Goal: Task Accomplishment & Management: Use online tool/utility

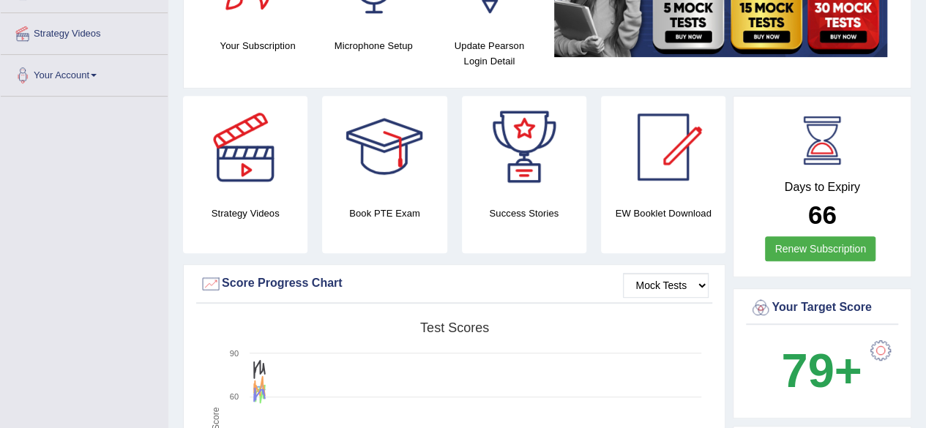
scroll to position [270, 0]
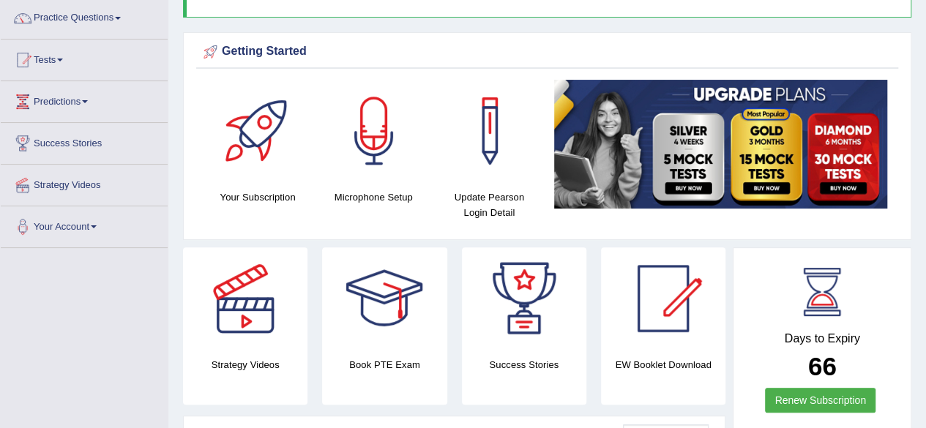
scroll to position [0, 0]
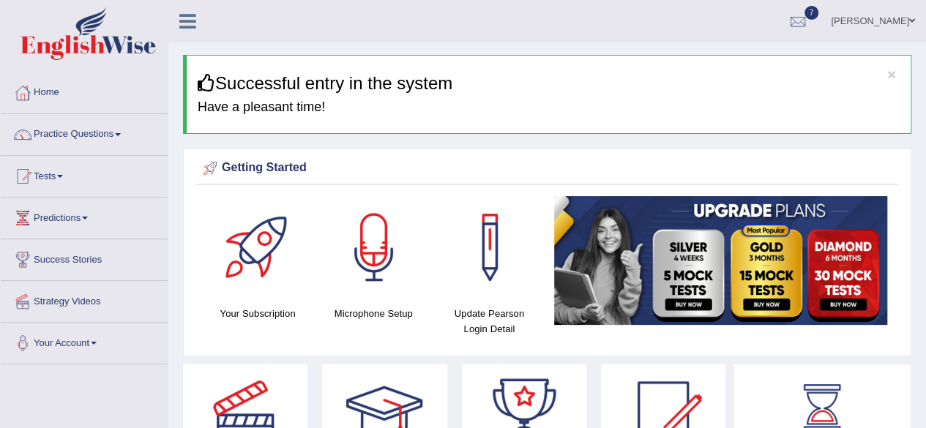
click at [121, 134] on span at bounding box center [118, 134] width 6 height 3
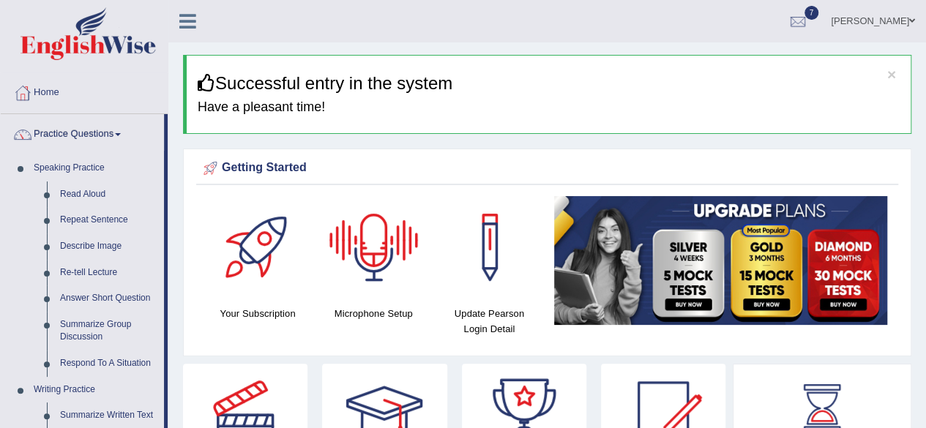
click at [383, 259] on div at bounding box center [374, 247] width 103 height 103
click at [372, 251] on div at bounding box center [374, 247] width 103 height 103
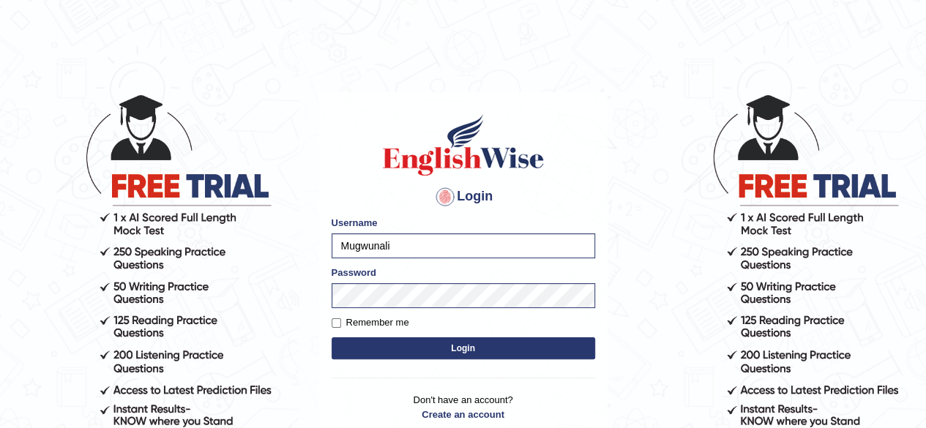
click at [364, 379] on div "Login Please fix the following errors: Username Mugwunali Password Remember me …" at bounding box center [463, 275] width 288 height 367
click at [461, 345] on button "Login" at bounding box center [464, 349] width 264 height 22
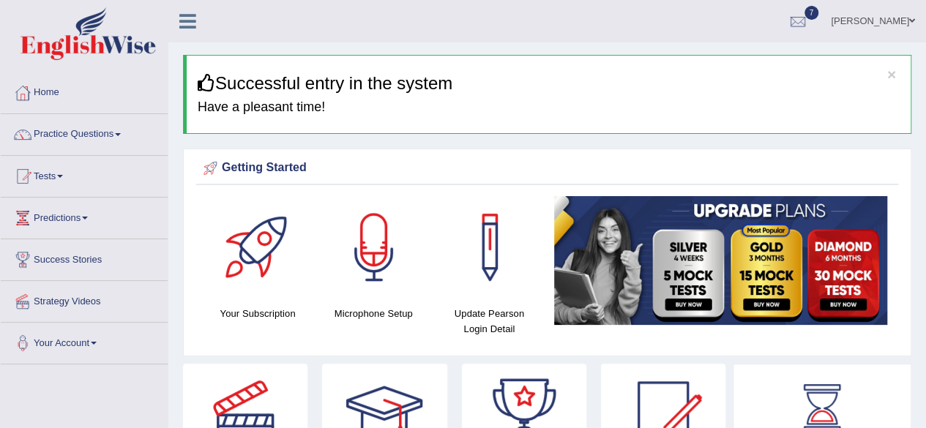
click at [369, 271] on div at bounding box center [374, 247] width 103 height 103
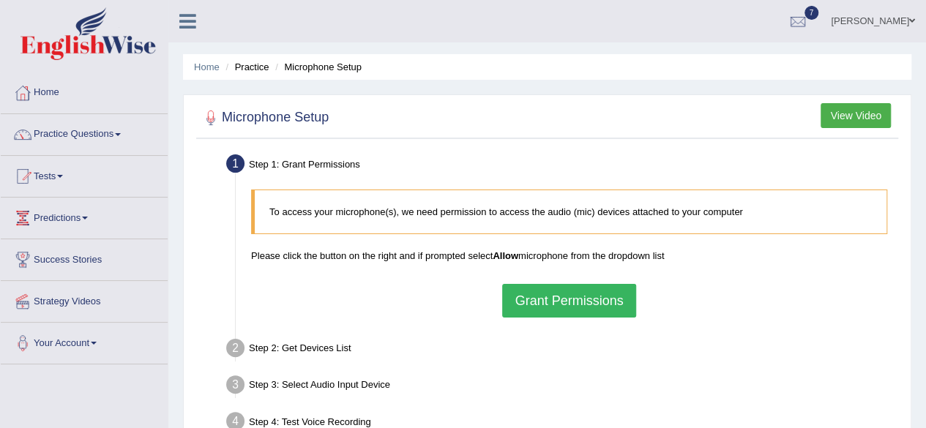
click at [532, 299] on button "Grant Permissions" at bounding box center [568, 301] width 133 height 34
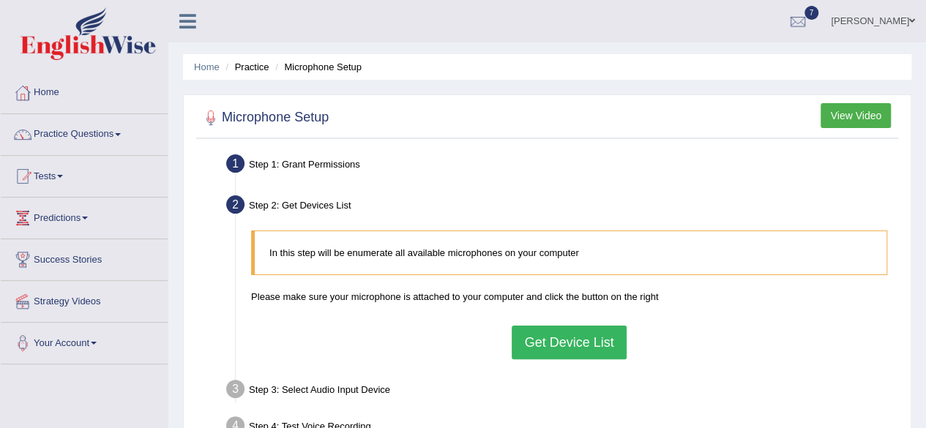
click at [539, 336] on button "Get Device List" at bounding box center [569, 343] width 114 height 34
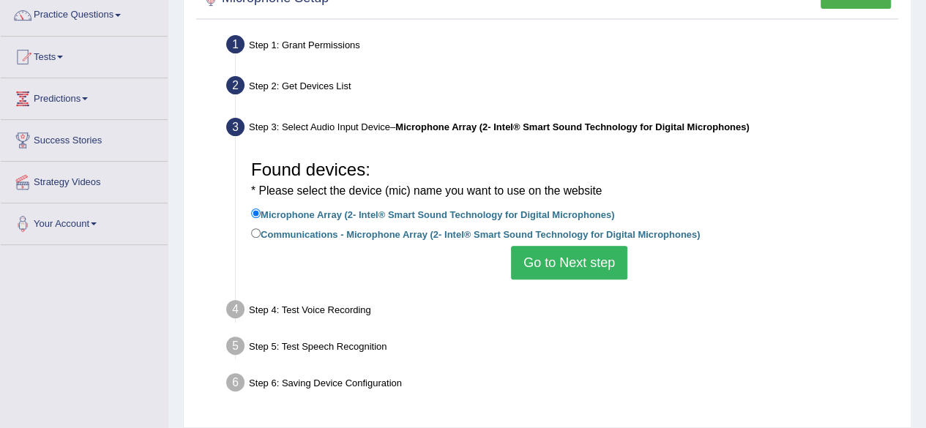
scroll to position [123, 0]
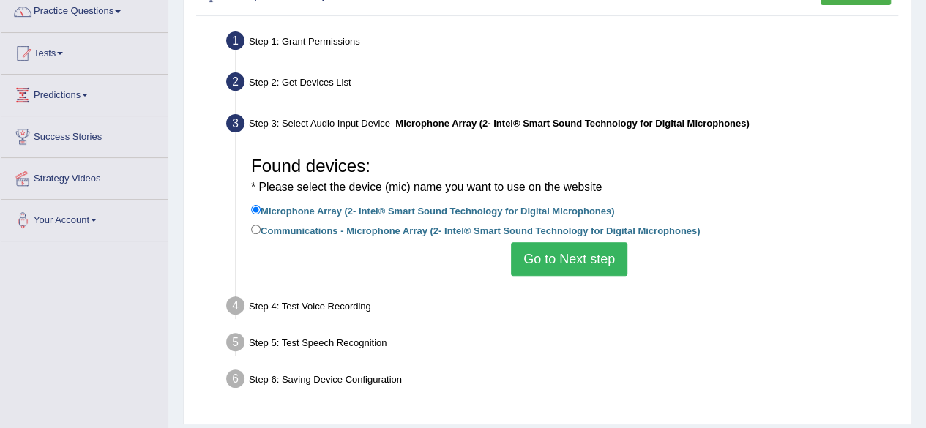
click at [659, 89] on div "Step 2: Get Devices List" at bounding box center [562, 84] width 685 height 32
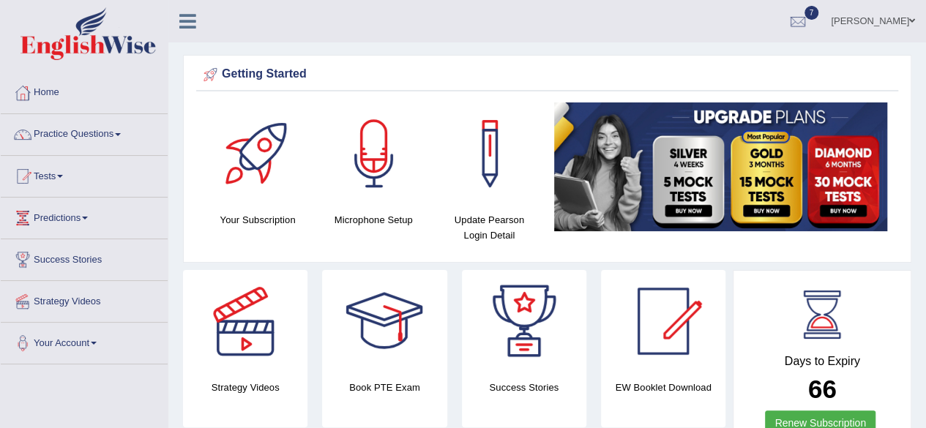
click at [367, 168] on div at bounding box center [374, 154] width 103 height 103
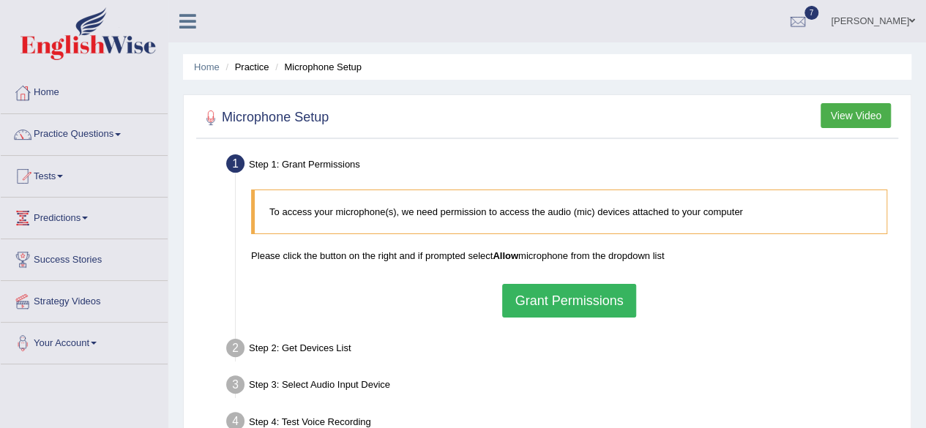
click at [568, 303] on button "Grant Permissions" at bounding box center [568, 301] width 133 height 34
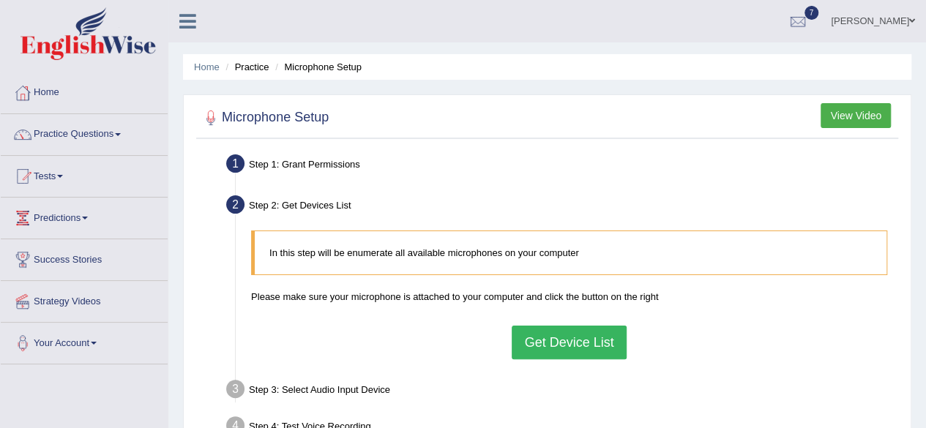
click at [570, 340] on button "Get Device List" at bounding box center [569, 343] width 114 height 34
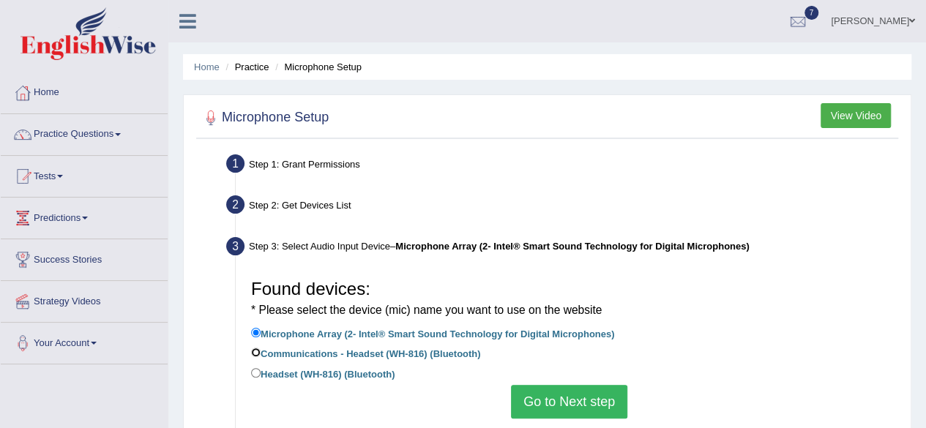
click at [254, 351] on input "Communications - Headset (WH-816) (Bluetooth)" at bounding box center [256, 353] width 10 height 10
radio input "true"
click at [551, 403] on button "Go to Next step" at bounding box center [569, 402] width 116 height 34
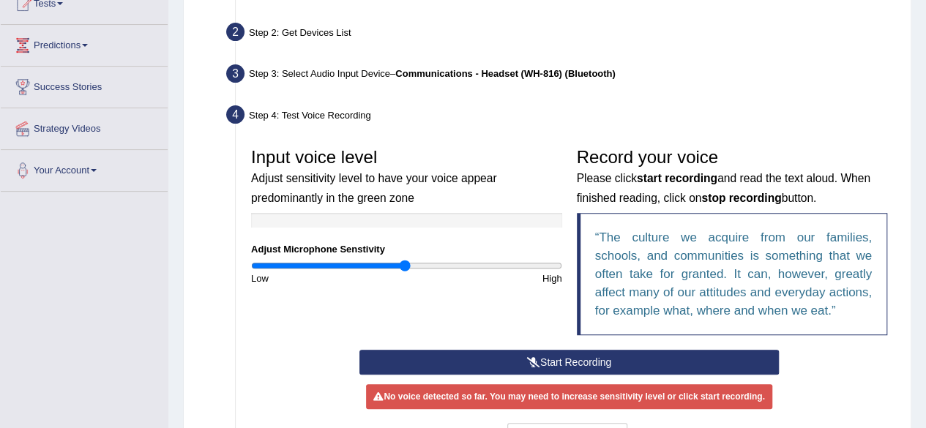
scroll to position [176, 0]
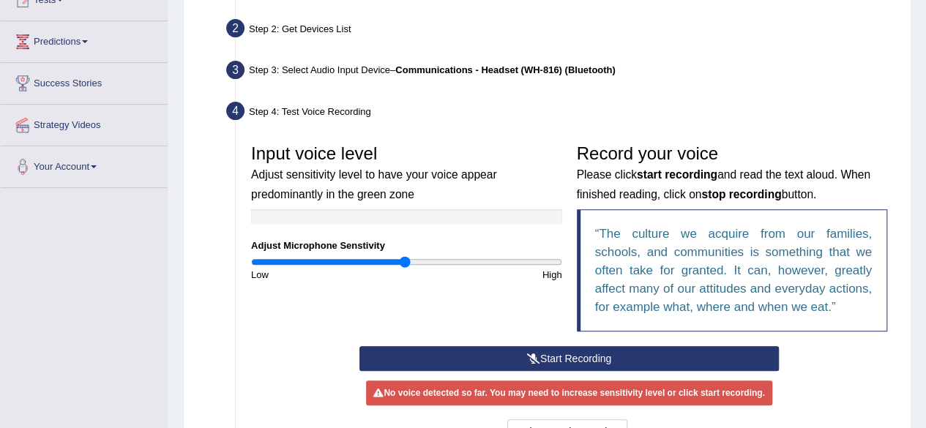
click at [610, 353] on button "Start Recording" at bounding box center [570, 358] width 420 height 25
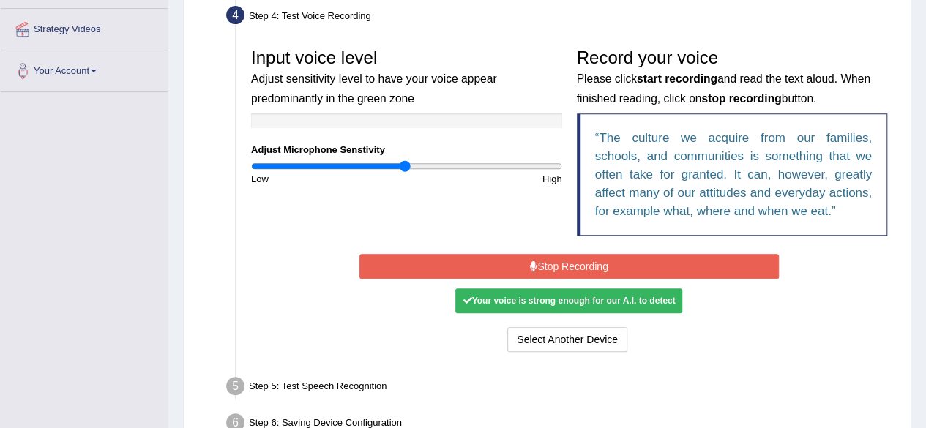
scroll to position [279, 0]
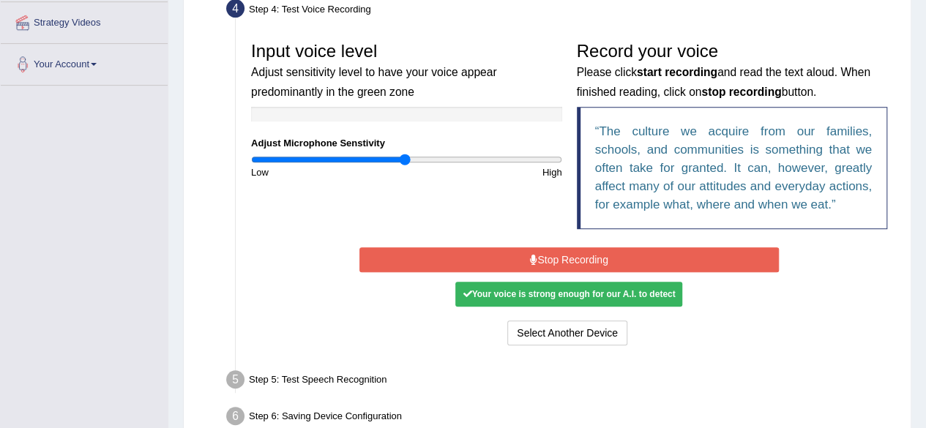
click at [645, 257] on button "Stop Recording" at bounding box center [570, 259] width 420 height 25
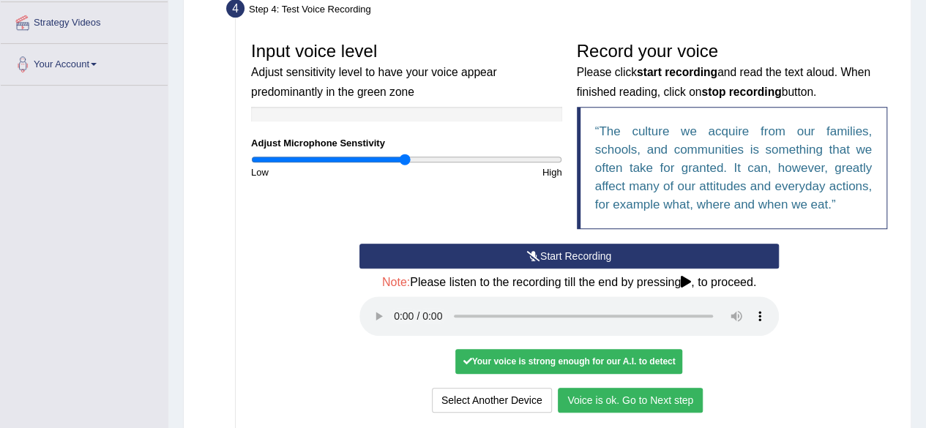
click at [578, 396] on button "Voice is ok. Go to Next step" at bounding box center [630, 400] width 145 height 25
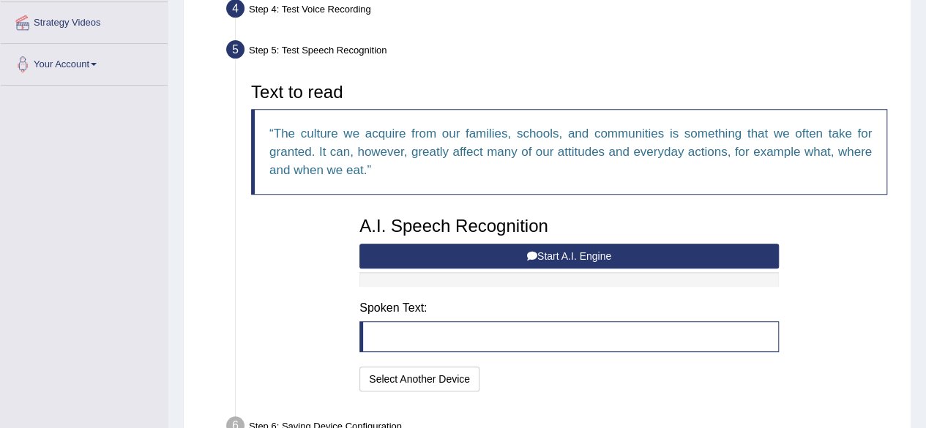
click at [549, 250] on button "Start A.I. Engine" at bounding box center [570, 256] width 420 height 25
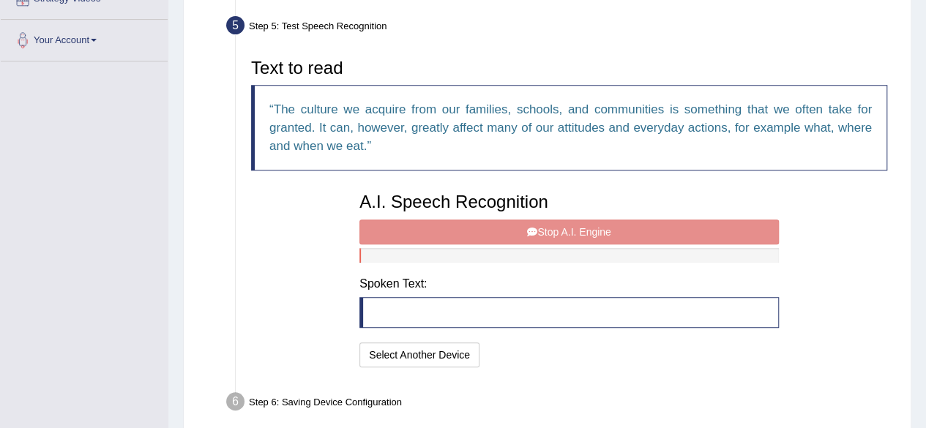
scroll to position [367, 0]
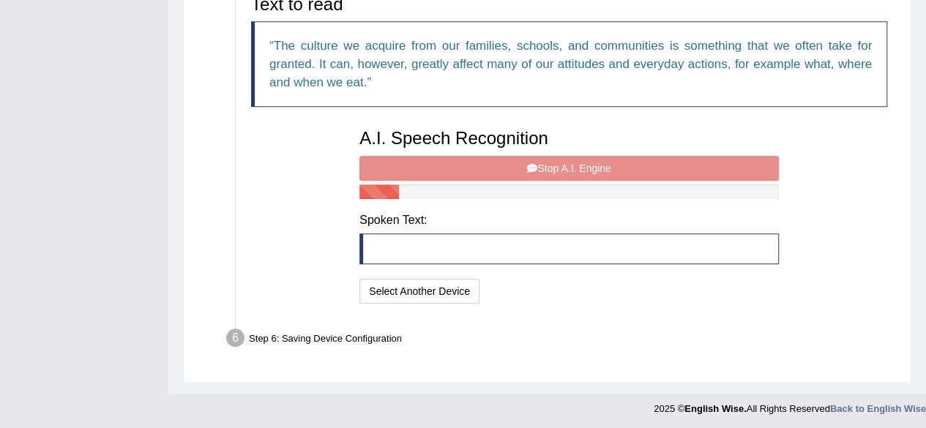
click at [539, 165] on div "A.I. Speech Recognition Start A.I. Engine Stop A.I. Engine Note: Please listen …" at bounding box center [569, 215] width 434 height 186
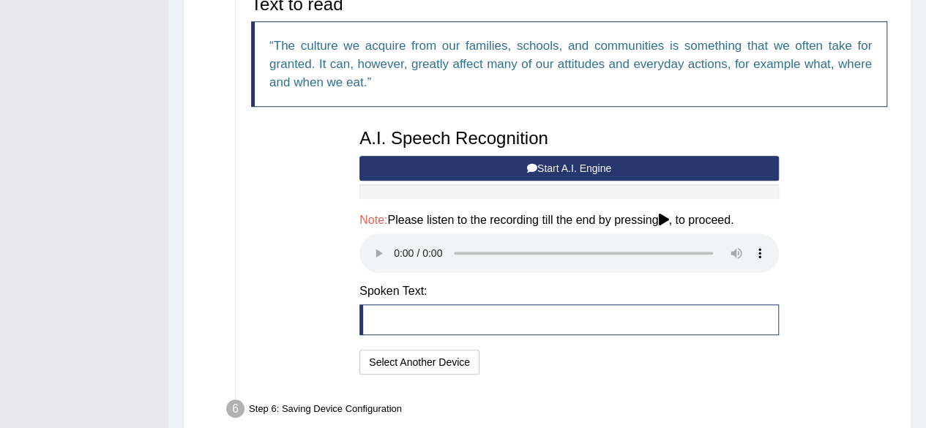
click at [192, 285] on div "Microphone Setup View Video Step 1: Grant Permissions To access your microphone…" at bounding box center [547, 91] width 729 height 726
click at [798, 376] on div "Text to read The culture we acquire from our families, schools, and communities…" at bounding box center [569, 183] width 651 height 391
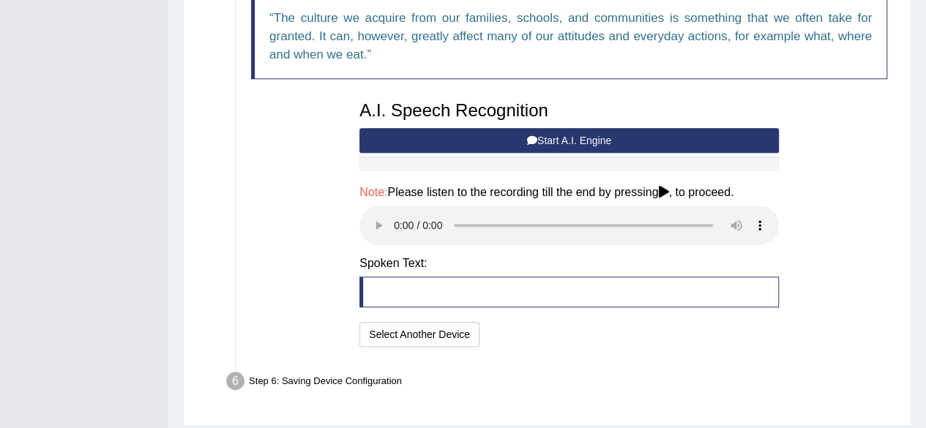
scroll to position [438, 0]
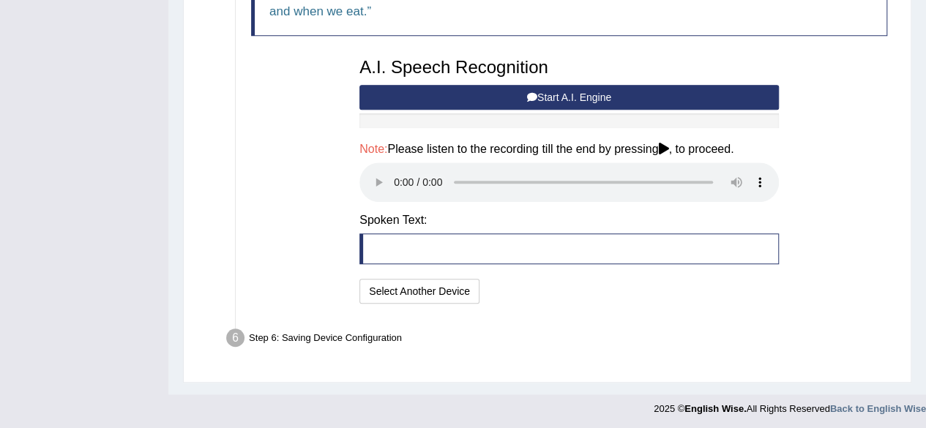
click at [524, 93] on button "Start A.I. Engine" at bounding box center [570, 97] width 420 height 25
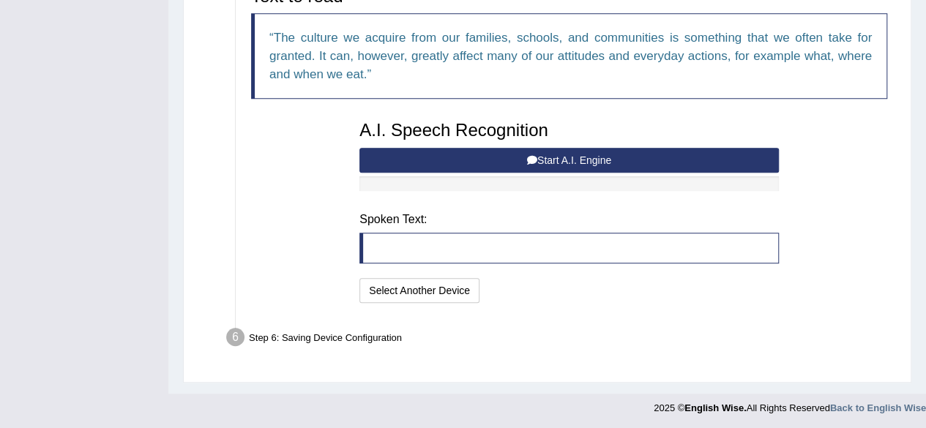
scroll to position [367, 0]
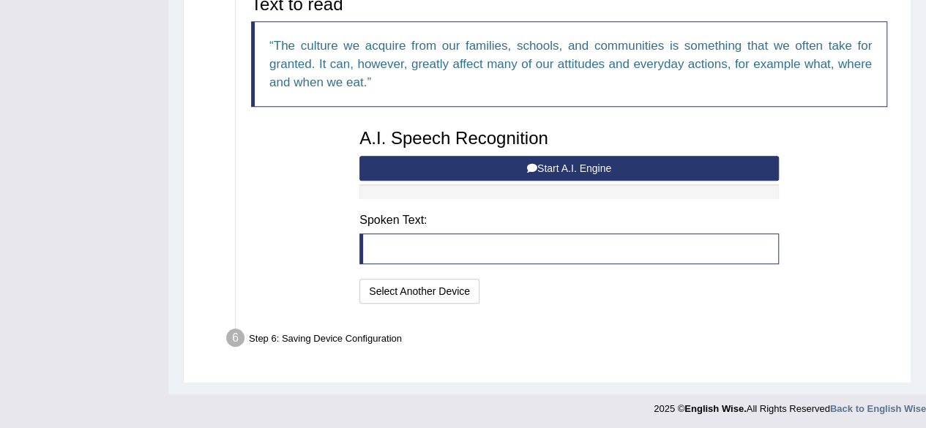
click at [717, 317] on ul "Step 1: Grant Permissions To access your microphone(s), we need permission to a…" at bounding box center [547, 69] width 695 height 573
click at [595, 169] on button "Start A.I. Engine" at bounding box center [570, 168] width 420 height 25
click at [640, 166] on button "Start A.I. Engine" at bounding box center [570, 168] width 420 height 25
click at [564, 166] on button "Start A.I. Engine" at bounding box center [570, 168] width 420 height 25
click at [842, 286] on div "Text to read The culture we acquire from our families, schools, and communities…" at bounding box center [569, 148] width 651 height 320
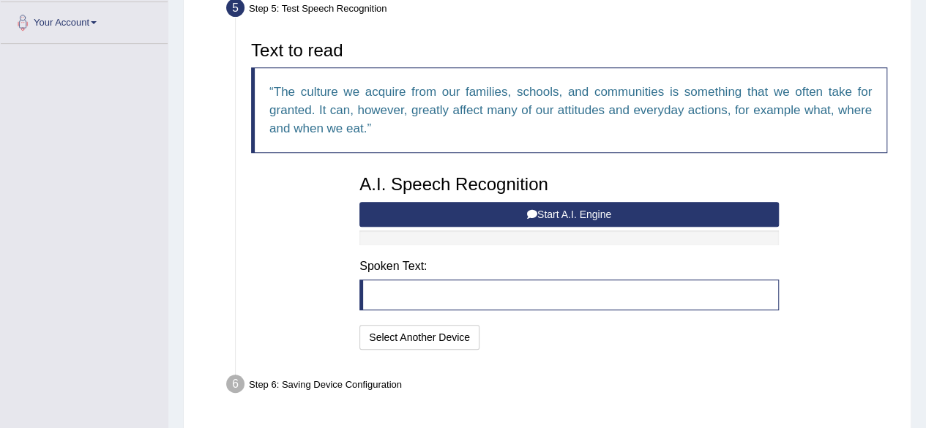
scroll to position [324, 0]
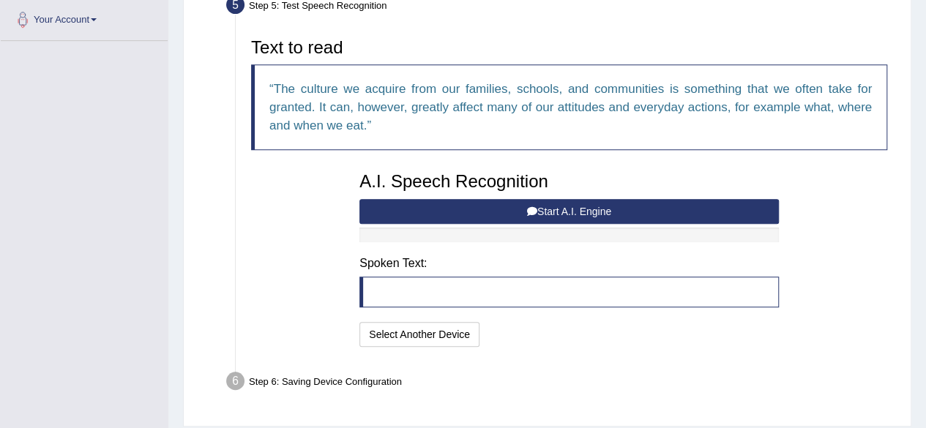
click at [539, 206] on button "Start A.I. Engine" at bounding box center [570, 211] width 420 height 25
click at [555, 208] on button "Start A.I. Engine" at bounding box center [570, 211] width 420 height 25
click at [565, 203] on button "Start A.I. Engine" at bounding box center [570, 211] width 420 height 25
click at [611, 207] on button "Start A.I. Engine" at bounding box center [570, 211] width 420 height 25
click at [472, 304] on blockquote at bounding box center [570, 292] width 420 height 31
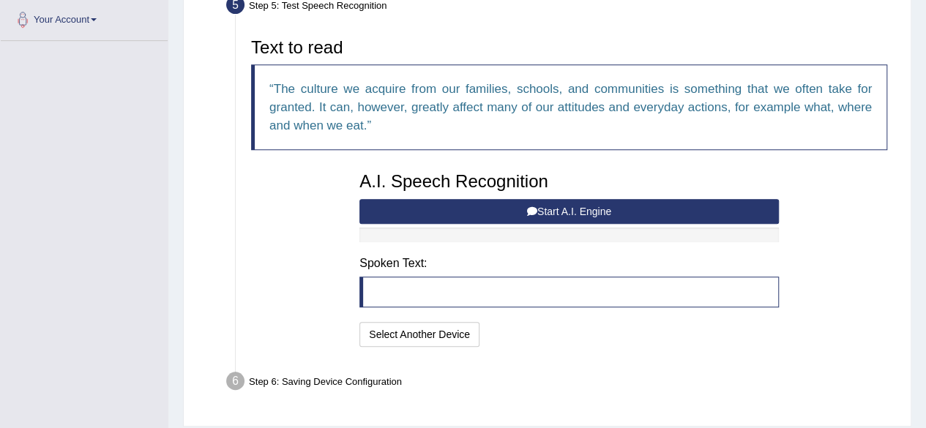
click at [472, 295] on blockquote at bounding box center [570, 292] width 420 height 31
click at [533, 200] on button "Start A.I. Engine" at bounding box center [570, 211] width 420 height 25
click at [540, 207] on button "Start A.I. Engine" at bounding box center [570, 211] width 420 height 25
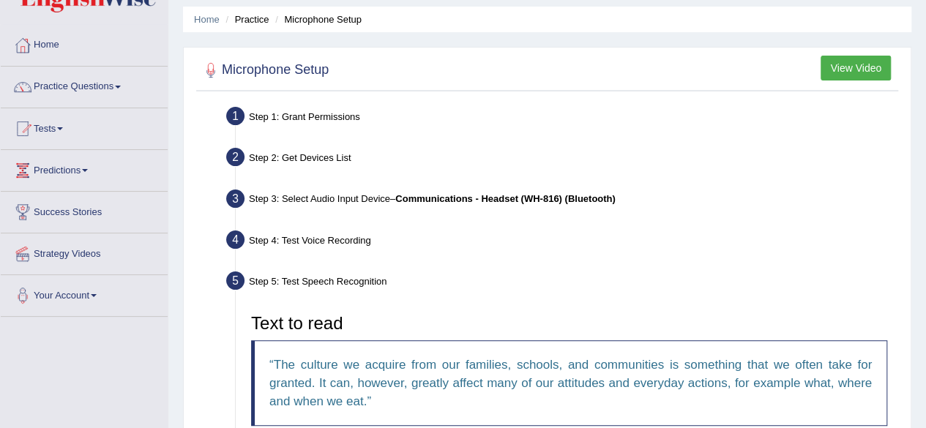
scroll to position [0, 0]
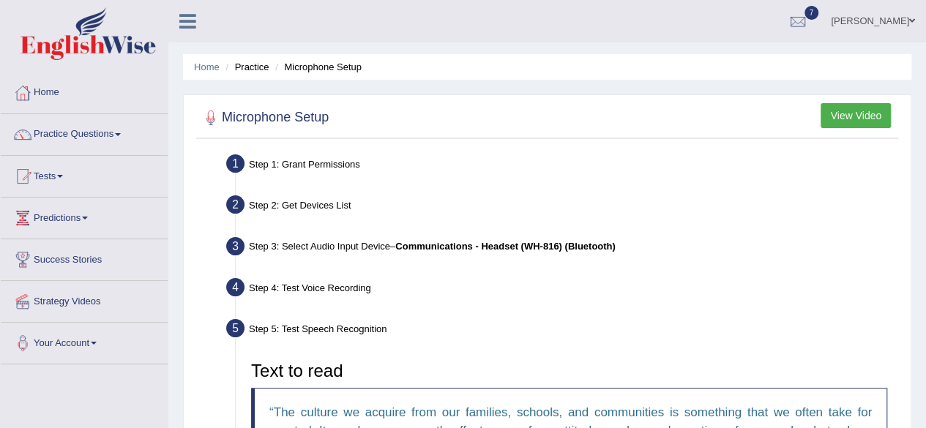
click at [300, 119] on h2 "Microphone Setup" at bounding box center [264, 118] width 129 height 22
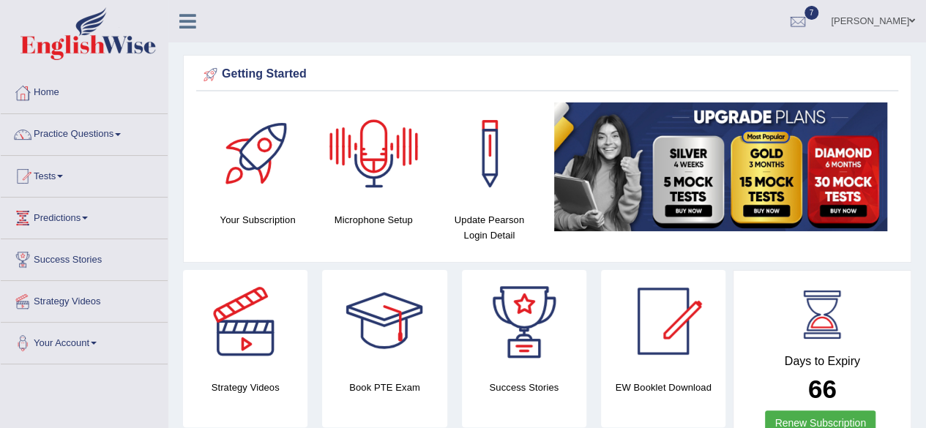
click at [365, 153] on div at bounding box center [374, 154] width 103 height 103
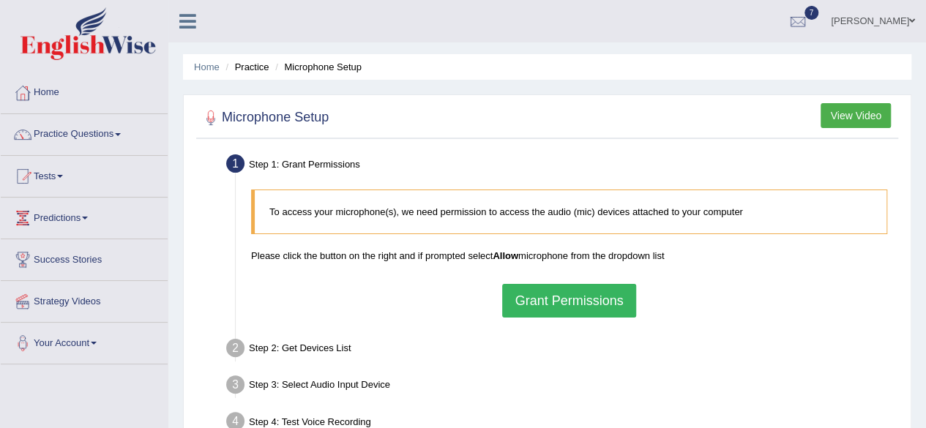
click at [533, 300] on button "Grant Permissions" at bounding box center [568, 301] width 133 height 34
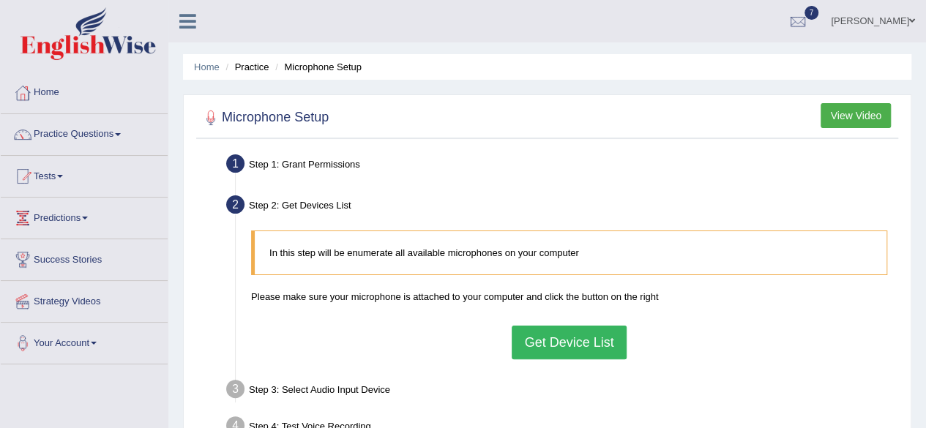
click at [535, 335] on button "Get Device List" at bounding box center [569, 343] width 114 height 34
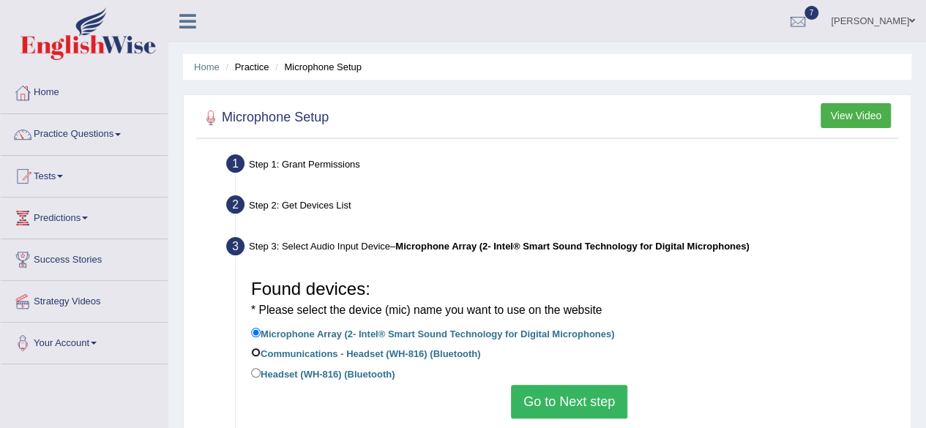
click at [253, 351] on input "Communications - Headset (WH-816) (Bluetooth)" at bounding box center [256, 353] width 10 height 10
radio input "true"
click at [556, 398] on button "Go to Next step" at bounding box center [569, 402] width 116 height 34
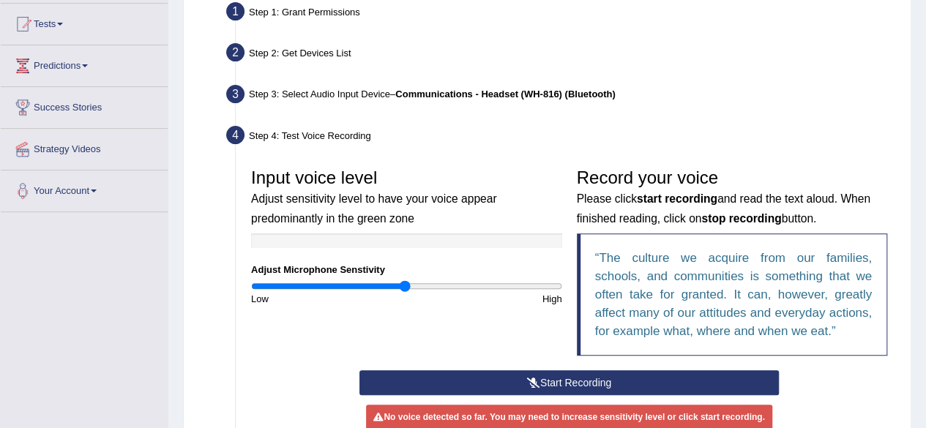
scroll to position [155, 0]
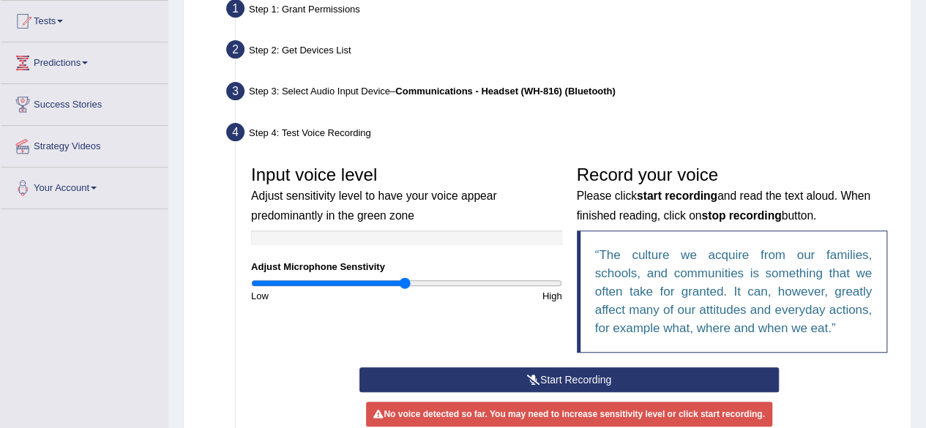
click at [564, 373] on button "Start Recording" at bounding box center [570, 380] width 420 height 25
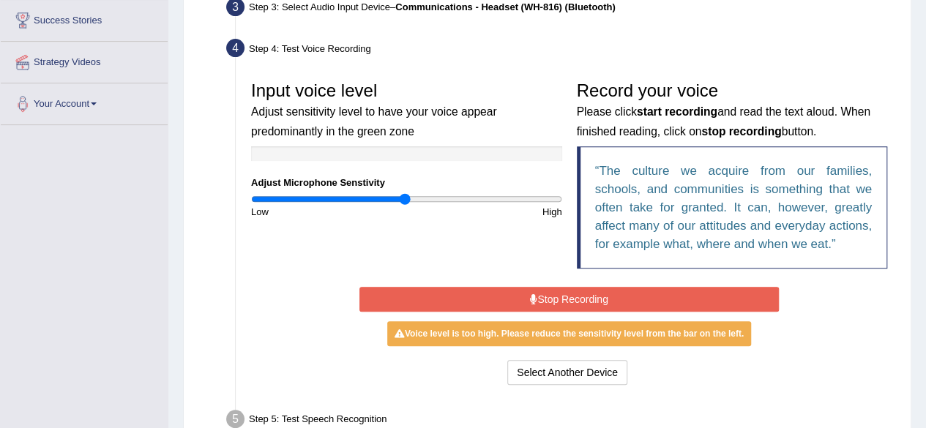
scroll to position [242, 0]
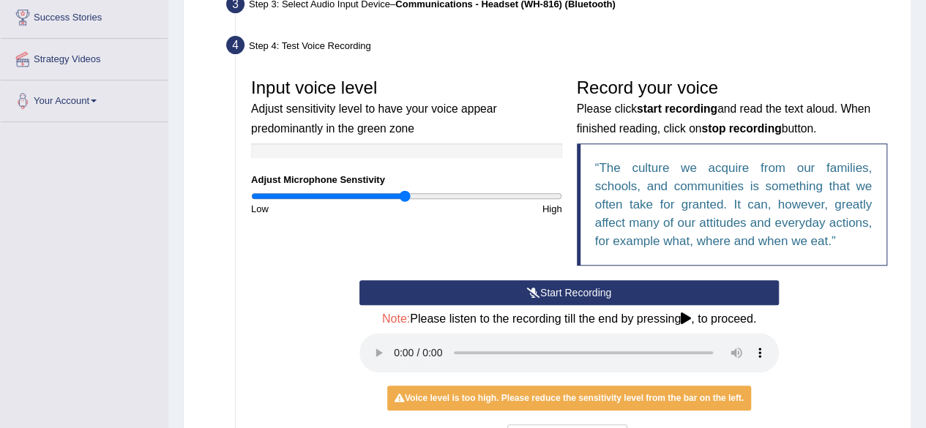
click at [524, 292] on button "Start Recording" at bounding box center [570, 292] width 420 height 25
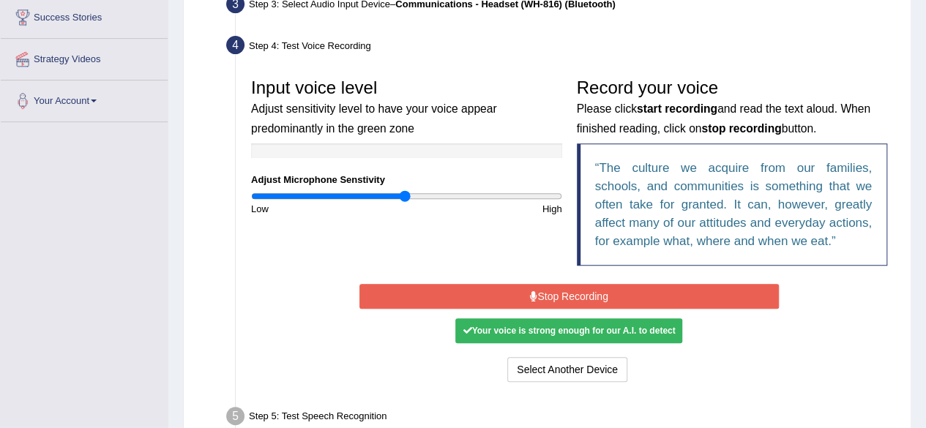
click at [684, 297] on button "Stop Recording" at bounding box center [570, 296] width 420 height 25
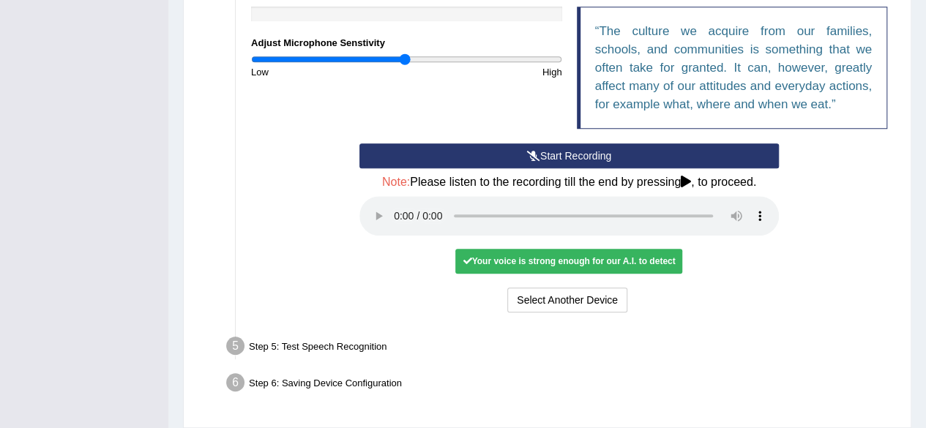
scroll to position [381, 0]
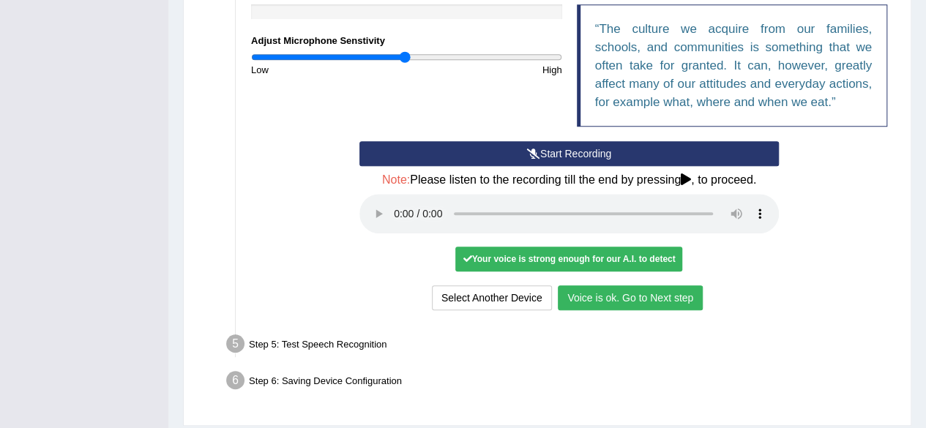
click at [647, 296] on button "Voice is ok. Go to Next step" at bounding box center [630, 298] width 145 height 25
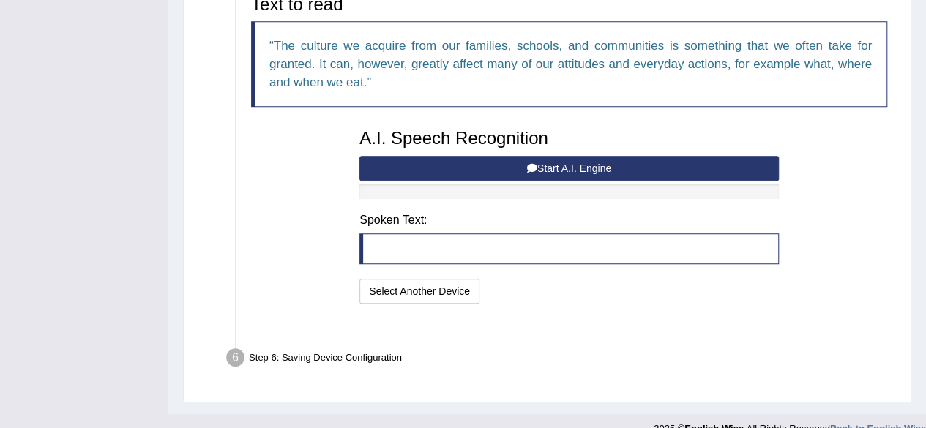
scroll to position [367, 0]
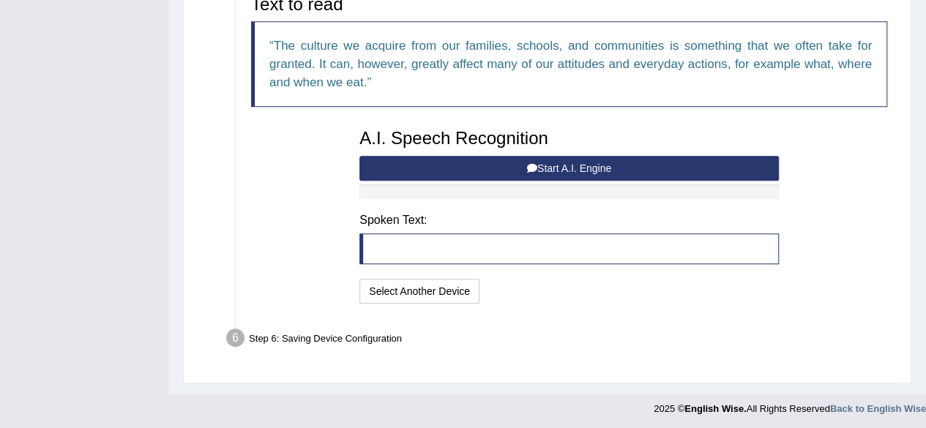
click at [608, 163] on button "Start A.I. Engine" at bounding box center [570, 168] width 420 height 25
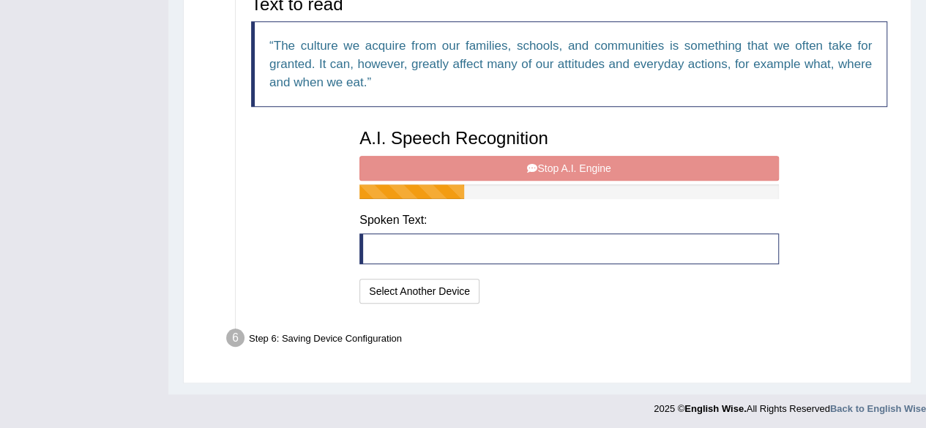
click at [703, 162] on div "A.I. Speech Recognition Start A.I. Engine Stop A.I. Engine Note: Please listen …" at bounding box center [569, 215] width 434 height 186
click at [574, 166] on div "A.I. Speech Recognition Start A.I. Engine Stop A.I. Engine Note: Please listen …" at bounding box center [569, 215] width 434 height 186
click at [543, 162] on div "A.I. Speech Recognition Start A.I. Engine Stop A.I. Engine Note: Please listen …" at bounding box center [569, 215] width 434 height 186
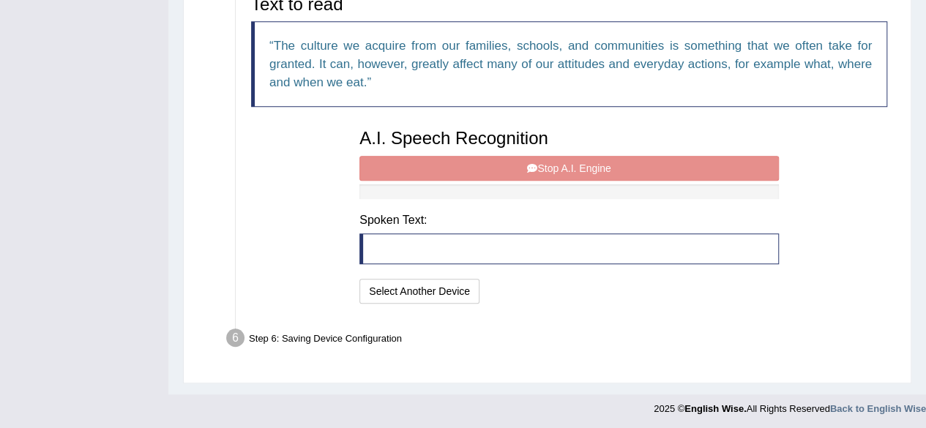
click at [543, 162] on div "A.I. Speech Recognition Start A.I. Engine Stop A.I. Engine Note: Please listen …" at bounding box center [569, 215] width 434 height 186
click at [569, 163] on div "A.I. Speech Recognition Start A.I. Engine Stop A.I. Engine Note: Please listen …" at bounding box center [569, 215] width 434 height 186
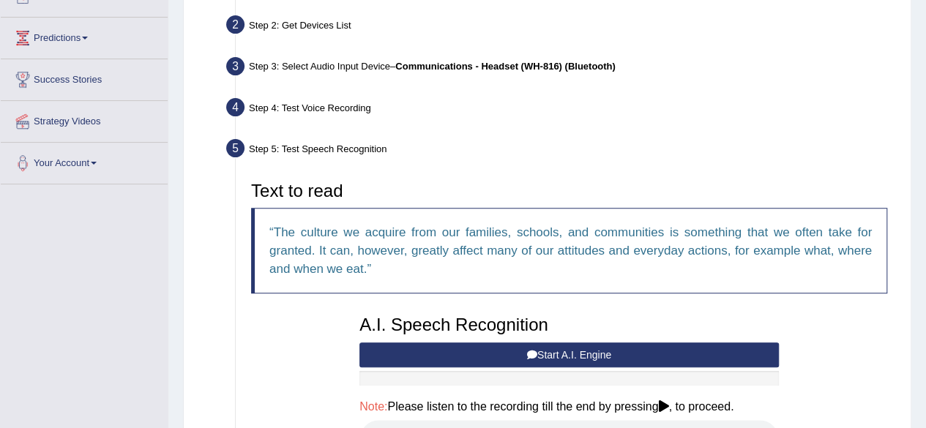
scroll to position [184, 0]
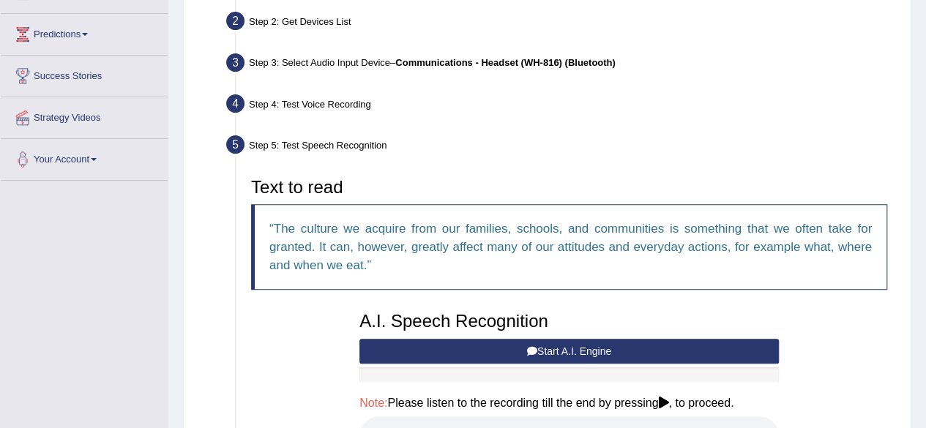
click at [595, 357] on button "Start A.I. Engine" at bounding box center [570, 351] width 420 height 25
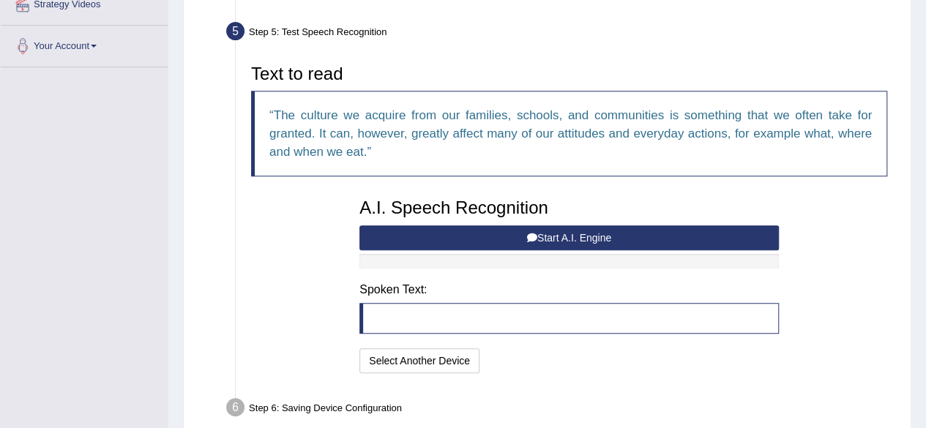
scroll to position [313, 0]
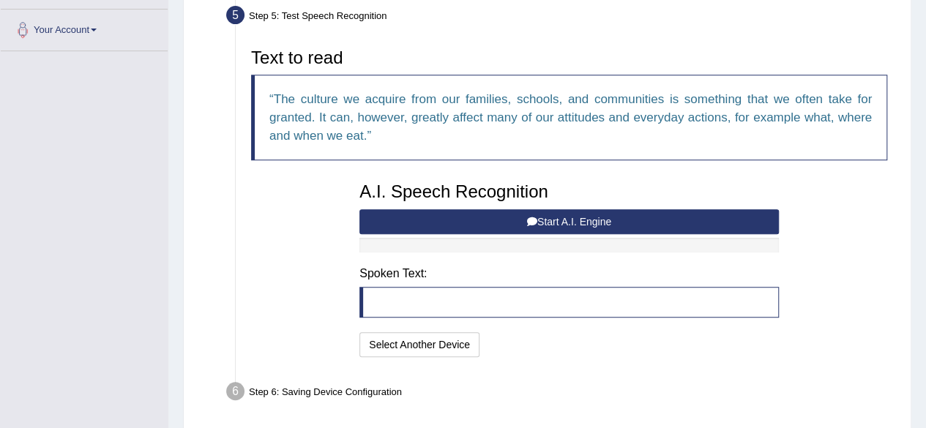
click at [537, 216] on button "Start A.I. Engine" at bounding box center [570, 221] width 420 height 25
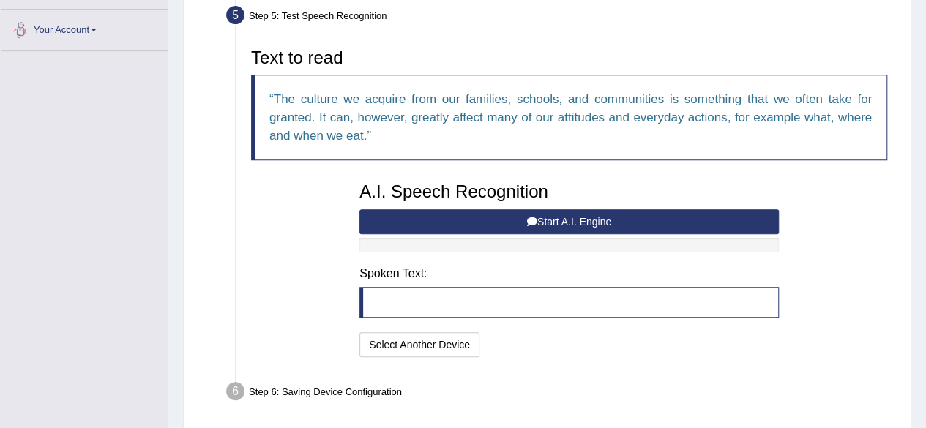
click at [40, 163] on div "Toggle navigation Home Practice Questions Speaking Practice Read Aloud Repeat S…" at bounding box center [463, 82] width 926 height 791
click at [528, 217] on icon at bounding box center [532, 222] width 10 height 10
click at [535, 219] on icon at bounding box center [532, 222] width 10 height 10
click at [552, 220] on button "Start A.I. Engine" at bounding box center [570, 221] width 420 height 25
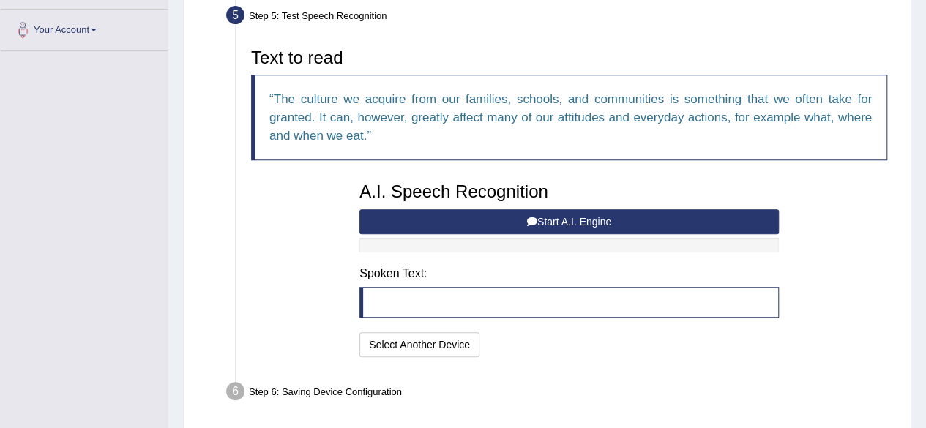
click at [570, 368] on ul "Step 1: Grant Permissions To access your microphone(s), we need permission to a…" at bounding box center [547, 123] width 695 height 573
click at [552, 220] on button "Start A.I. Engine" at bounding box center [570, 221] width 420 height 25
click at [554, 217] on button "Start A.I. Engine" at bounding box center [570, 221] width 420 height 25
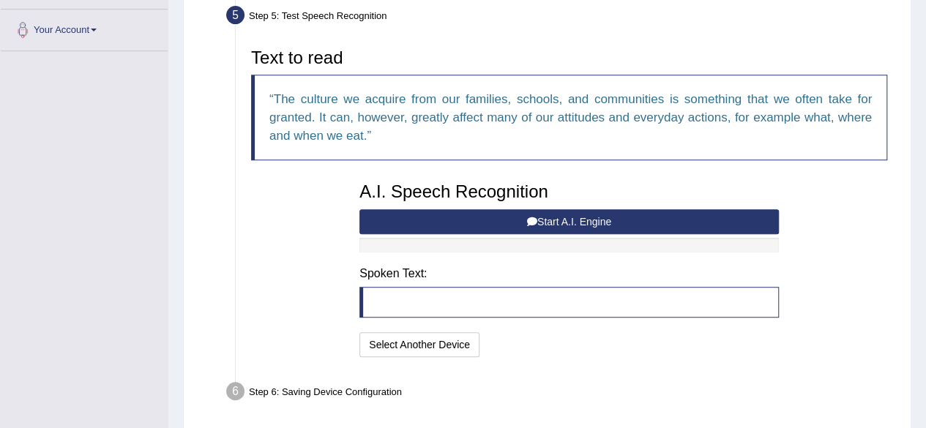
click at [554, 217] on button "Start A.I. Engine" at bounding box center [570, 221] width 420 height 25
click at [486, 215] on button "Start A.I. Engine" at bounding box center [570, 221] width 420 height 25
click at [377, 342] on button "Select Another Device" at bounding box center [420, 344] width 120 height 25
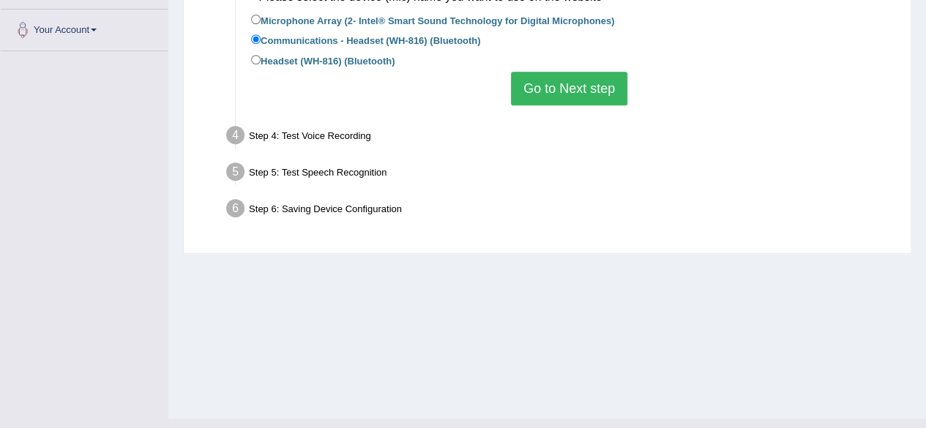
click at [542, 82] on button "Go to Next step" at bounding box center [569, 89] width 116 height 34
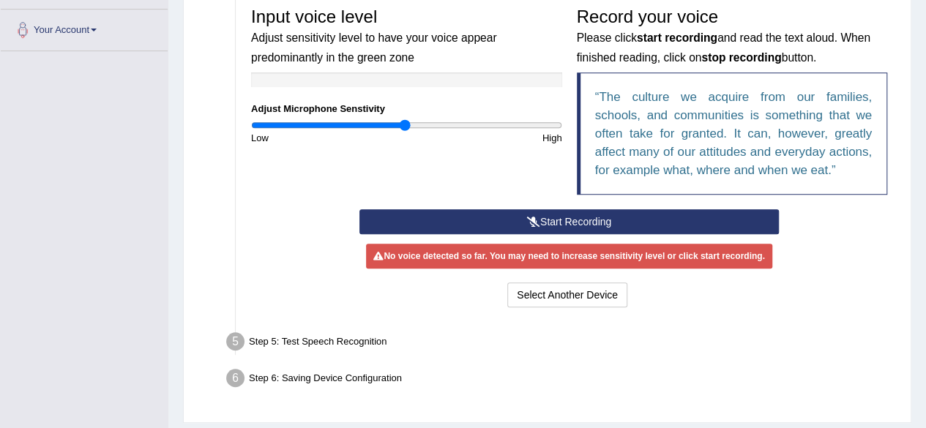
click at [524, 215] on button "Start Recording" at bounding box center [570, 221] width 420 height 25
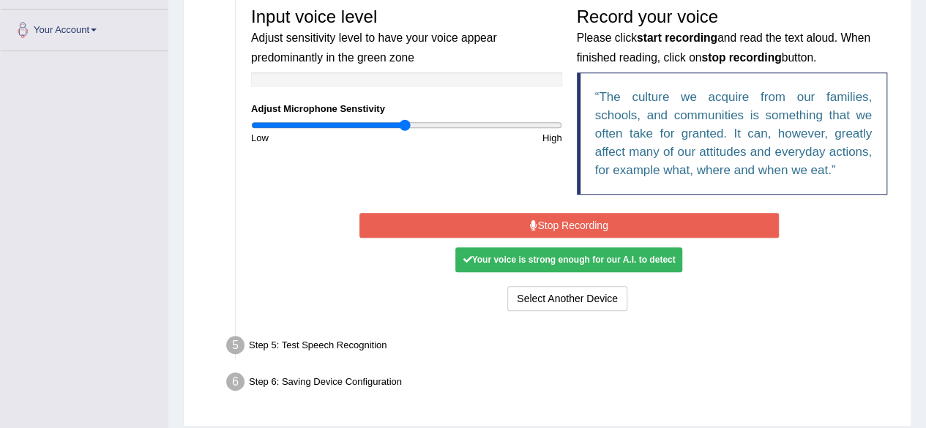
click at [513, 222] on button "Stop Recording" at bounding box center [570, 225] width 420 height 25
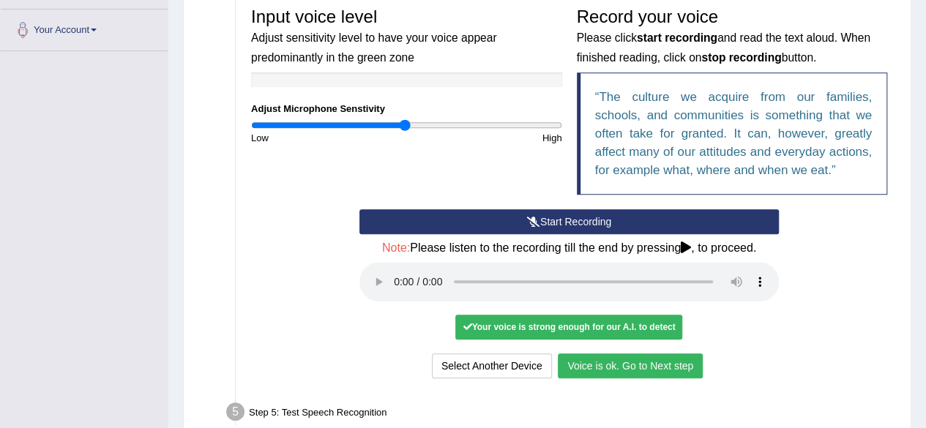
click at [641, 362] on button "Voice is ok. Go to Next step" at bounding box center [630, 366] width 145 height 25
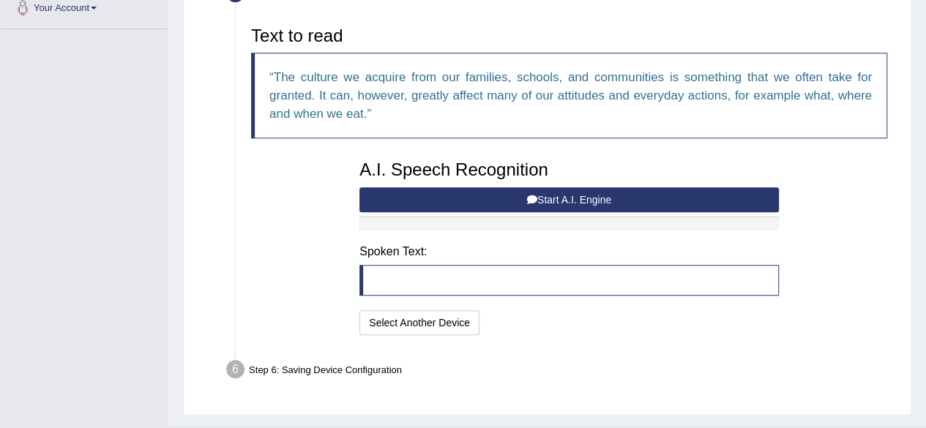
scroll to position [367, 0]
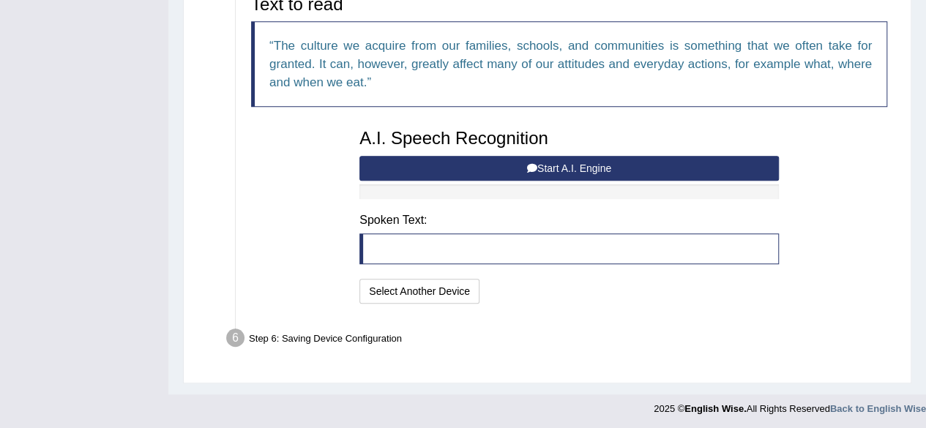
click at [592, 170] on button "Start A.I. Engine" at bounding box center [570, 168] width 420 height 25
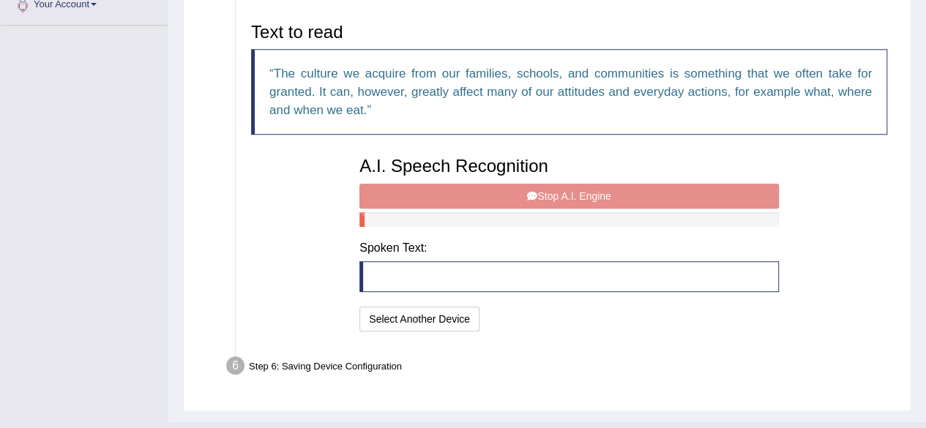
scroll to position [308, 0]
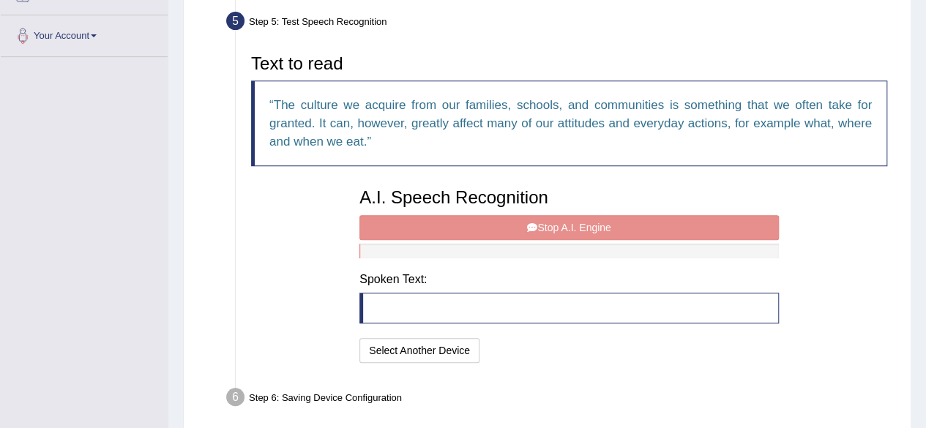
click at [622, 231] on div "A.I. Speech Recognition Start A.I. Engine Stop A.I. Engine Note: Please listen …" at bounding box center [569, 274] width 434 height 186
click at [567, 227] on div "A.I. Speech Recognition Start A.I. Engine Stop A.I. Engine Note: Please listen …" at bounding box center [569, 274] width 434 height 186
click at [612, 231] on div "A.I. Speech Recognition Start A.I. Engine Stop A.I. Engine Note: Please listen …" at bounding box center [569, 274] width 434 height 186
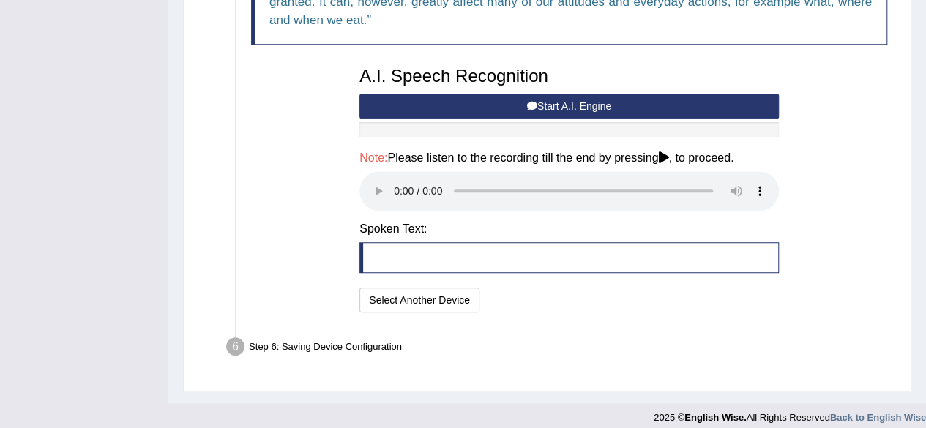
scroll to position [437, 0]
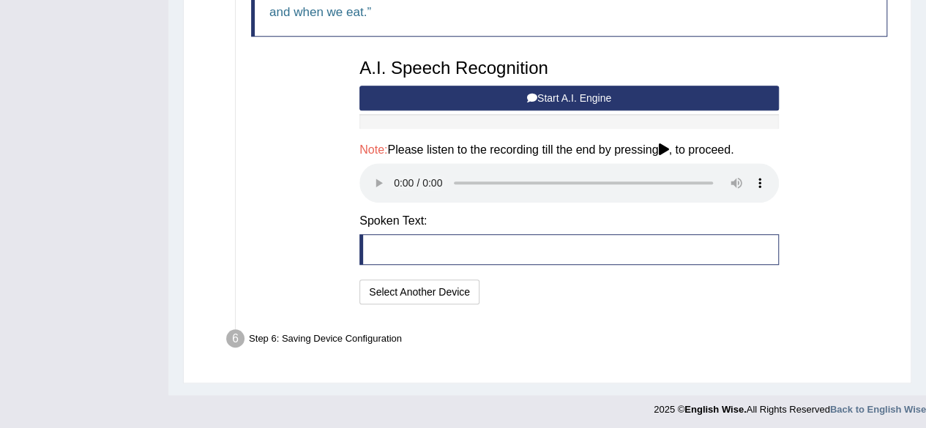
click at [597, 91] on button "Start A.I. Engine" at bounding box center [570, 98] width 420 height 25
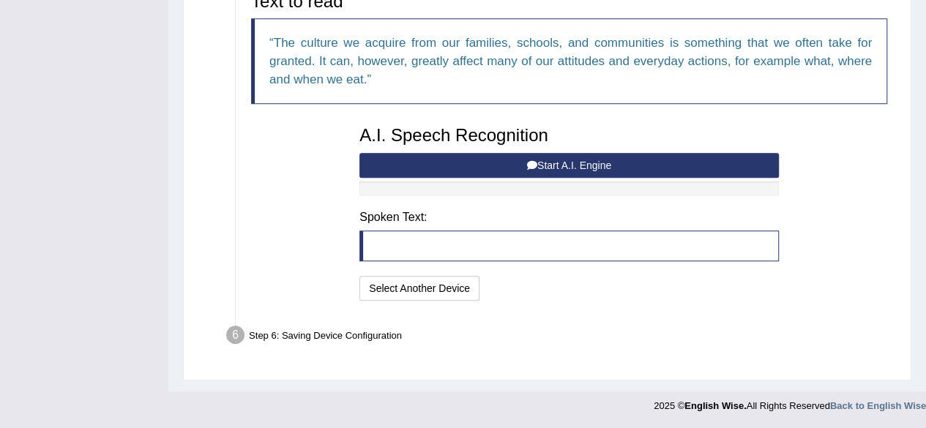
scroll to position [367, 0]
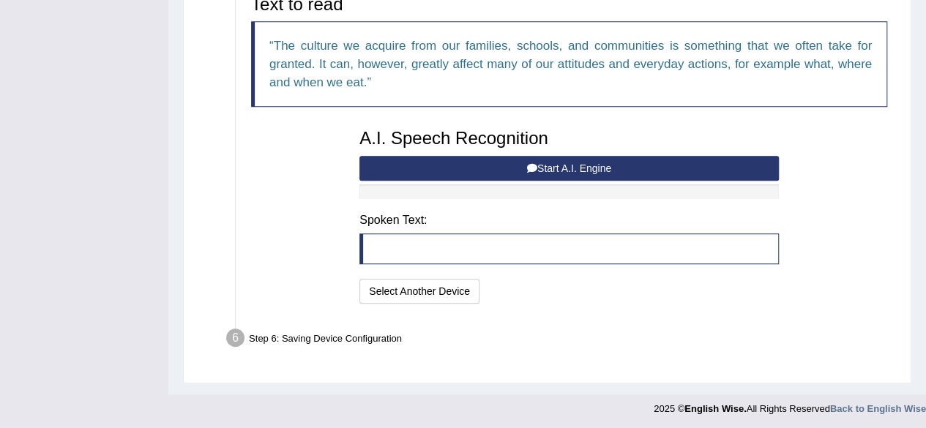
click at [528, 168] on icon at bounding box center [532, 168] width 10 height 10
click at [532, 164] on icon at bounding box center [532, 168] width 10 height 10
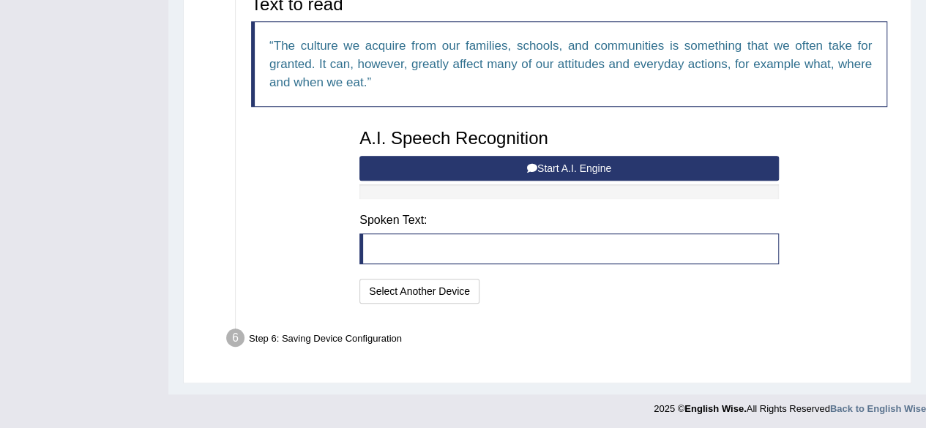
click at [532, 164] on icon at bounding box center [532, 168] width 10 height 10
drag, startPoint x: 532, startPoint y: 164, endPoint x: 502, endPoint y: 255, distance: 95.4
click at [502, 255] on div "A.I. Speech Recognition Start A.I. Engine Stop A.I. Engine Note: Please listen …" at bounding box center [569, 215] width 434 height 186
click at [502, 255] on blockquote at bounding box center [570, 249] width 420 height 31
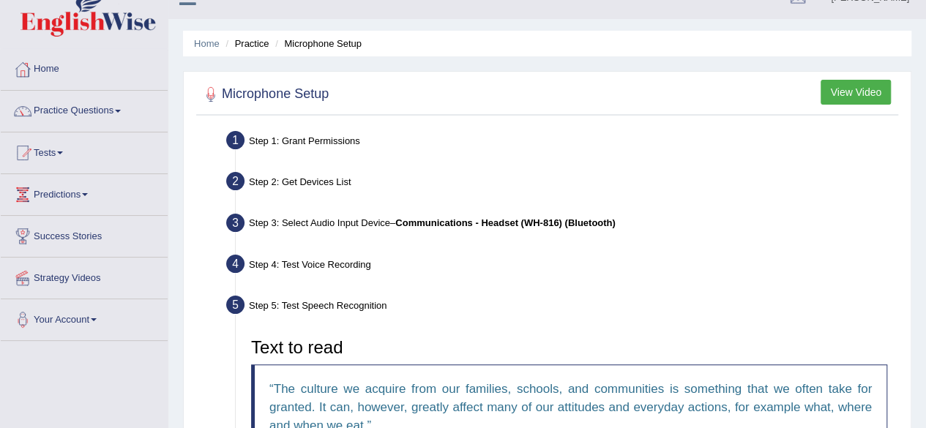
scroll to position [18, 0]
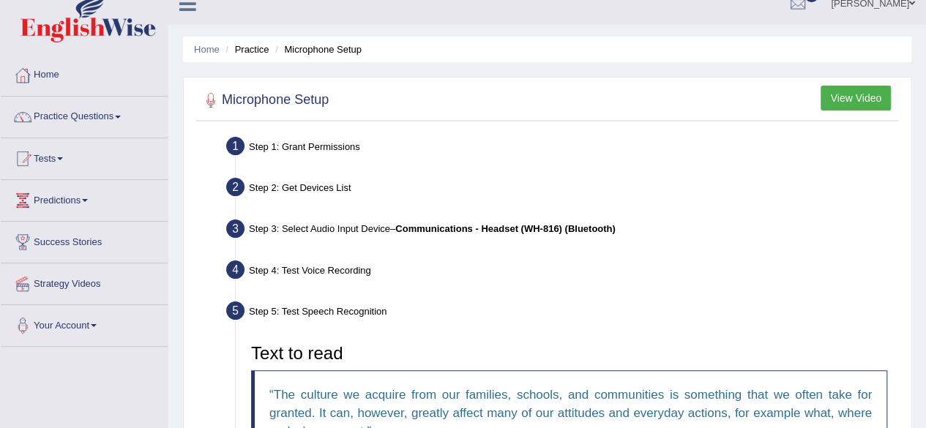
click at [853, 103] on button "View Video" at bounding box center [856, 98] width 70 height 25
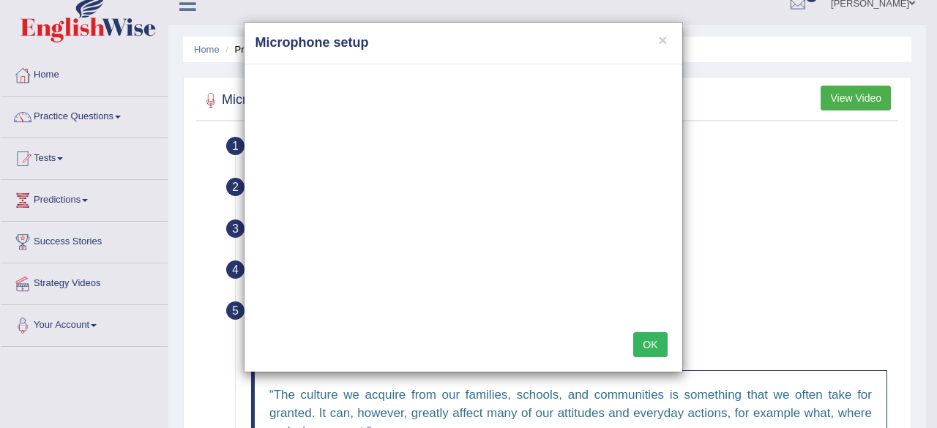
click at [652, 348] on button "OK" at bounding box center [650, 344] width 34 height 25
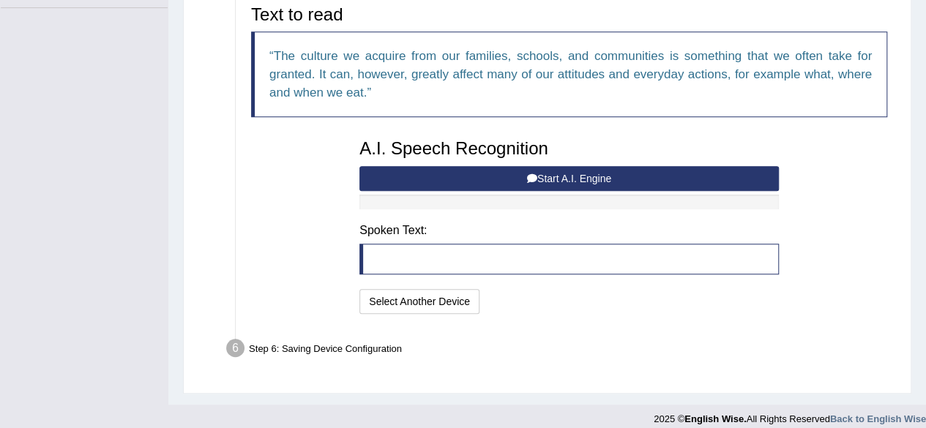
scroll to position [367, 0]
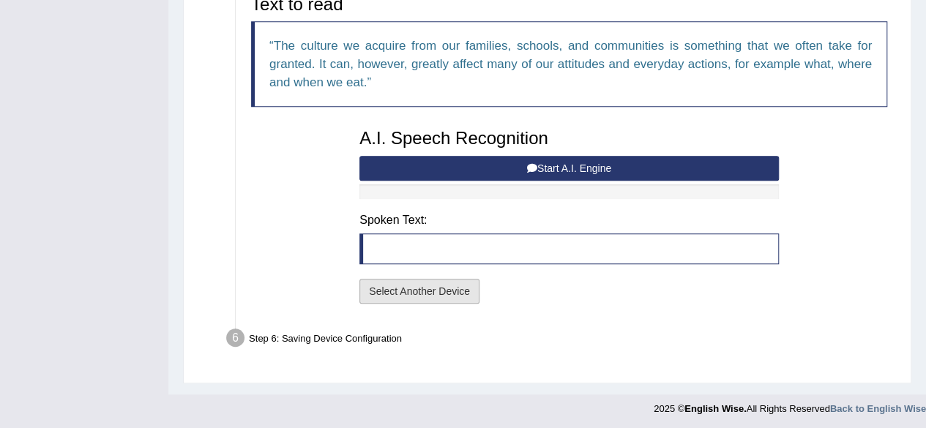
click at [449, 293] on button "Select Another Device" at bounding box center [420, 291] width 120 height 25
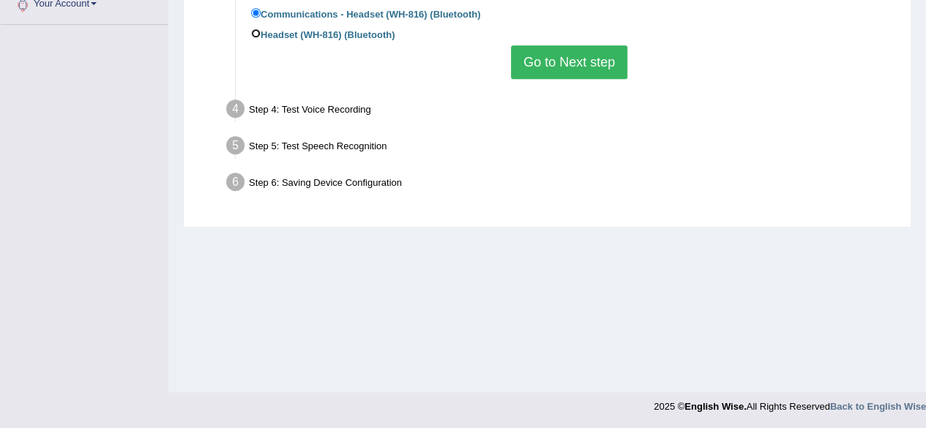
click at [256, 29] on input "Headset (WH-816) (Bluetooth)" at bounding box center [256, 34] width 10 height 10
radio input "true"
click at [544, 57] on button "Go to Next step" at bounding box center [569, 62] width 116 height 34
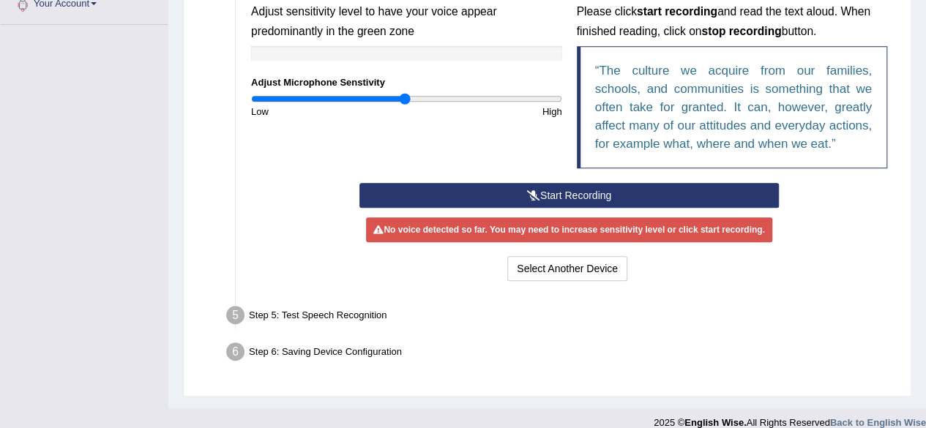
click at [503, 193] on button "Start Recording" at bounding box center [570, 195] width 420 height 25
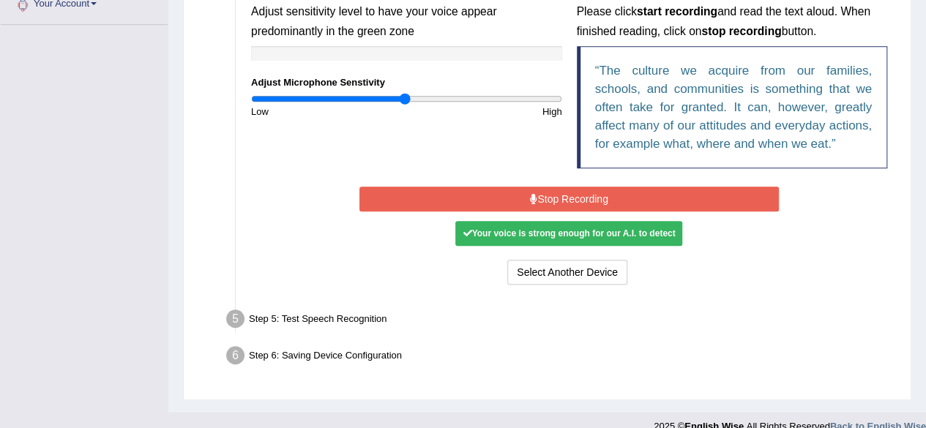
click at [537, 195] on button "Stop Recording" at bounding box center [570, 199] width 420 height 25
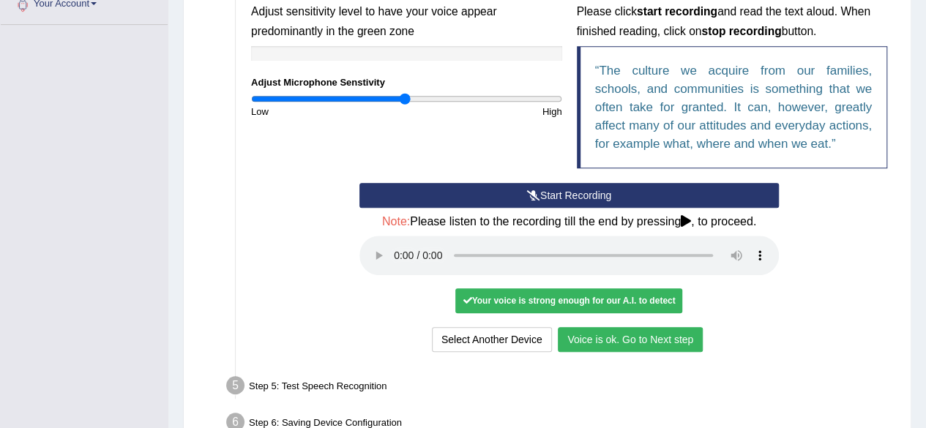
click at [678, 337] on button "Voice is ok. Go to Next step" at bounding box center [630, 339] width 145 height 25
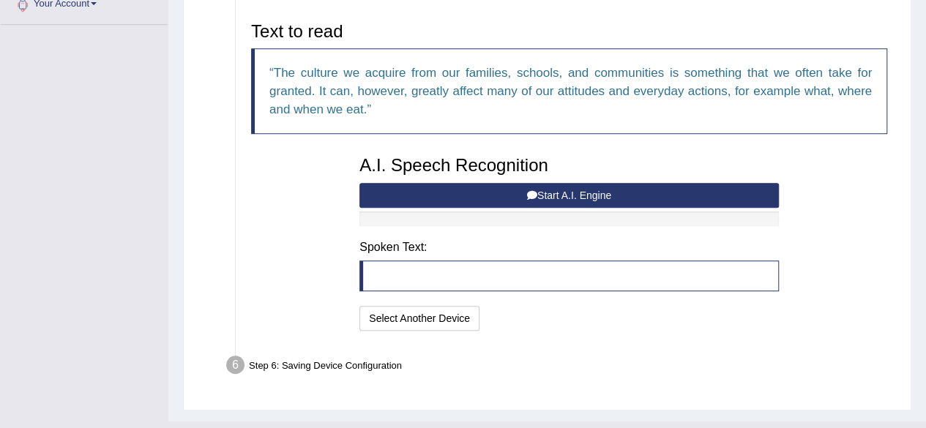
click at [577, 193] on button "Start A.I. Engine" at bounding box center [570, 195] width 420 height 25
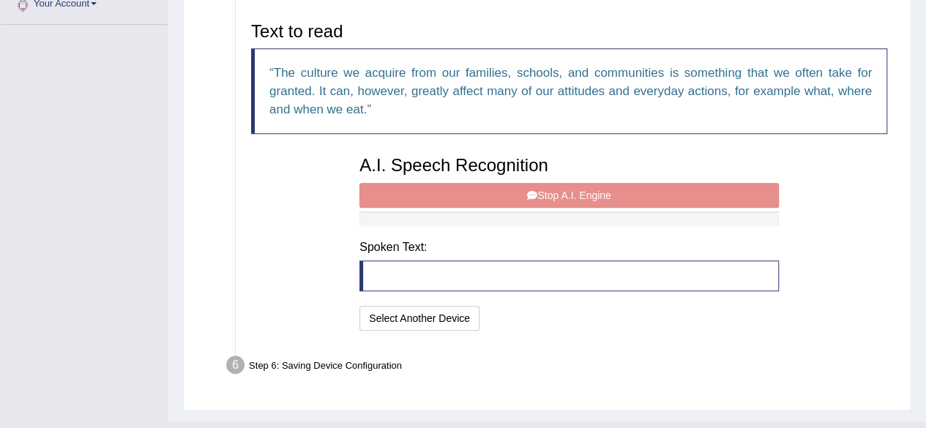
click at [376, 357] on div "Step 6: Saving Device Configuration" at bounding box center [562, 367] width 685 height 32
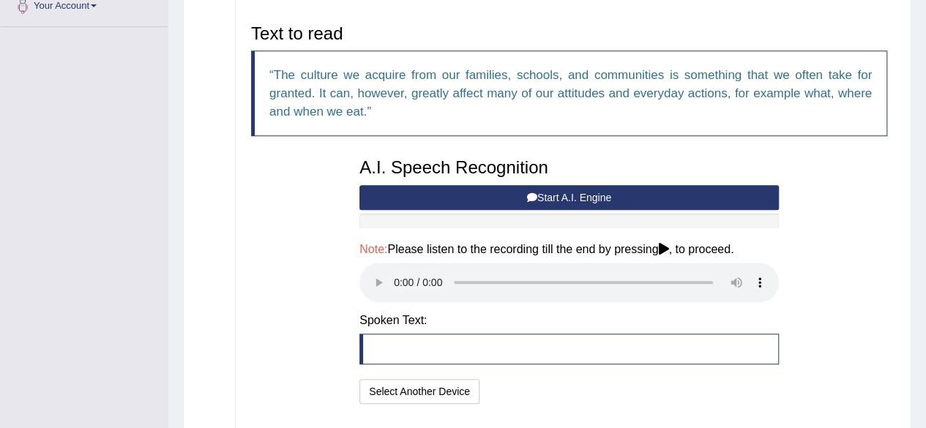
scroll to position [338, 0]
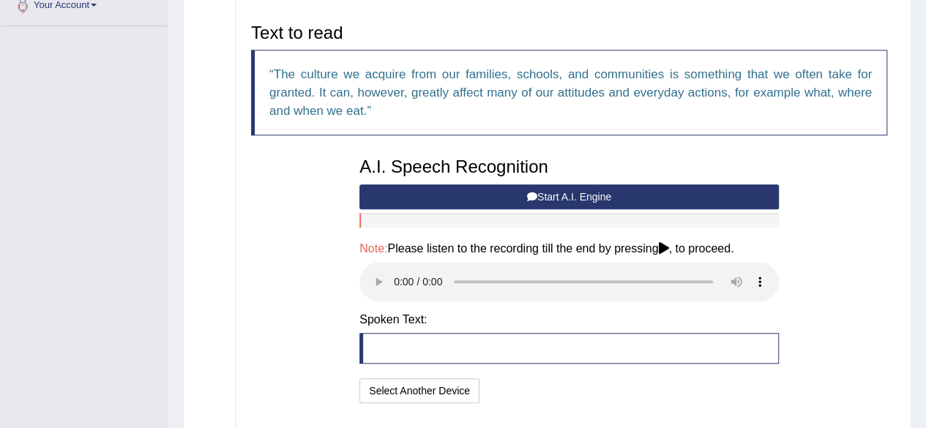
click at [446, 395] on button "Select Another Device" at bounding box center [420, 391] width 120 height 25
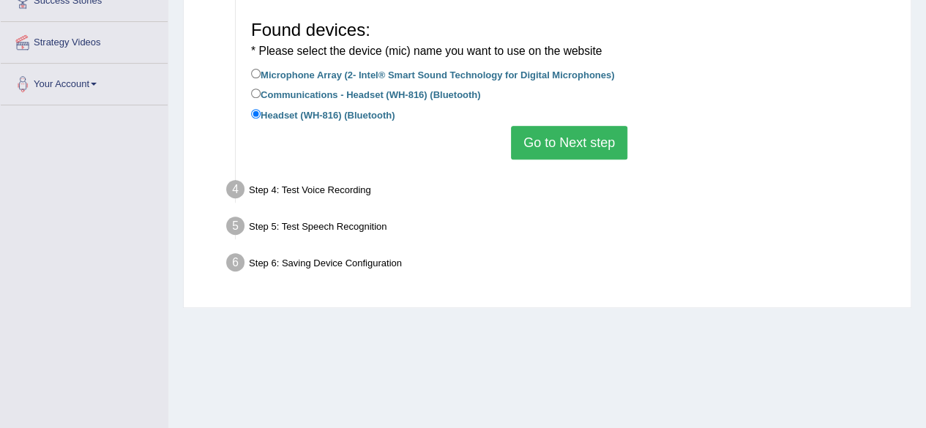
scroll to position [256, 0]
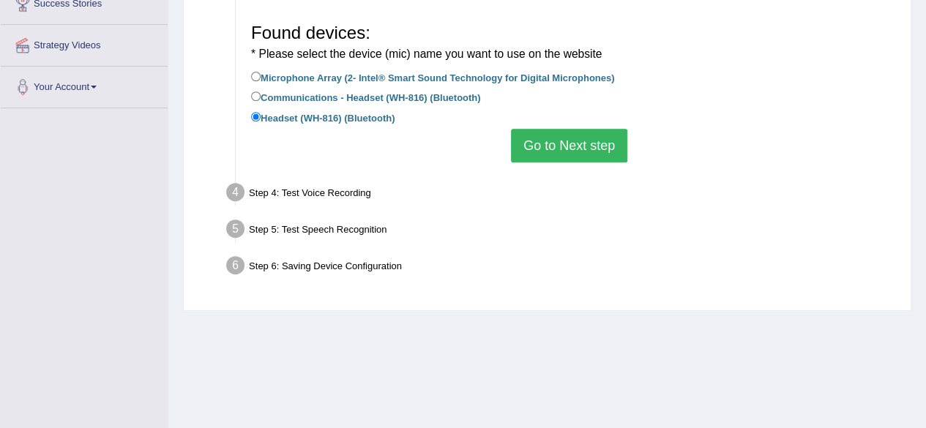
click at [573, 134] on button "Go to Next step" at bounding box center [569, 146] width 116 height 34
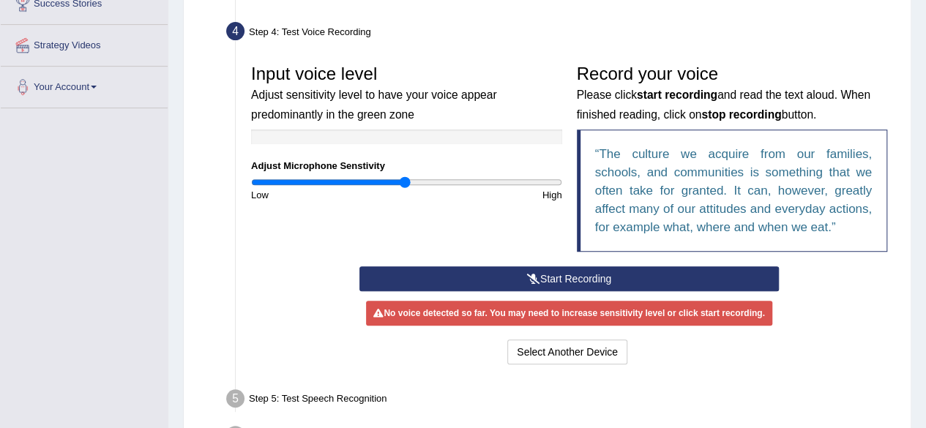
click at [536, 275] on icon at bounding box center [533, 279] width 13 height 10
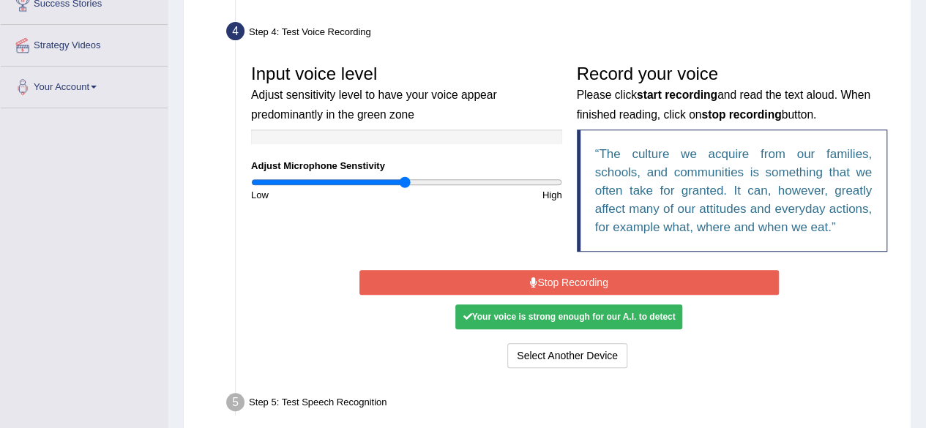
click at [535, 285] on icon at bounding box center [533, 283] width 7 height 10
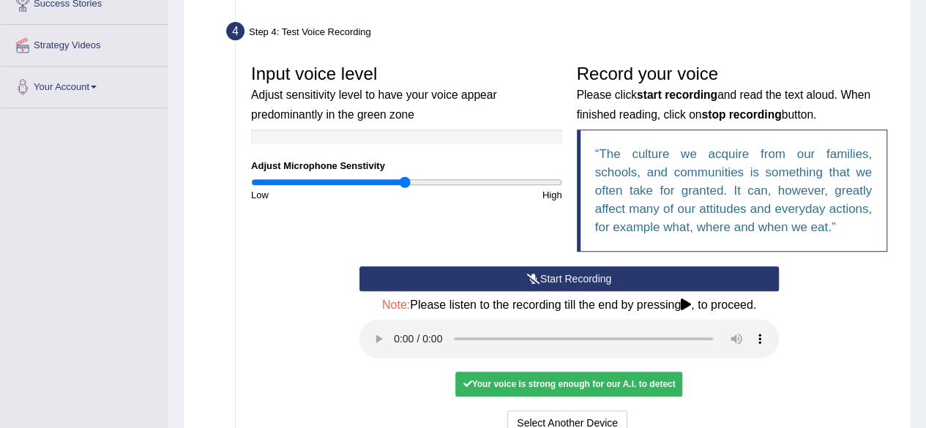
click at [869, 335] on div "Start Recording Stop Recording Note: Please listen to the recording till the en…" at bounding box center [569, 353] width 651 height 173
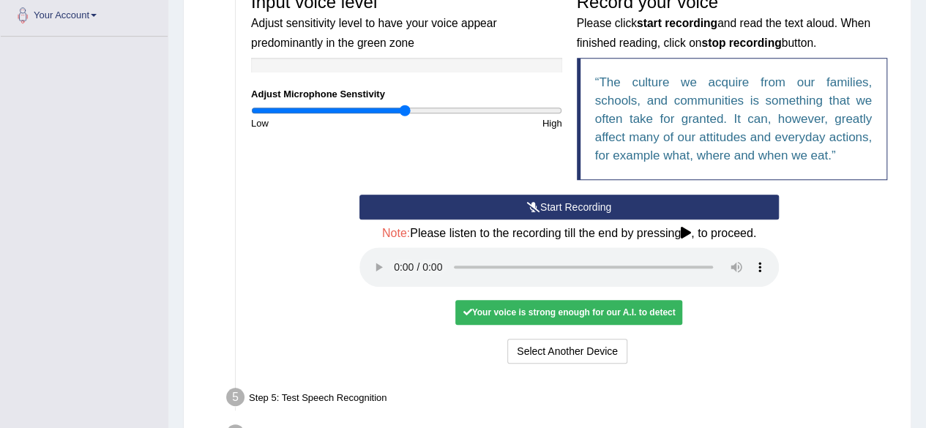
scroll to position [363, 0]
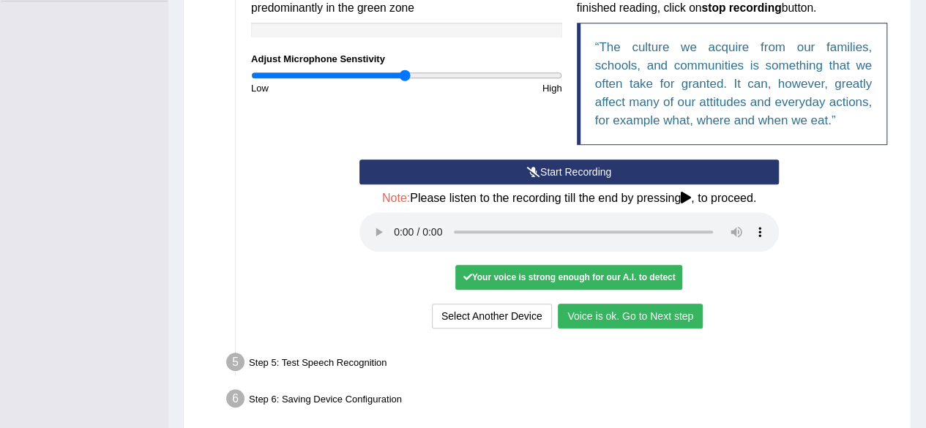
click at [663, 314] on button "Voice is ok. Go to Next step" at bounding box center [630, 316] width 145 height 25
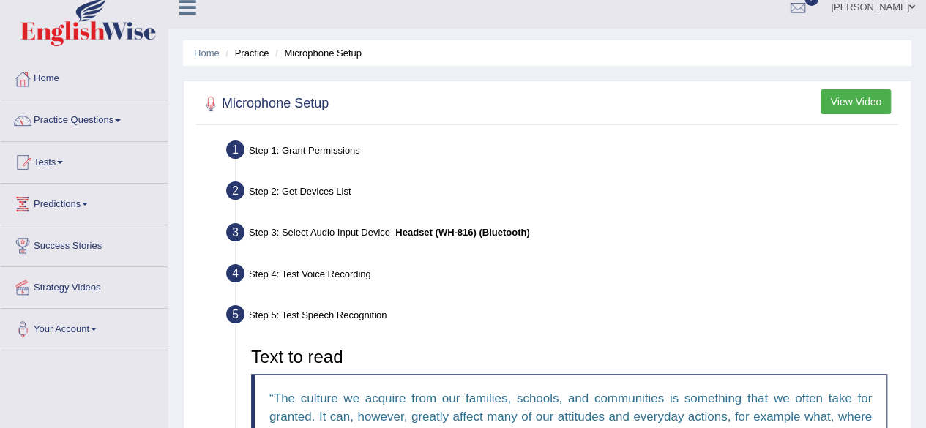
scroll to position [0, 0]
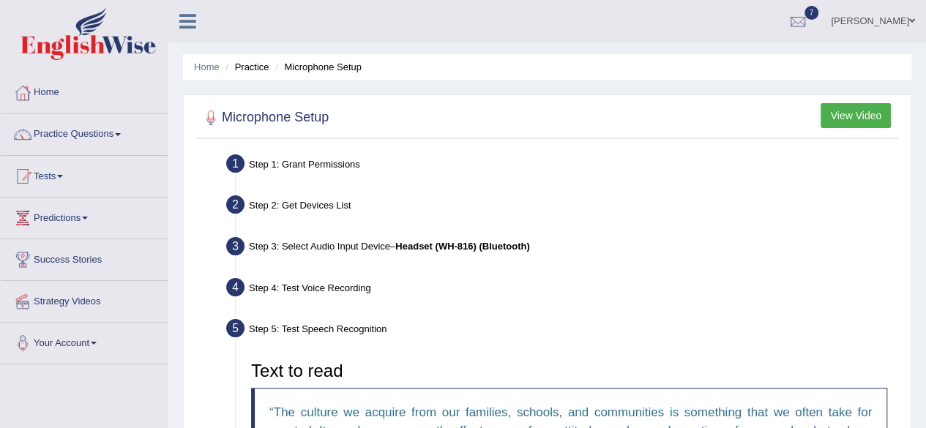
click at [60, 99] on link "Home" at bounding box center [84, 90] width 167 height 37
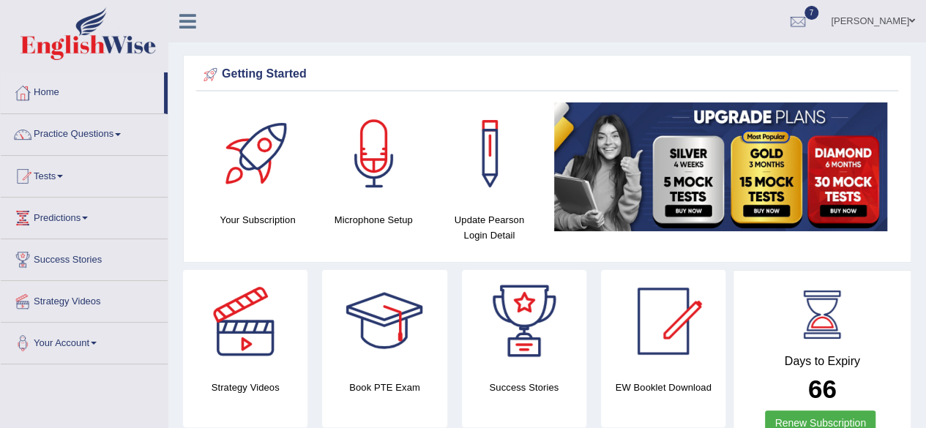
click at [121, 134] on span at bounding box center [118, 134] width 6 height 3
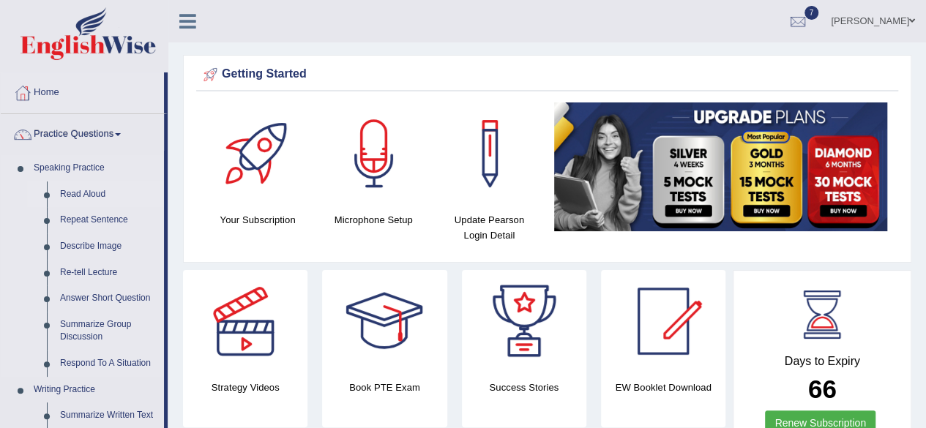
click at [94, 199] on link "Read Aloud" at bounding box center [108, 195] width 111 height 26
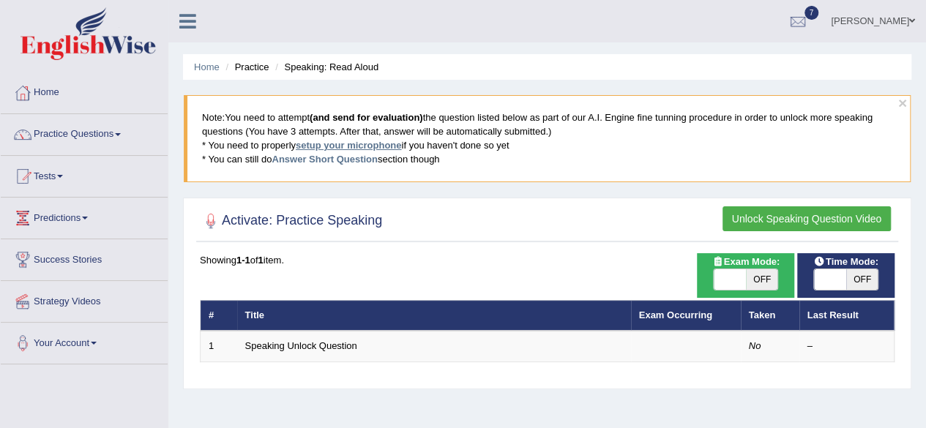
click at [376, 141] on link "setup your microphone" at bounding box center [348, 145] width 105 height 11
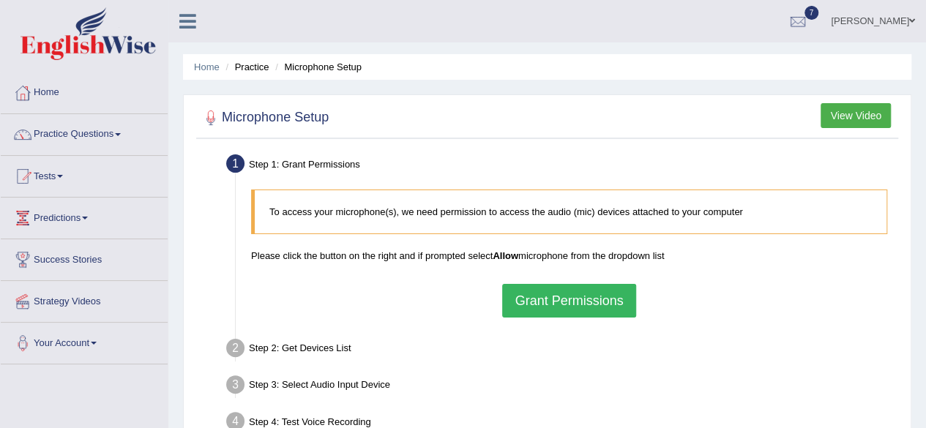
click at [556, 298] on button "Grant Permissions" at bounding box center [568, 301] width 133 height 34
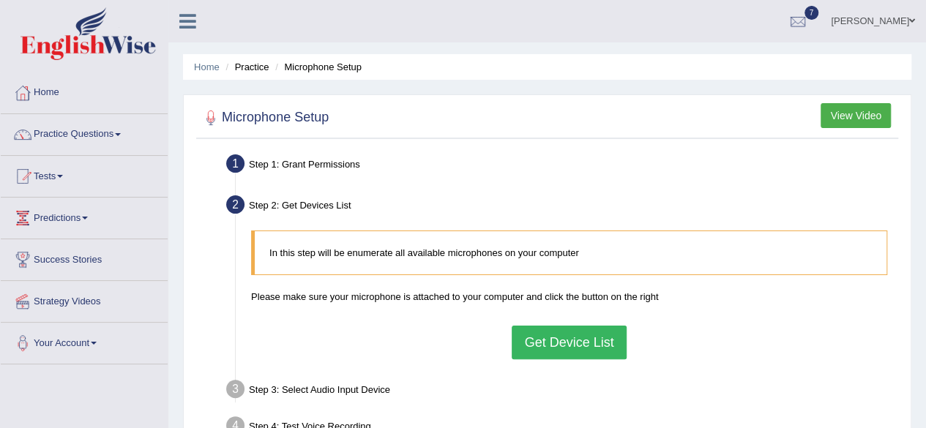
click at [592, 339] on button "Get Device List" at bounding box center [569, 343] width 114 height 34
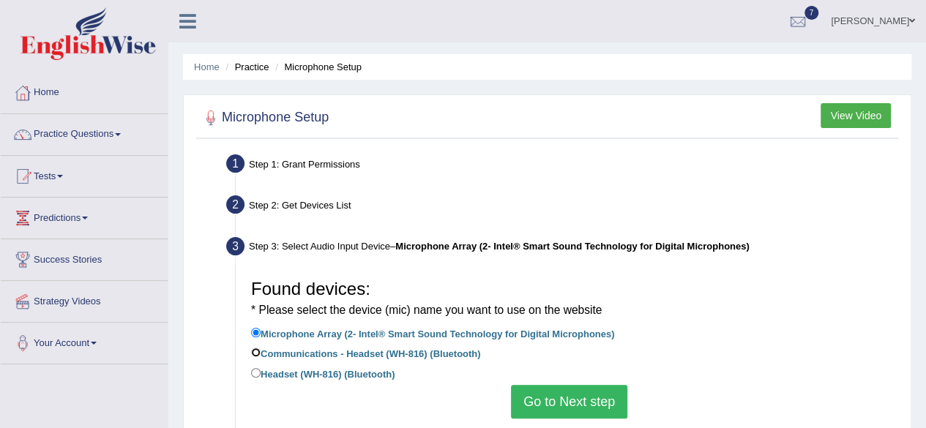
click at [255, 352] on input "Communications - Headset (WH-816) (Bluetooth)" at bounding box center [256, 353] width 10 height 10
radio input "true"
click at [584, 403] on button "Go to Next step" at bounding box center [569, 402] width 116 height 34
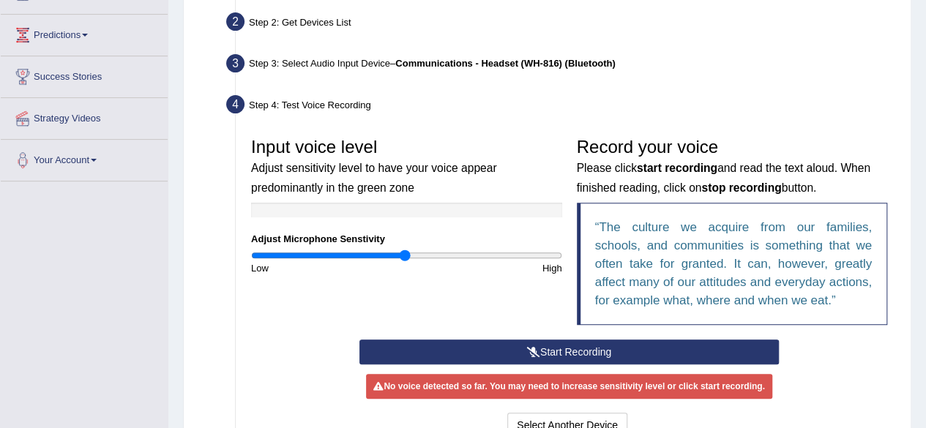
scroll to position [185, 0]
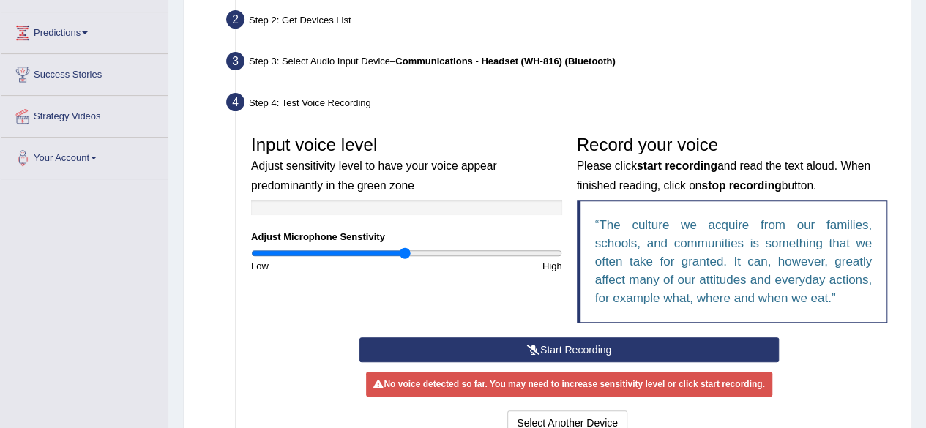
click at [554, 344] on button "Start Recording" at bounding box center [570, 350] width 420 height 25
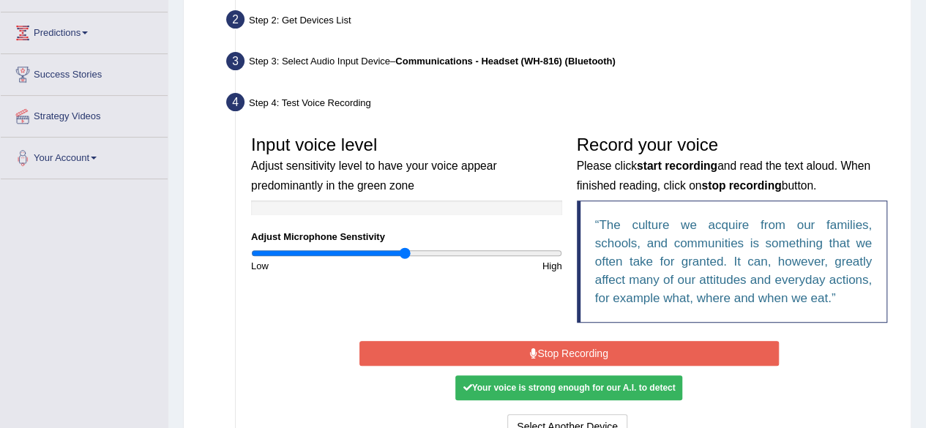
click at [554, 344] on button "Stop Recording" at bounding box center [570, 353] width 420 height 25
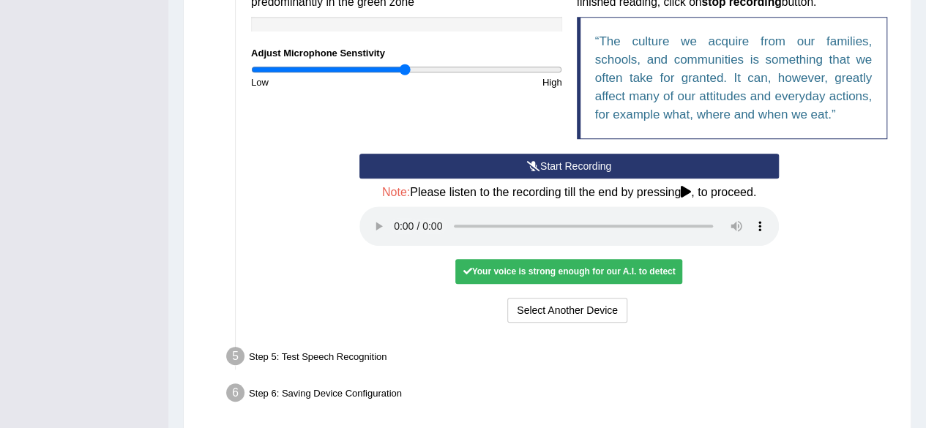
scroll to position [373, 0]
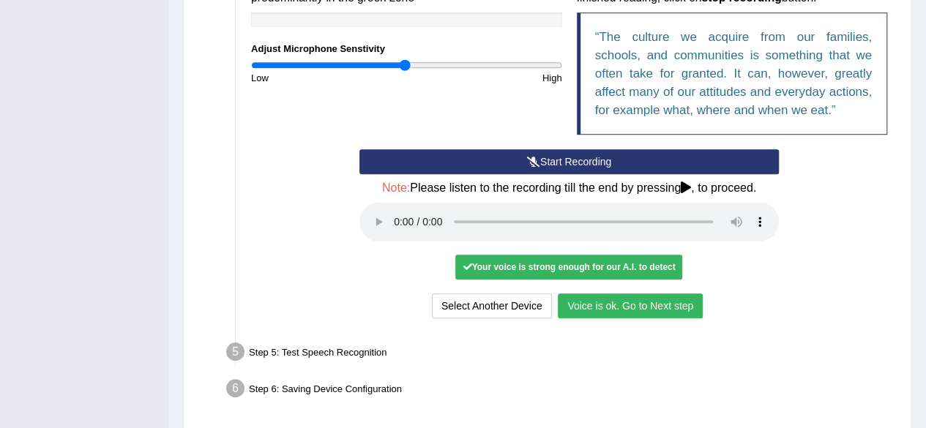
click at [638, 303] on button "Voice is ok. Go to Next step" at bounding box center [630, 306] width 145 height 25
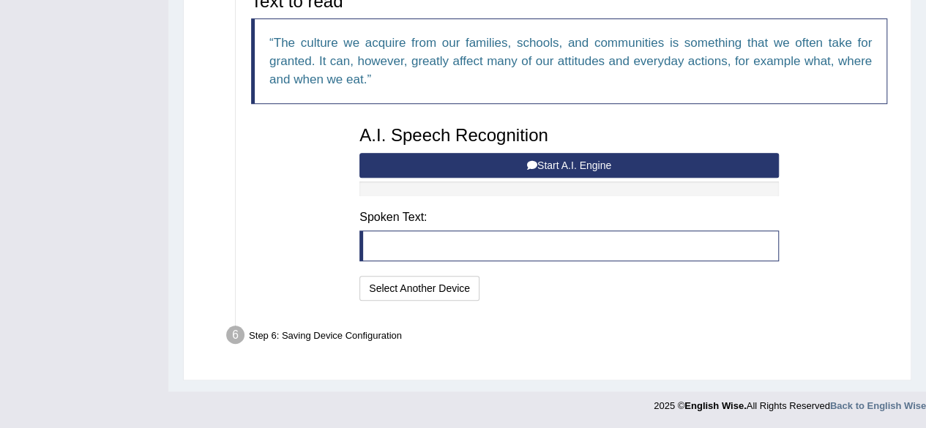
scroll to position [367, 0]
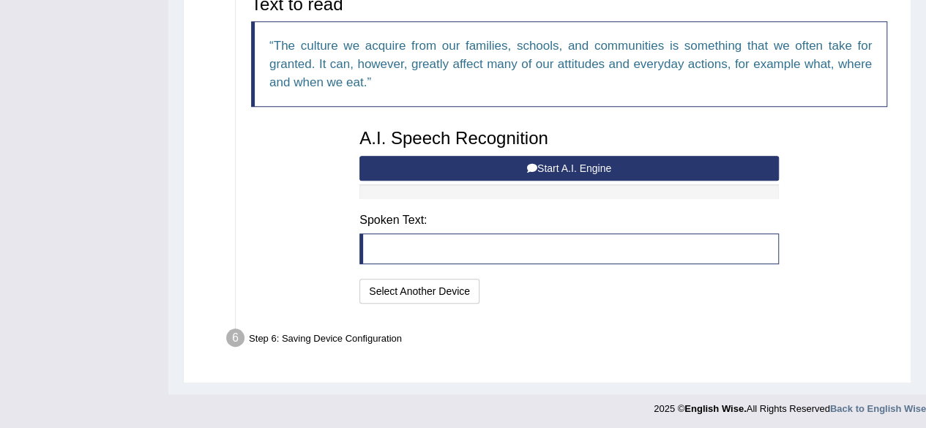
click at [581, 163] on button "Start A.I. Engine" at bounding box center [570, 168] width 420 height 25
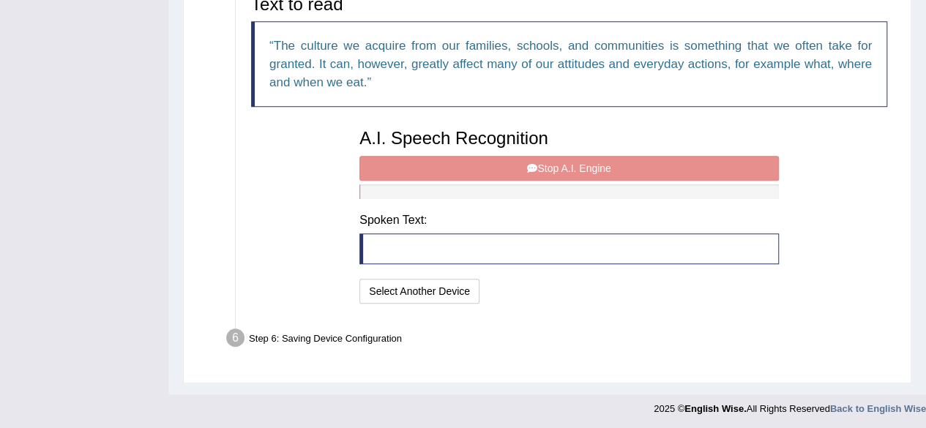
click at [679, 166] on div "A.I. Speech Recognition Start A.I. Engine Stop A.I. Engine Note: Please listen …" at bounding box center [569, 215] width 434 height 186
click at [584, 167] on div "A.I. Speech Recognition Start A.I. Engine Stop A.I. Engine Note: Please listen …" at bounding box center [569, 215] width 434 height 186
click at [561, 165] on div "A.I. Speech Recognition Start A.I. Engine Stop A.I. Engine Note: Please listen …" at bounding box center [569, 215] width 434 height 186
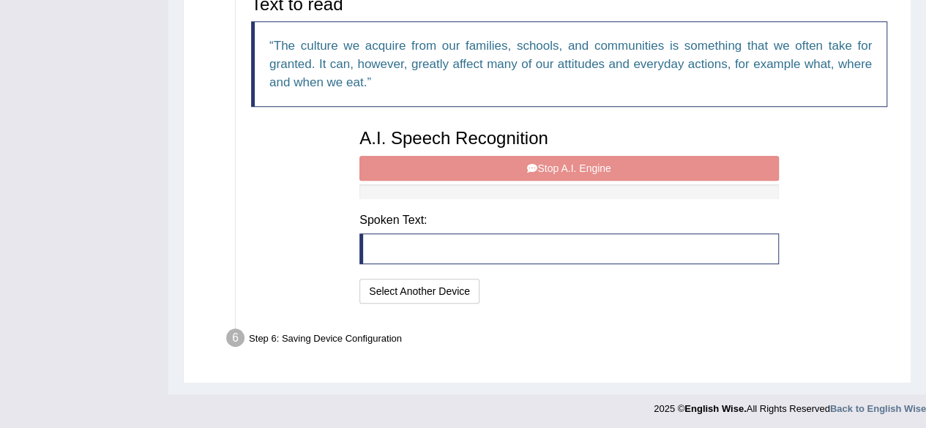
click at [561, 165] on div "A.I. Speech Recognition Start A.I. Engine Stop A.I. Engine Note: Please listen …" at bounding box center [569, 215] width 434 height 186
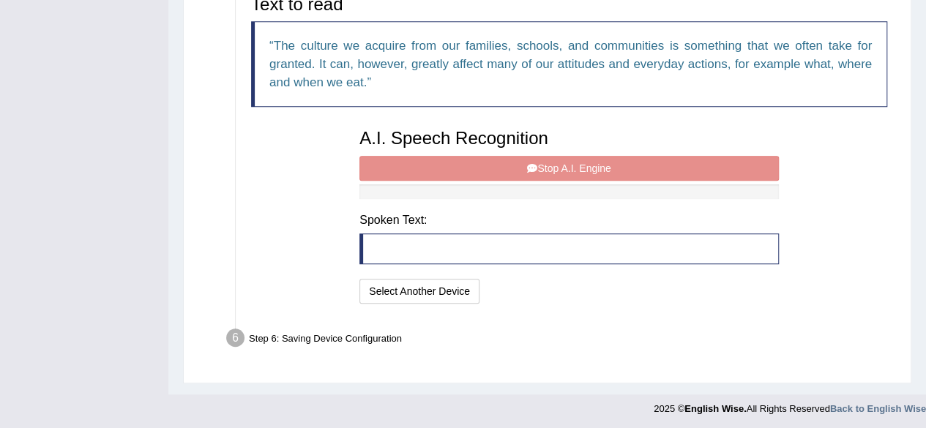
click at [561, 165] on div "A.I. Speech Recognition Start A.I. Engine Stop A.I. Engine Note: Please listen …" at bounding box center [569, 215] width 434 height 186
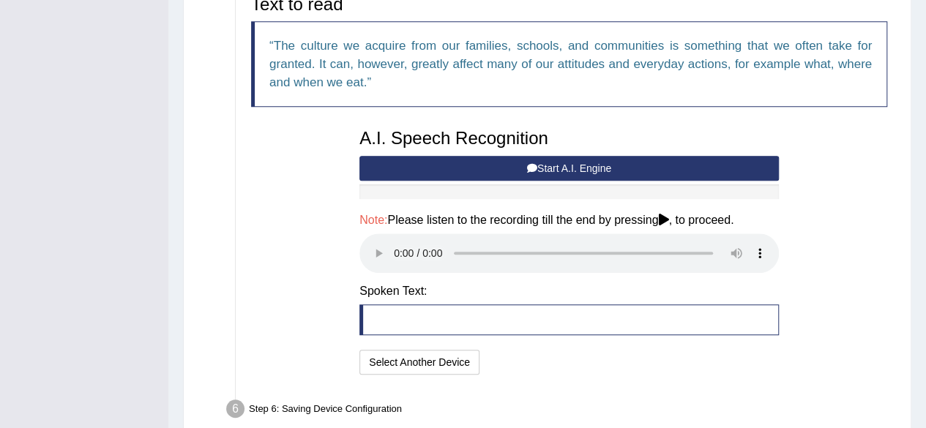
click at [319, 223] on div "Text to read The culture we acquire from our families, schools, and communities…" at bounding box center [569, 183] width 651 height 391
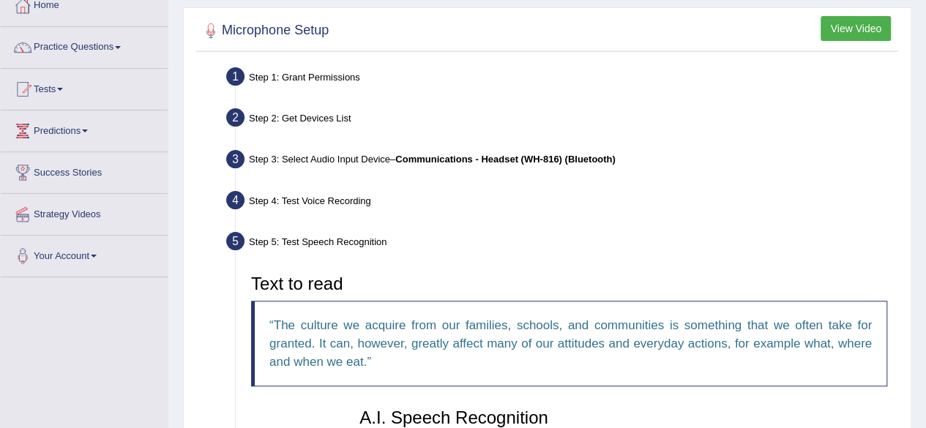
scroll to position [0, 0]
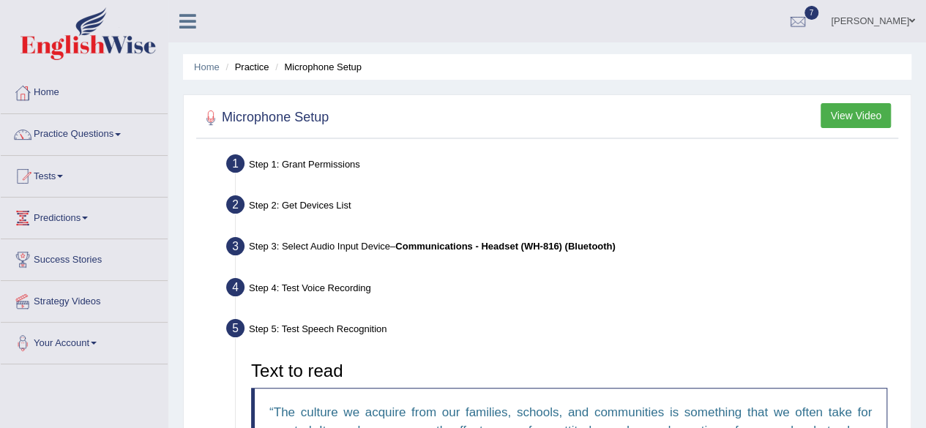
click at [845, 113] on button "View Video" at bounding box center [856, 115] width 70 height 25
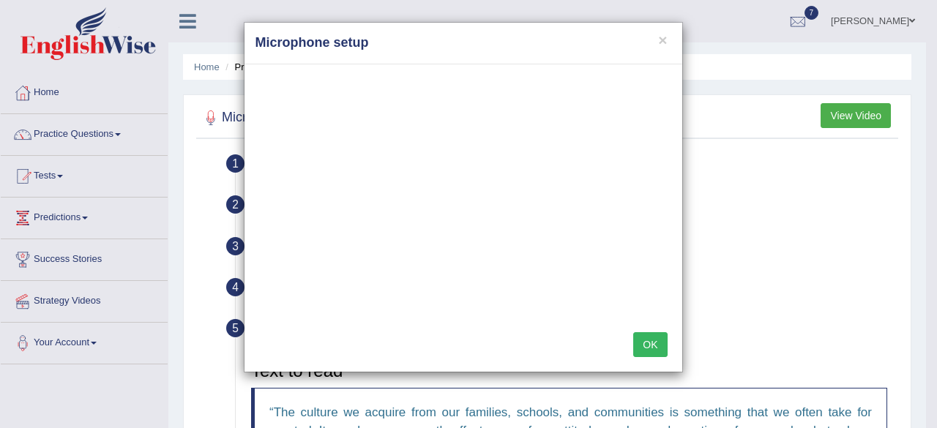
click at [647, 340] on button "OK" at bounding box center [650, 344] width 34 height 25
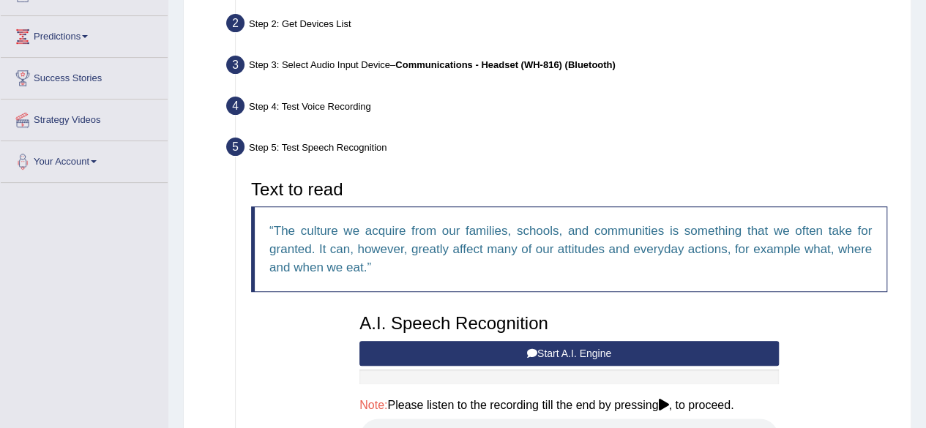
scroll to position [182, 0]
click at [97, 160] on span at bounding box center [94, 161] width 6 height 3
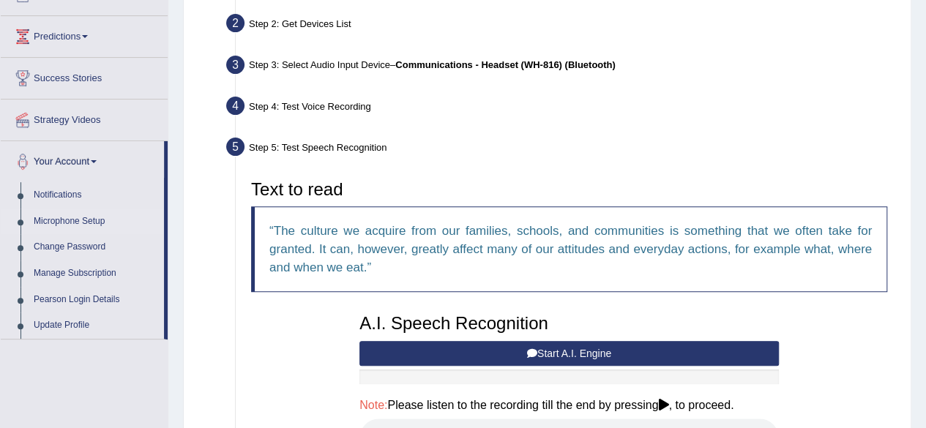
click at [57, 223] on link "Microphone Setup" at bounding box center [95, 222] width 137 height 26
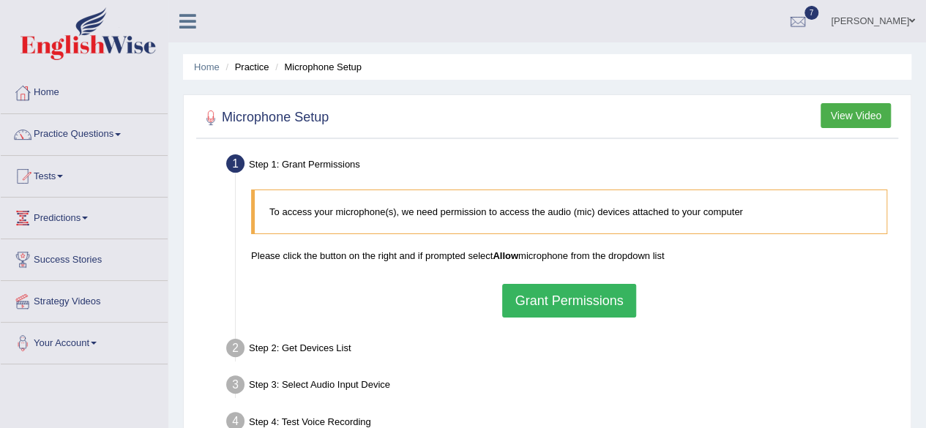
click at [540, 303] on button "Grant Permissions" at bounding box center [568, 301] width 133 height 34
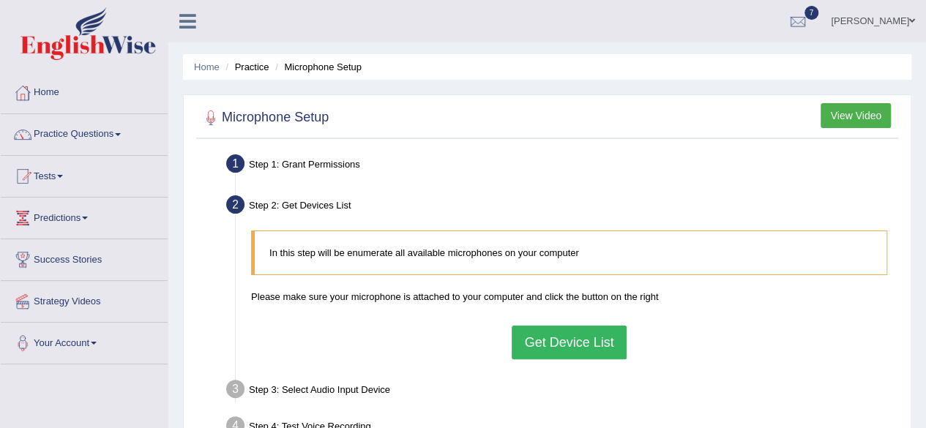
click at [567, 343] on button "Get Device List" at bounding box center [569, 343] width 114 height 34
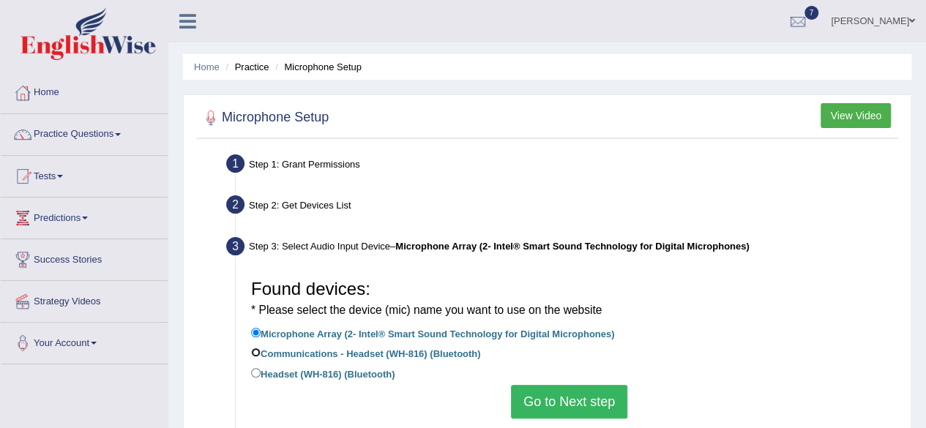
click at [253, 351] on input "Communications - Headset (WH-816) (Bluetooth)" at bounding box center [256, 353] width 10 height 10
radio input "true"
click at [568, 401] on button "Go to Next step" at bounding box center [569, 402] width 116 height 34
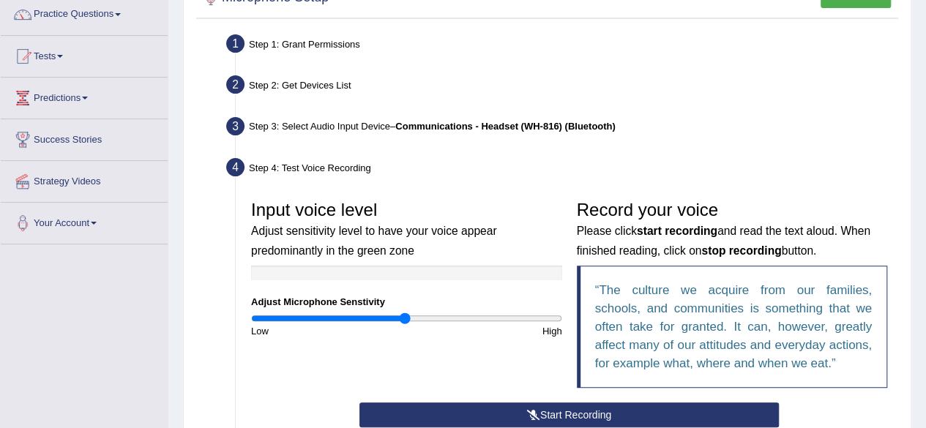
scroll to position [142, 0]
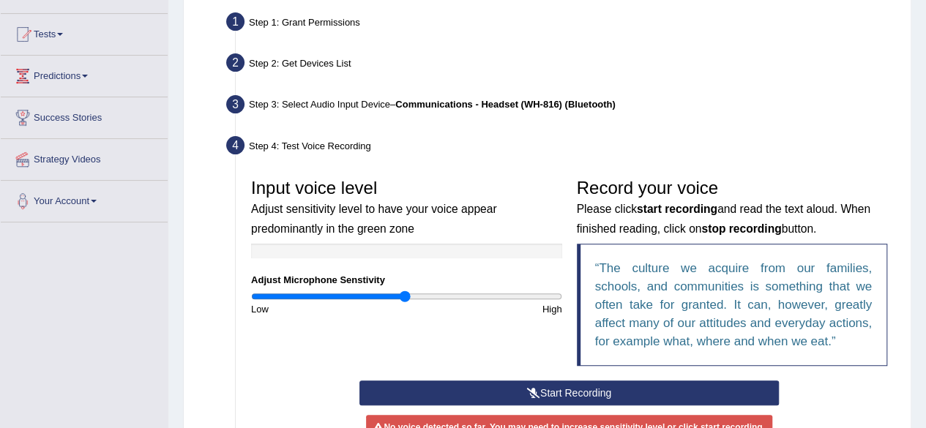
click at [573, 390] on button "Start Recording" at bounding box center [570, 393] width 420 height 25
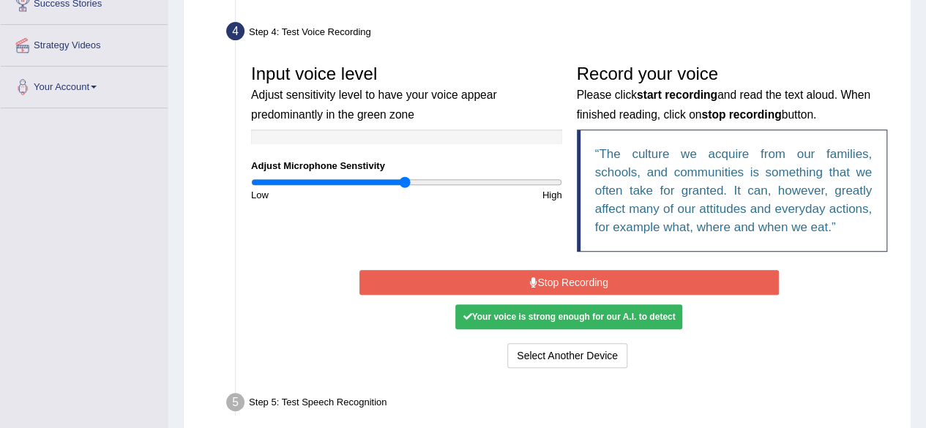
scroll to position [259, 0]
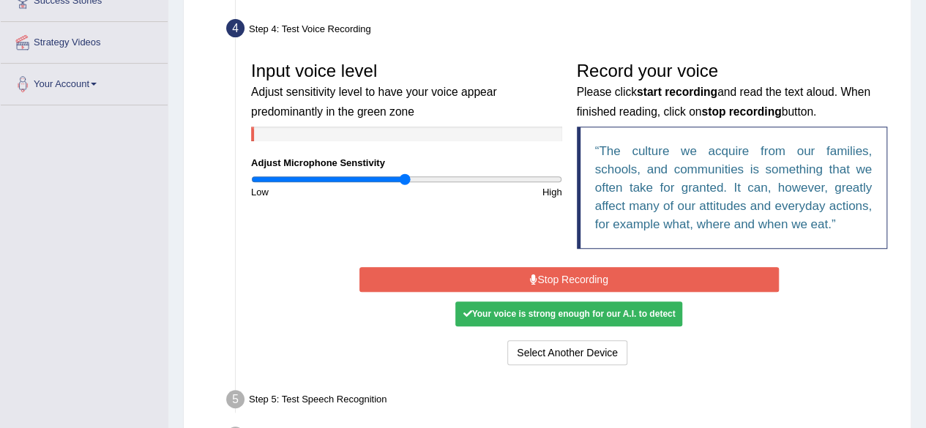
click at [583, 280] on button "Stop Recording" at bounding box center [570, 279] width 420 height 25
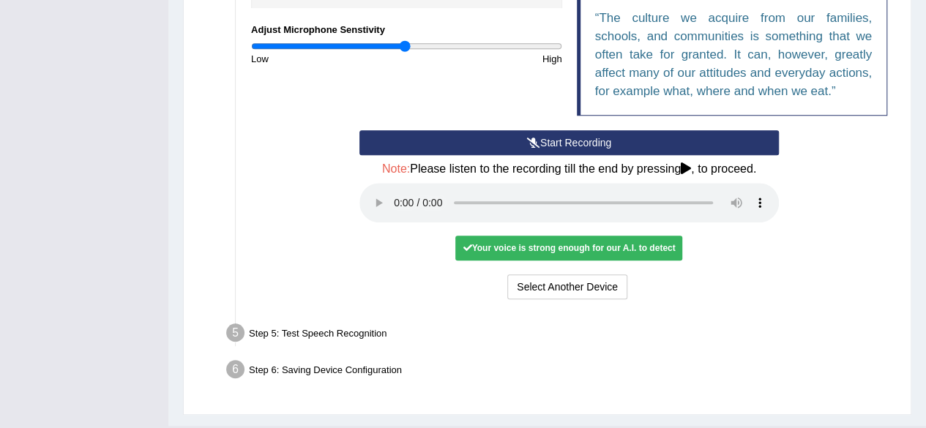
scroll to position [398, 0]
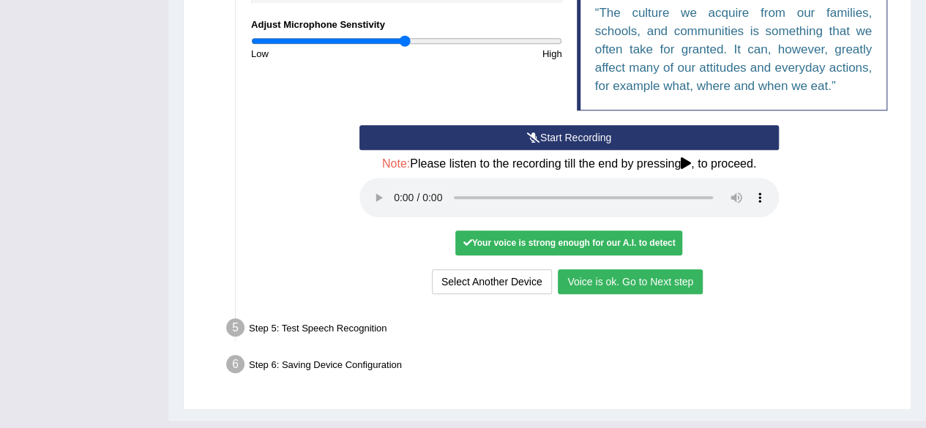
click at [595, 275] on button "Voice is ok. Go to Next step" at bounding box center [630, 281] width 145 height 25
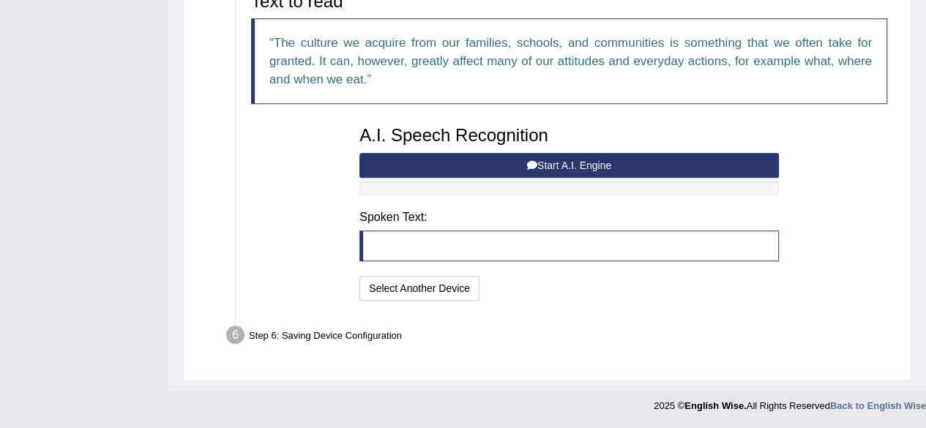
scroll to position [367, 0]
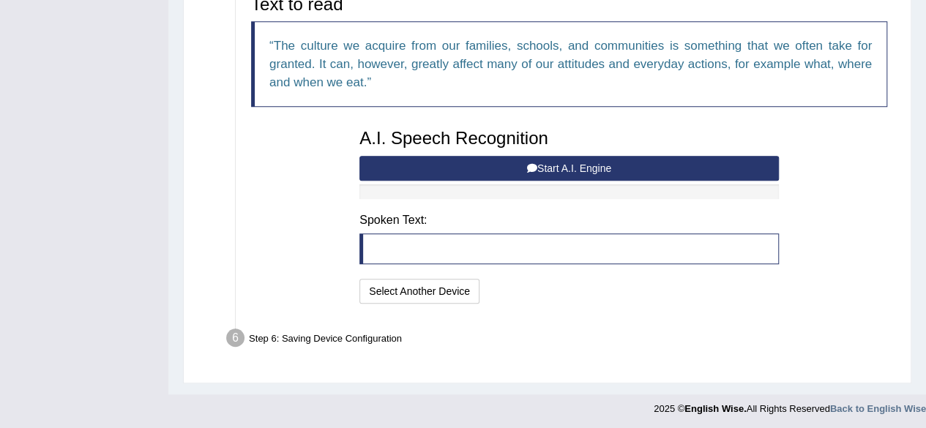
click at [527, 163] on icon at bounding box center [532, 168] width 10 height 10
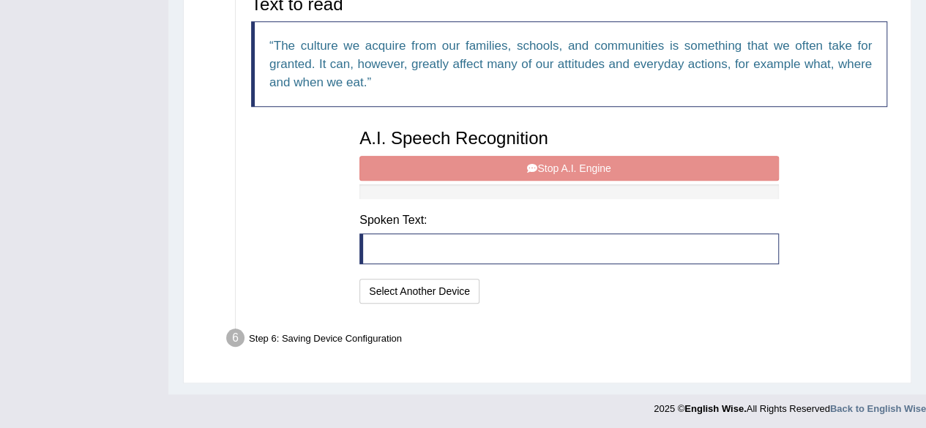
click at [546, 164] on div "A.I. Speech Recognition Start A.I. Engine Stop A.I. Engine Note: Please listen …" at bounding box center [569, 215] width 434 height 186
click at [540, 165] on div "A.I. Speech Recognition Start A.I. Engine Stop A.I. Engine Note: Please listen …" at bounding box center [569, 215] width 434 height 186
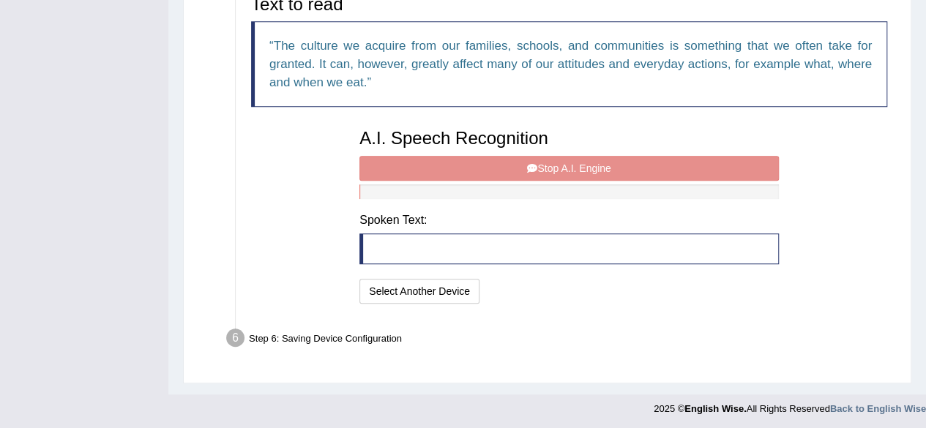
click at [540, 165] on div "A.I. Speech Recognition Start A.I. Engine Stop A.I. Engine Note: Please listen …" at bounding box center [569, 215] width 434 height 186
click at [581, 168] on div "A.I. Speech Recognition Start A.I. Engine Stop A.I. Engine Note: Please listen …" at bounding box center [569, 215] width 434 height 186
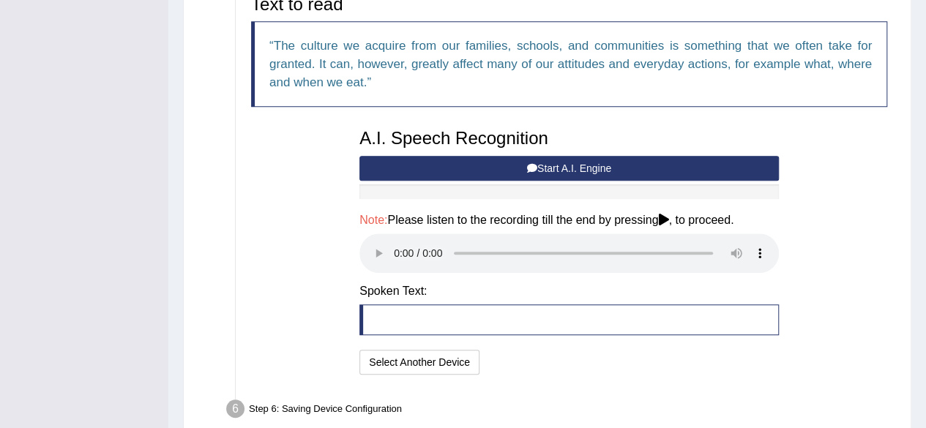
click at [555, 166] on button "Start A.I. Engine" at bounding box center [570, 168] width 420 height 25
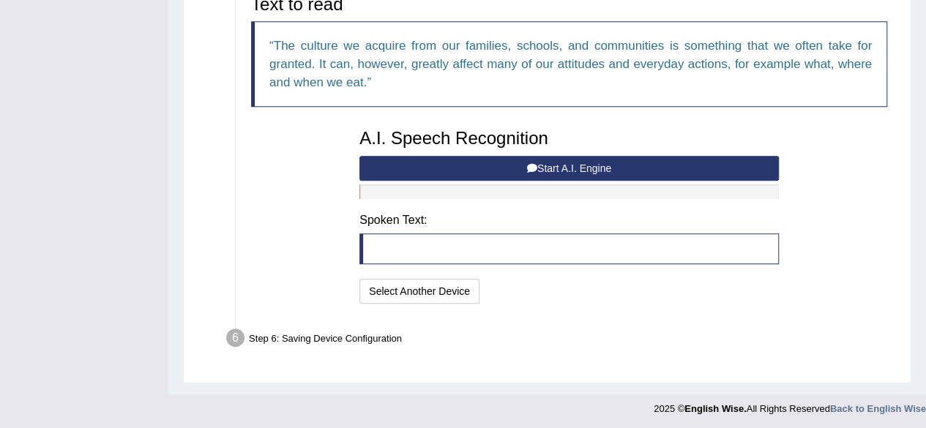
click at [622, 245] on blockquote at bounding box center [570, 249] width 420 height 31
click at [451, 286] on button "Select Another Device" at bounding box center [420, 291] width 120 height 25
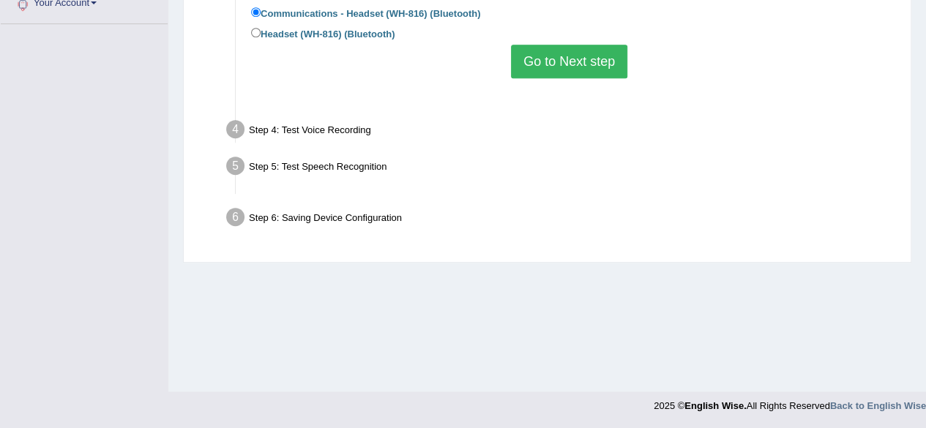
scroll to position [340, 0]
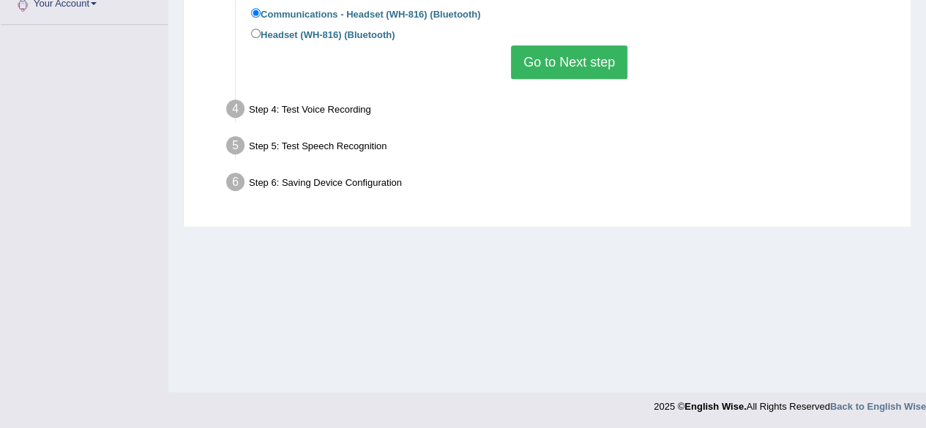
click at [526, 60] on button "Go to Next step" at bounding box center [569, 62] width 116 height 34
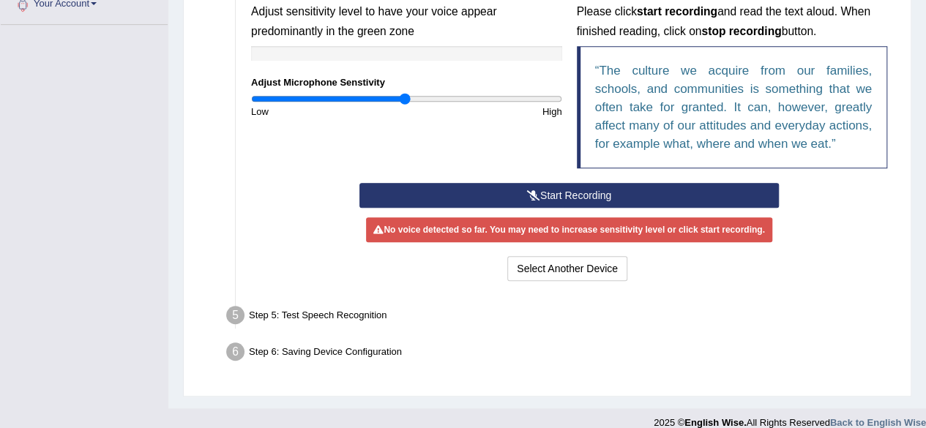
click at [583, 188] on button "Start Recording" at bounding box center [570, 195] width 420 height 25
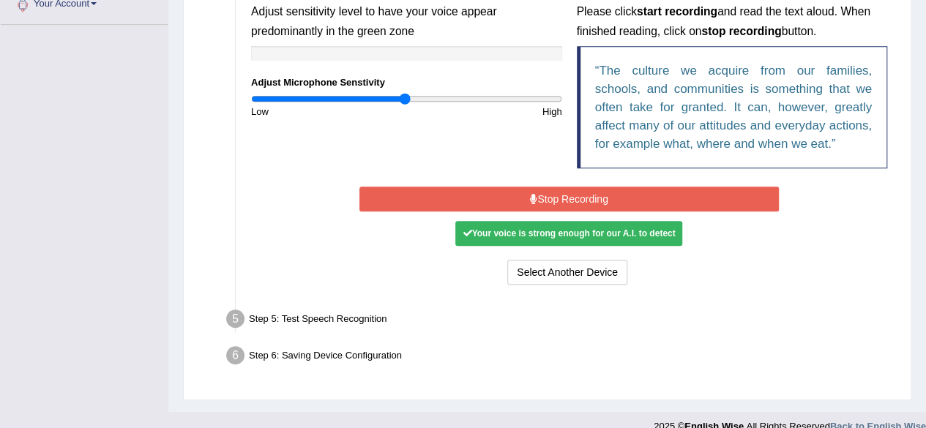
click at [559, 190] on button "Stop Recording" at bounding box center [570, 199] width 420 height 25
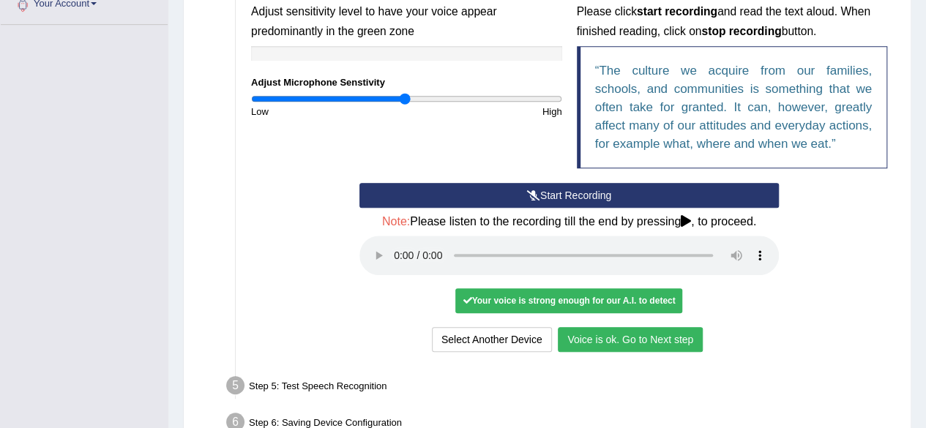
click at [602, 335] on button "Voice is ok. Go to Next step" at bounding box center [630, 339] width 145 height 25
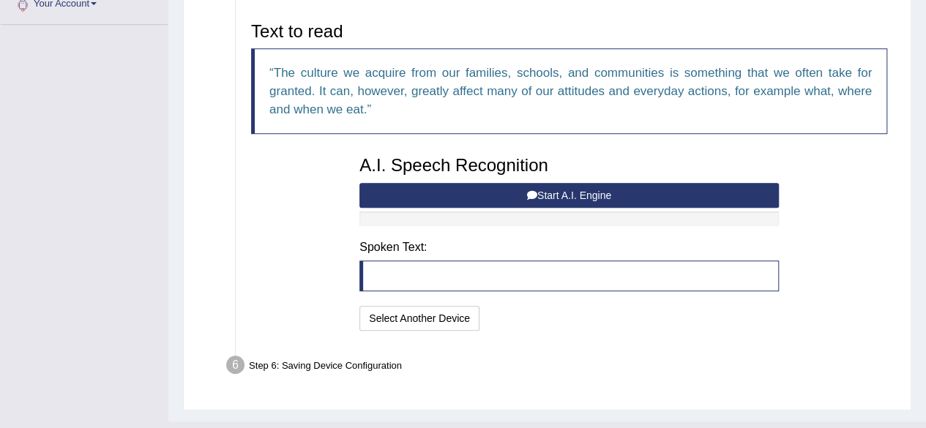
click at [519, 187] on button "Start A.I. Engine" at bounding box center [570, 195] width 420 height 25
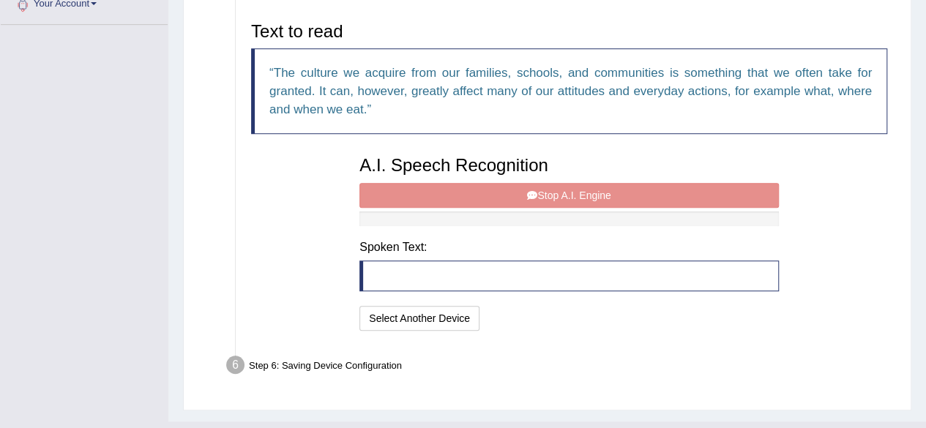
click at [555, 188] on div "A.I. Speech Recognition Start A.I. Engine Stop A.I. Engine Note: Please listen …" at bounding box center [569, 242] width 434 height 186
click at [515, 189] on div "A.I. Speech Recognition Start A.I. Engine Stop A.I. Engine Note: Please listen …" at bounding box center [569, 242] width 434 height 186
click at [555, 194] on div "A.I. Speech Recognition Start A.I. Engine Stop A.I. Engine Note: Please listen …" at bounding box center [569, 242] width 434 height 186
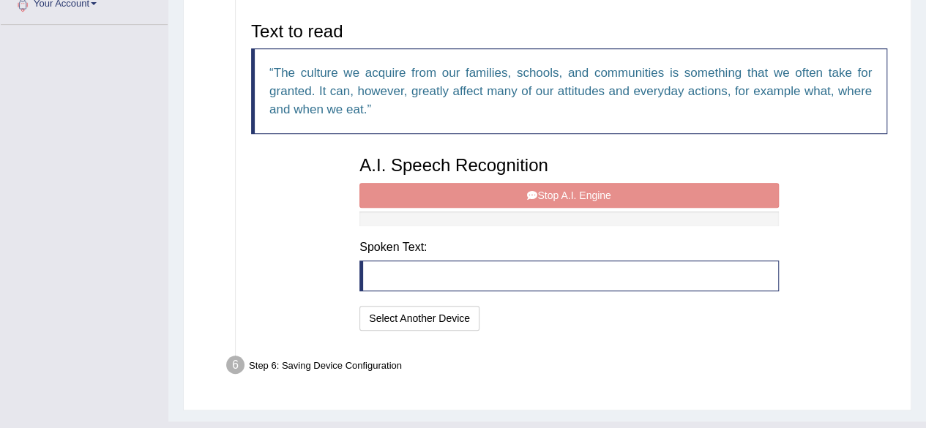
click at [540, 182] on div "A.I. Speech Recognition Start A.I. Engine Stop A.I. Engine Note: Please listen …" at bounding box center [569, 242] width 434 height 186
click at [551, 205] on div "A.I. Speech Recognition Start A.I. Engine Stop A.I. Engine Note: Please listen …" at bounding box center [569, 242] width 434 height 186
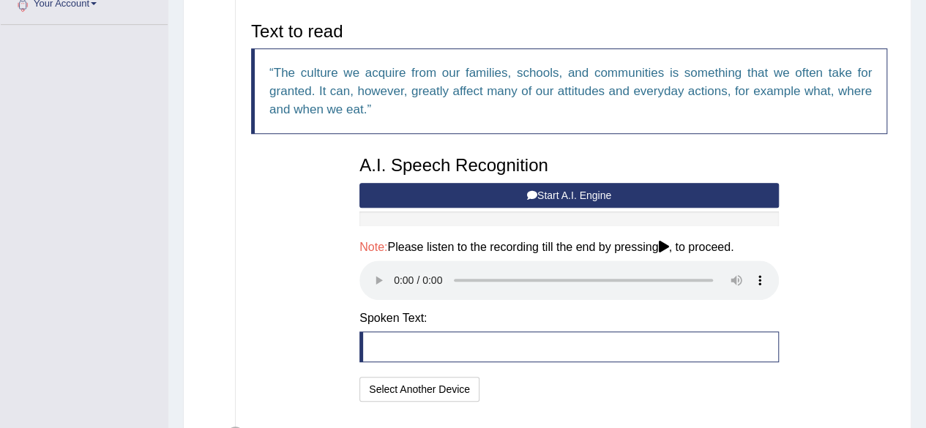
click at [835, 241] on div "Text to read The culture we acquire from our families, schools, and communities…" at bounding box center [569, 210] width 651 height 391
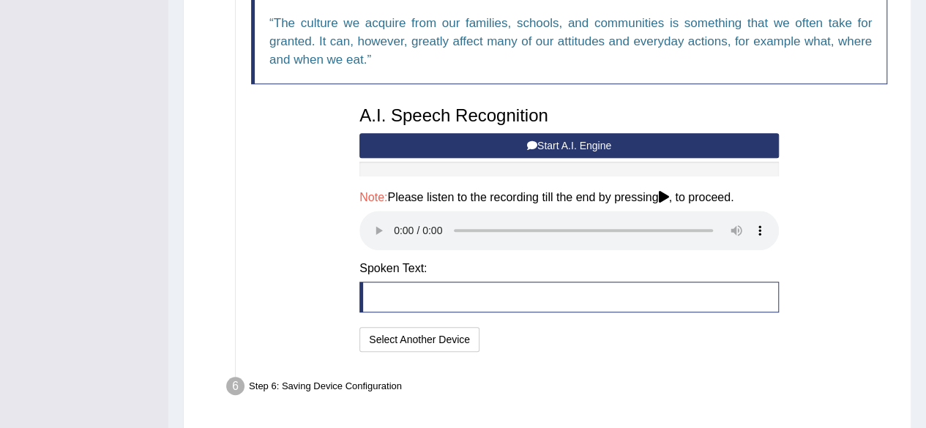
scroll to position [438, 0]
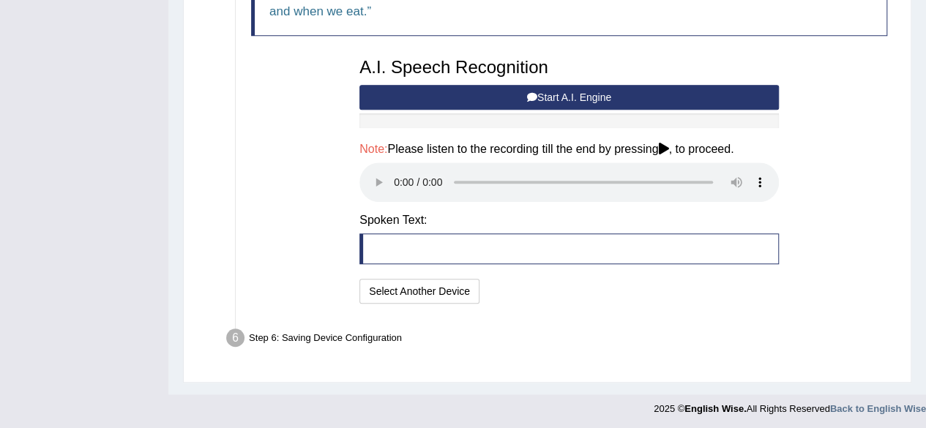
click at [817, 149] on div "Text to read The culture we acquire from our families, schools, and communities…" at bounding box center [569, 112] width 651 height 391
click at [567, 248] on blockquote at bounding box center [570, 249] width 420 height 31
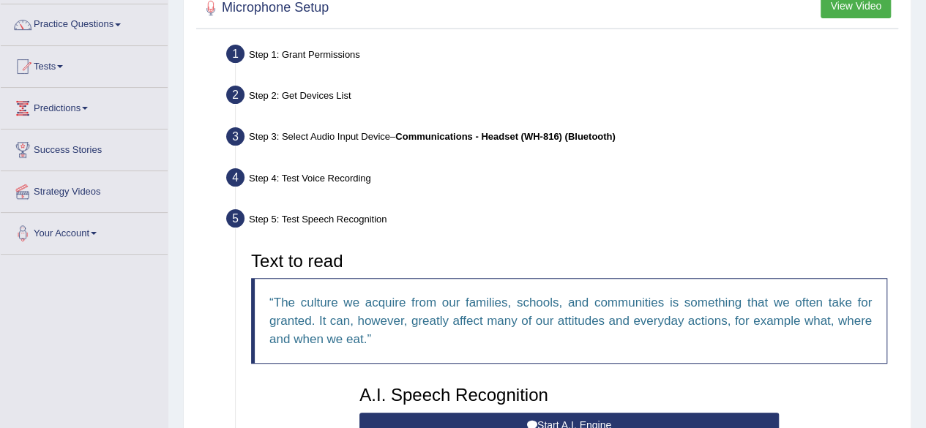
scroll to position [110, 0]
click at [97, 232] on span at bounding box center [94, 233] width 6 height 3
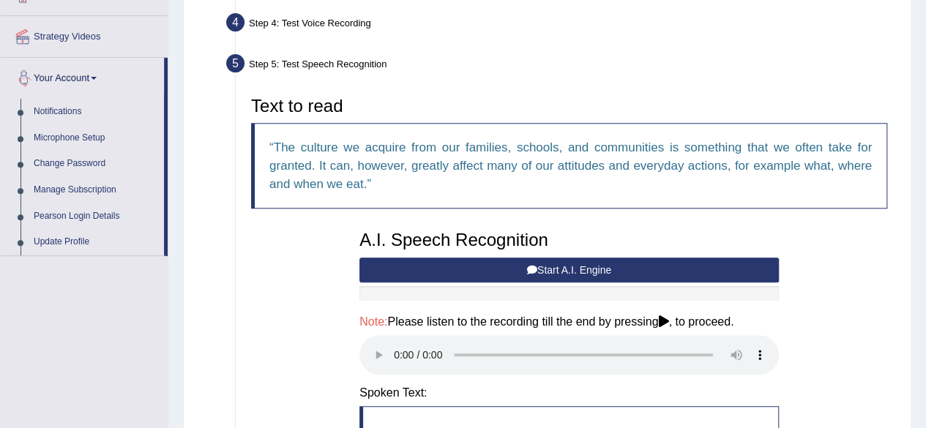
scroll to position [265, 0]
click at [97, 77] on span at bounding box center [94, 78] width 6 height 3
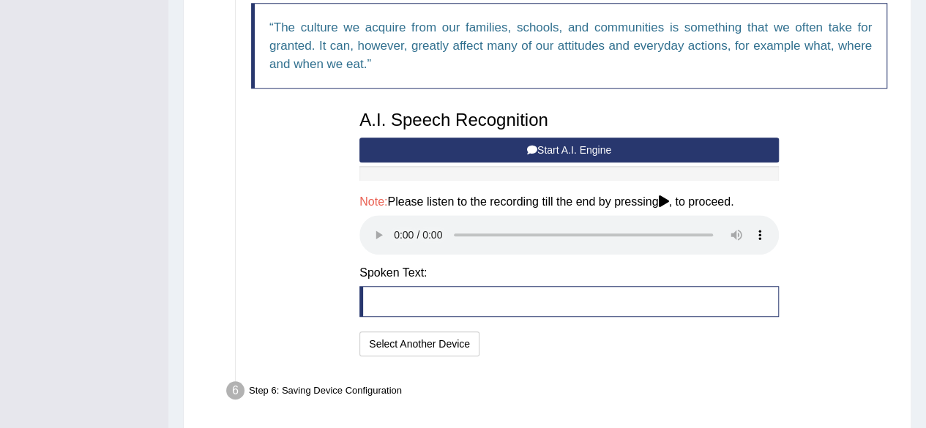
scroll to position [370, 0]
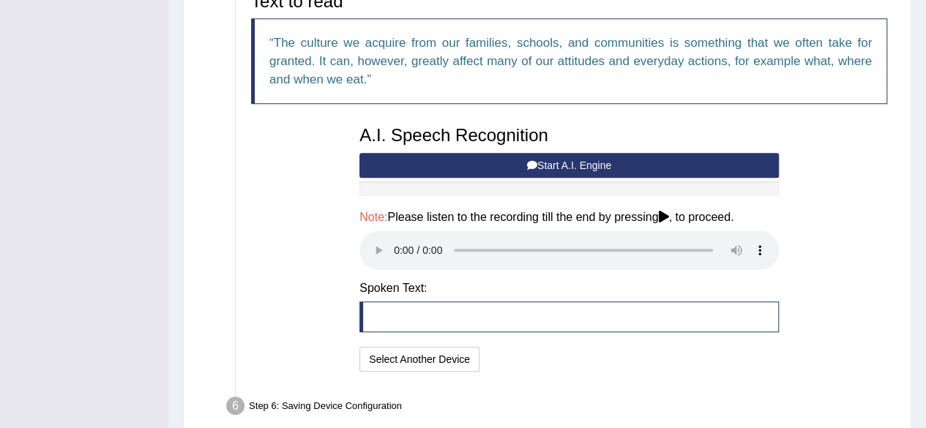
click at [564, 165] on button "Start A.I. Engine" at bounding box center [570, 165] width 420 height 25
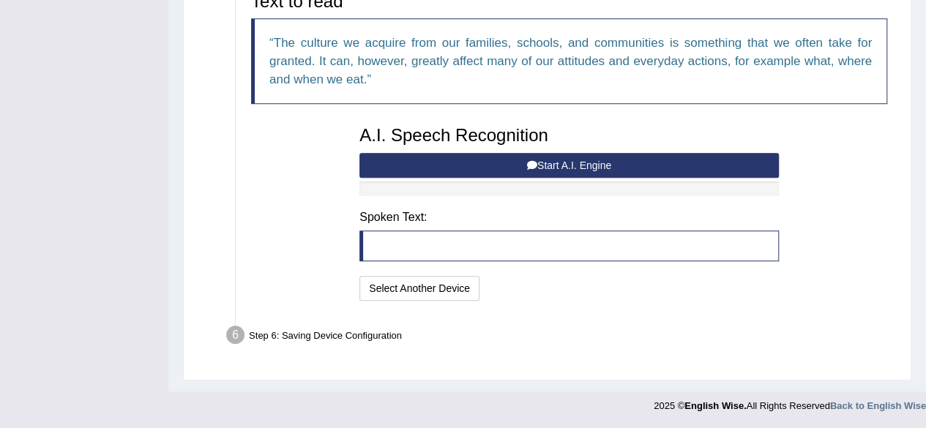
scroll to position [367, 0]
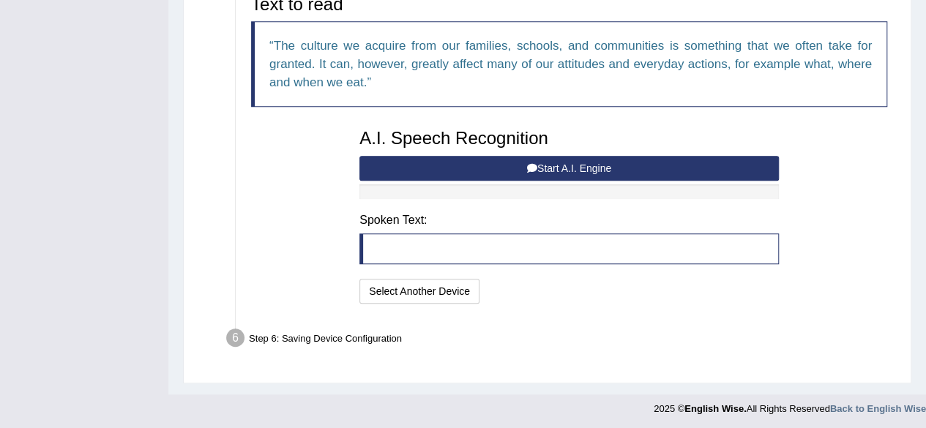
click at [412, 226] on div "A.I. Speech Recognition Start A.I. Engine Stop A.I. Engine Note: Please listen …" at bounding box center [569, 215] width 434 height 186
click at [524, 242] on blockquote at bounding box center [570, 249] width 420 height 31
click at [511, 255] on blockquote at bounding box center [570, 249] width 420 height 31
click at [510, 256] on blockquote at bounding box center [570, 249] width 420 height 31
click at [500, 257] on blockquote at bounding box center [570, 249] width 420 height 31
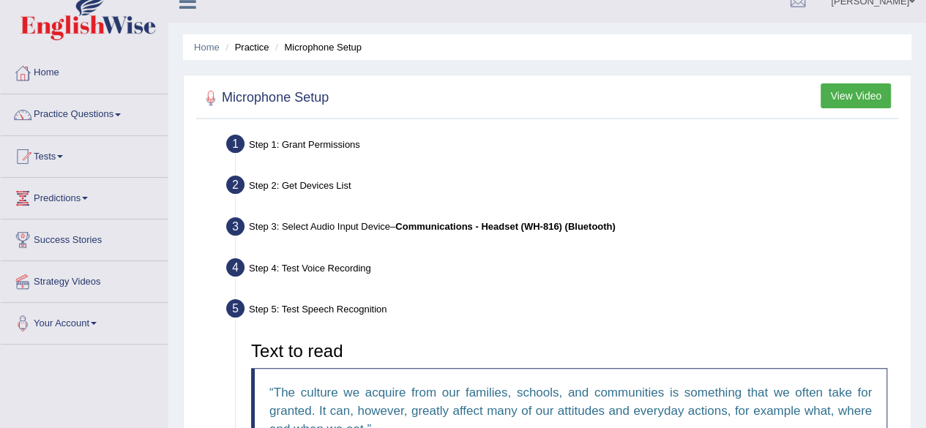
scroll to position [0, 0]
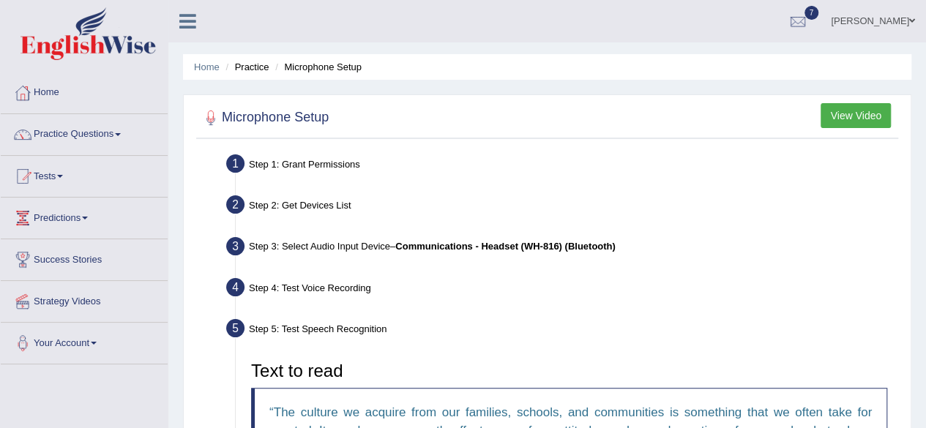
click at [914, 18] on span at bounding box center [912, 21] width 6 height 10
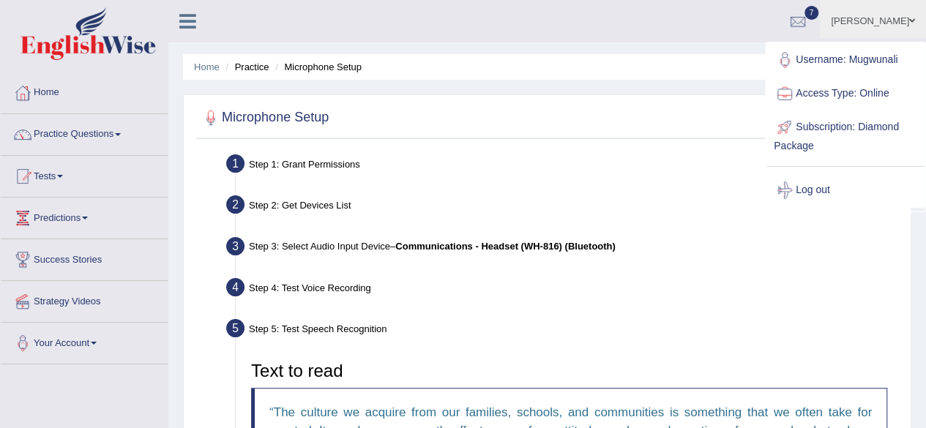
click at [822, 198] on link "Log out" at bounding box center [846, 191] width 158 height 34
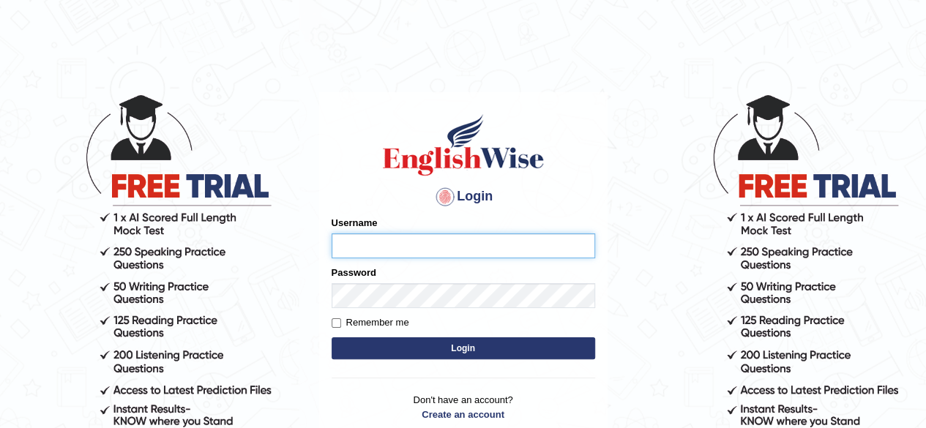
type input "Mugwunali"
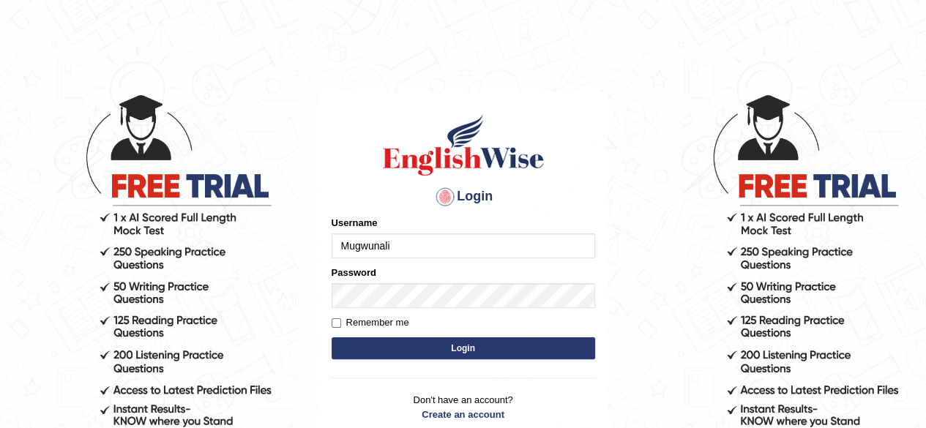
click at [485, 345] on button "Login" at bounding box center [464, 349] width 264 height 22
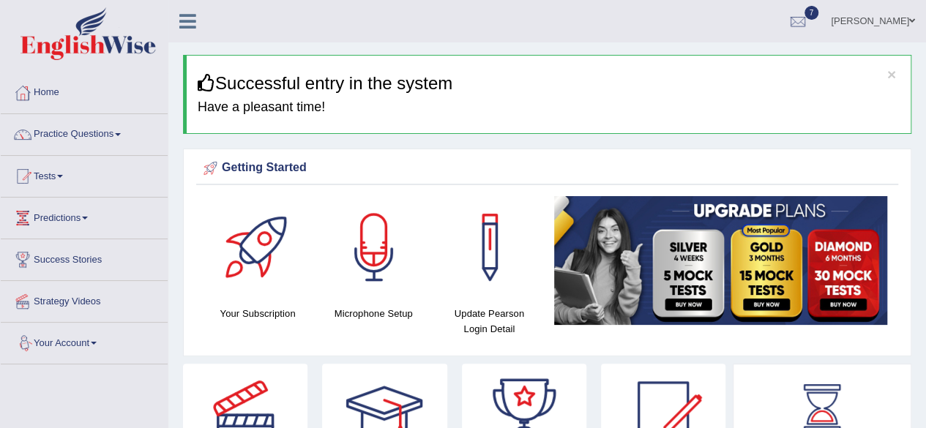
click at [97, 342] on span at bounding box center [94, 343] width 6 height 3
click at [97, 401] on link "Microphone Setup" at bounding box center [95, 403] width 137 height 26
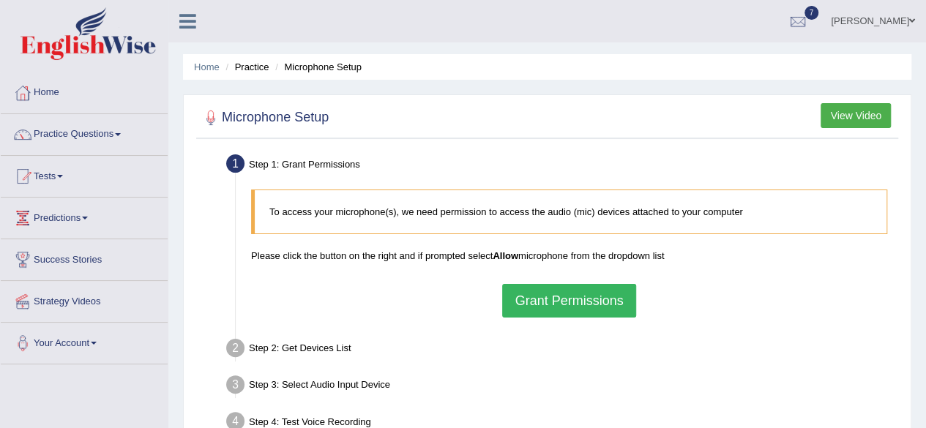
click at [529, 296] on button "Grant Permissions" at bounding box center [568, 301] width 133 height 34
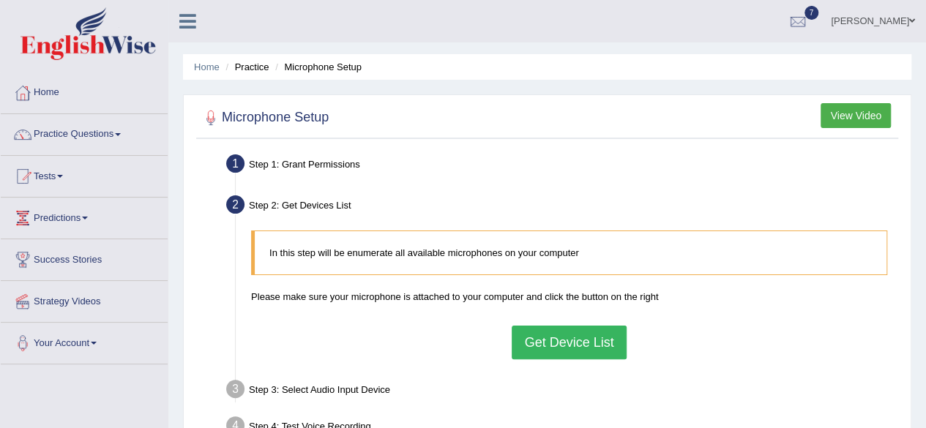
click at [581, 340] on button "Get Device List" at bounding box center [569, 343] width 114 height 34
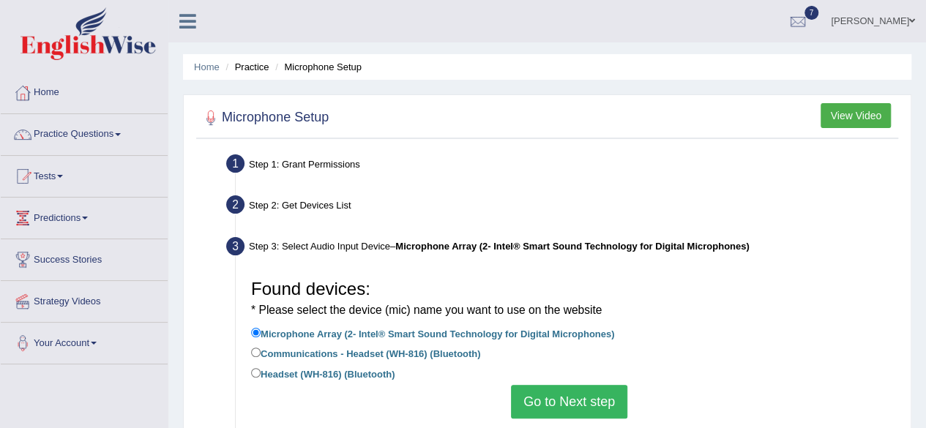
click at [562, 398] on button "Go to Next step" at bounding box center [569, 402] width 116 height 34
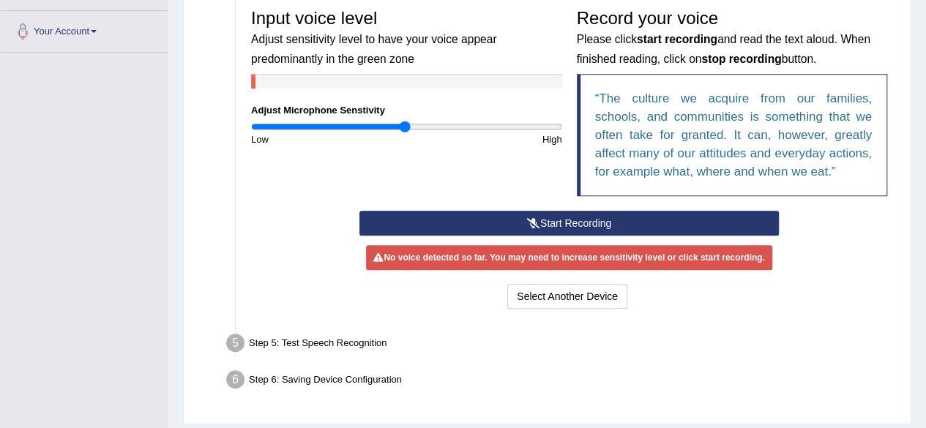
scroll to position [313, 0]
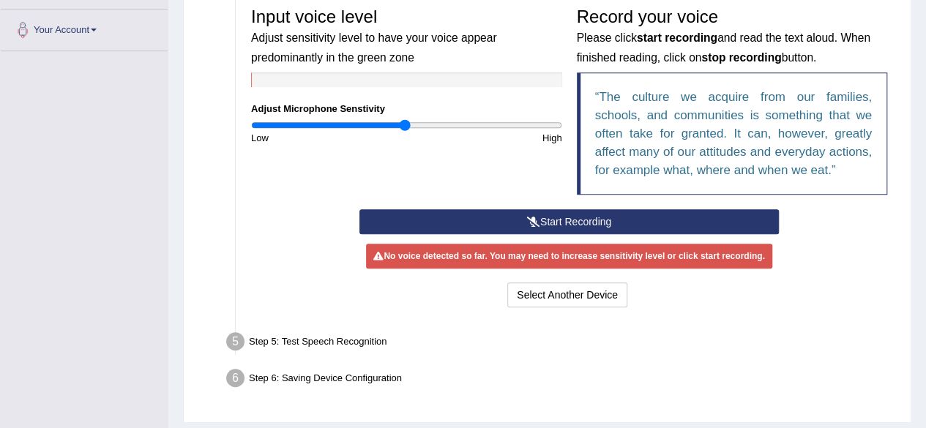
click at [587, 219] on button "Start Recording" at bounding box center [570, 221] width 420 height 25
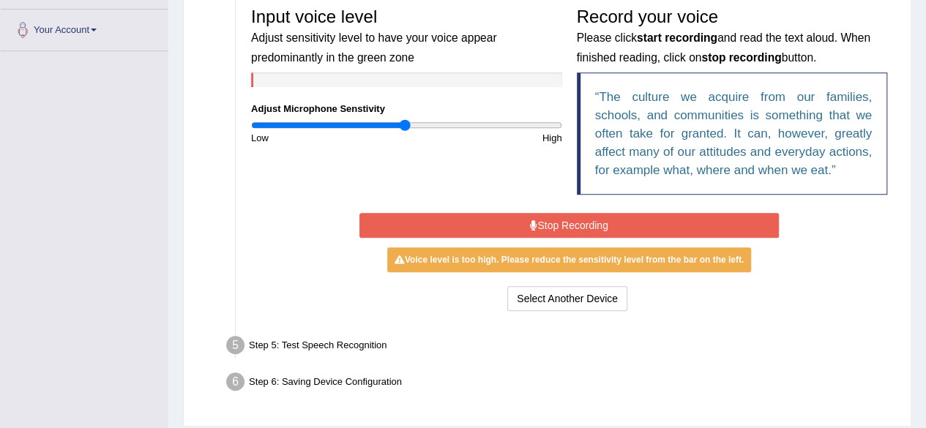
click at [685, 293] on div "Select Another Device Voice is ok. Go to Next step" at bounding box center [570, 300] width 420 height 29
click at [576, 219] on button "Stop Recording" at bounding box center [570, 225] width 420 height 25
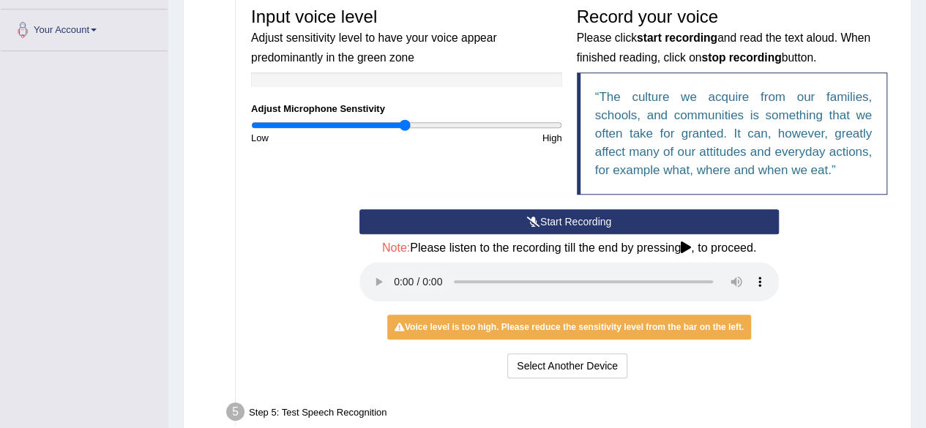
click at [247, 288] on div "Start Recording Stop Recording Note: Please listen to the recording till the en…" at bounding box center [569, 295] width 651 height 173
click at [163, 336] on div "Toggle navigation Home Practice Questions Speaking Practice Read Aloud Repeat S…" at bounding box center [463, 111] width 926 height 848
click at [234, 286] on li "Step 4: Test Voice Recording Input voice level Adjust sensitivity level to have…" at bounding box center [562, 174] width 666 height 429
click at [819, 369] on div "Start Recording Stop Recording Note: Please listen to the recording till the en…" at bounding box center [569, 295] width 651 height 173
click at [722, 376] on div "Select Another Device Voice is ok. Go to Next step" at bounding box center [570, 368] width 420 height 29
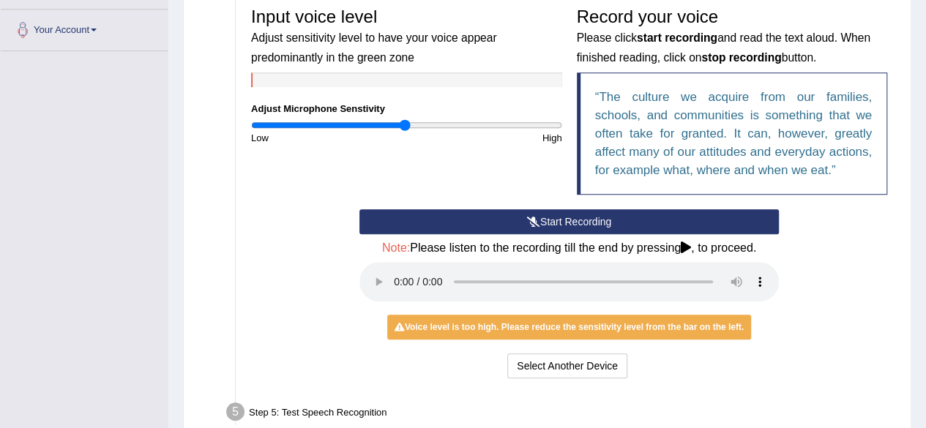
click at [577, 219] on button "Start Recording" at bounding box center [570, 221] width 420 height 25
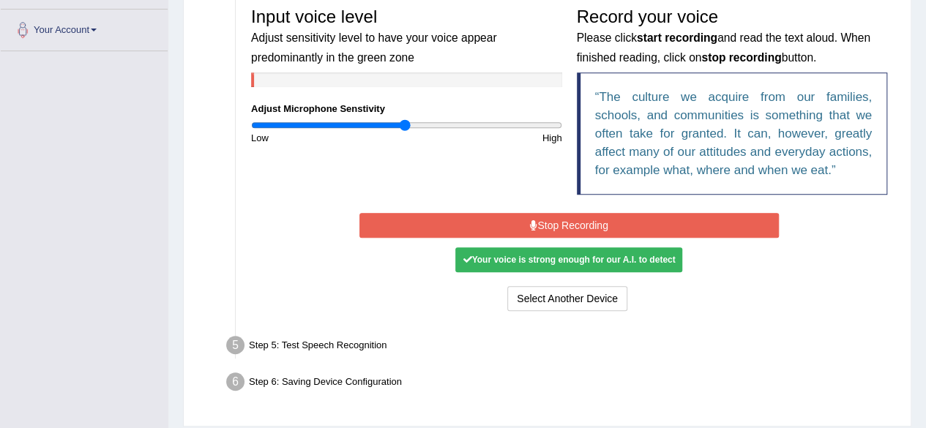
click at [586, 221] on button "Stop Recording" at bounding box center [570, 225] width 420 height 25
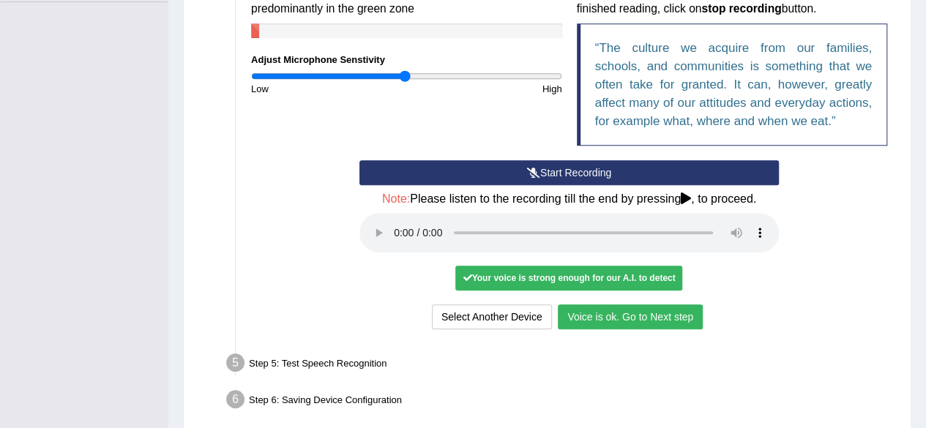
scroll to position [425, 0]
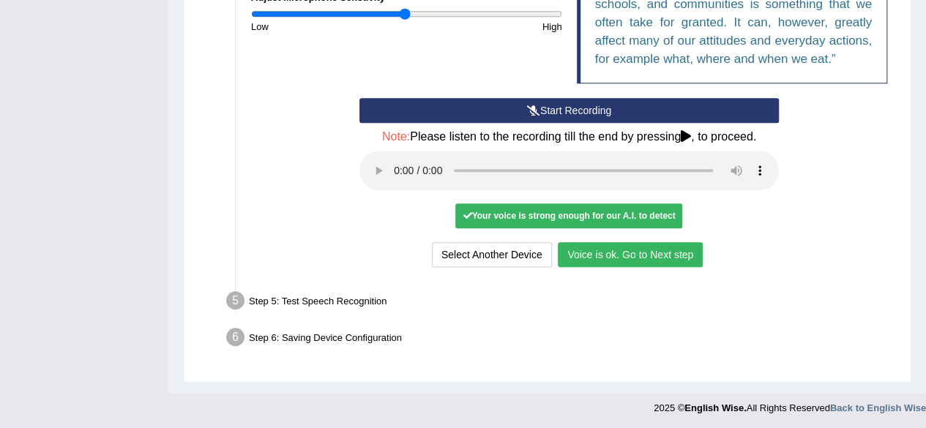
click at [678, 261] on button "Voice is ok. Go to Next step" at bounding box center [630, 254] width 145 height 25
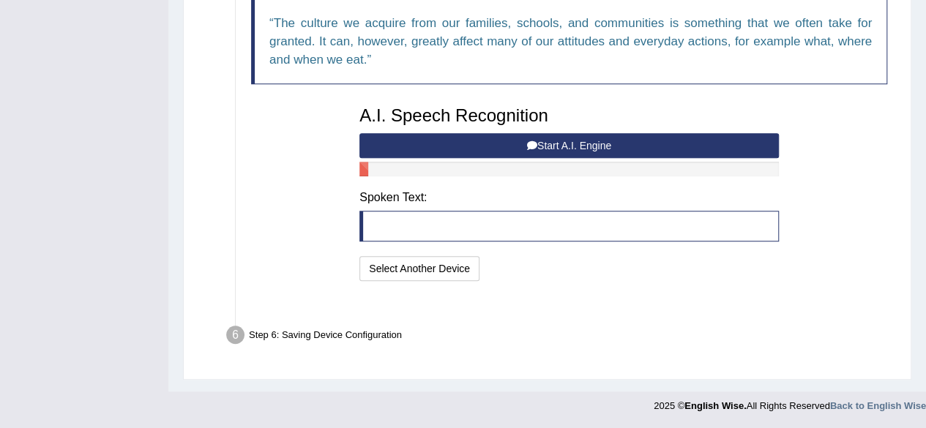
scroll to position [367, 0]
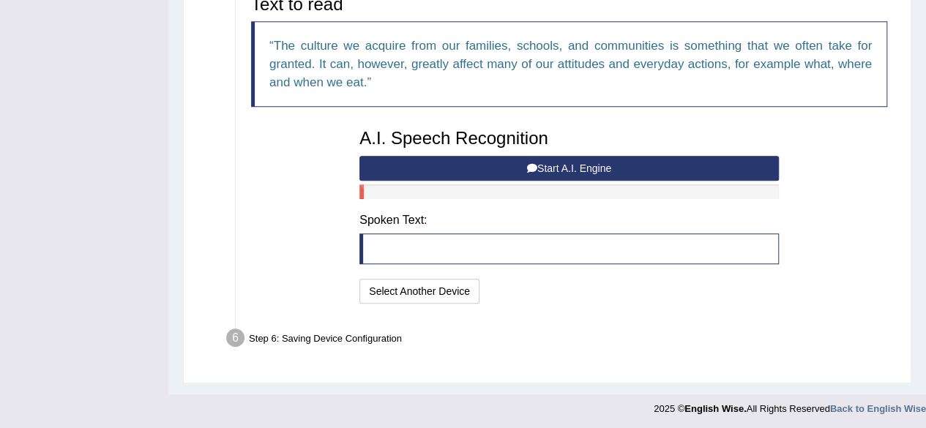
click at [565, 165] on button "Start A.I. Engine" at bounding box center [570, 168] width 420 height 25
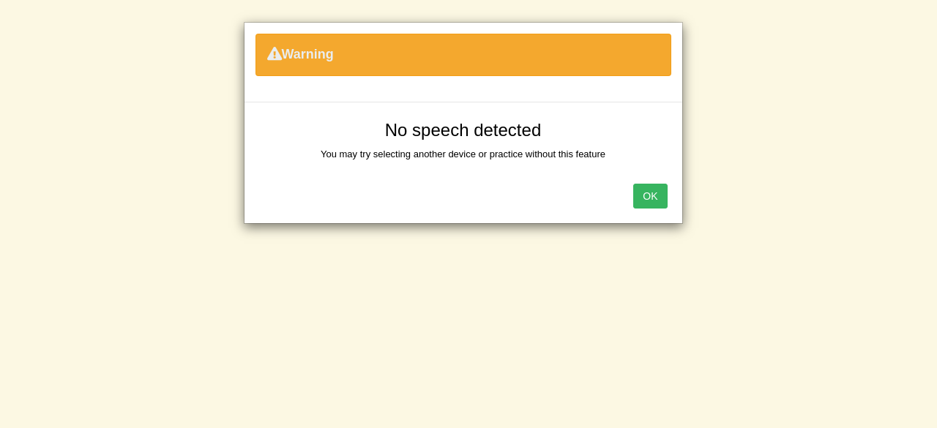
click at [651, 197] on button "OK" at bounding box center [650, 196] width 34 height 25
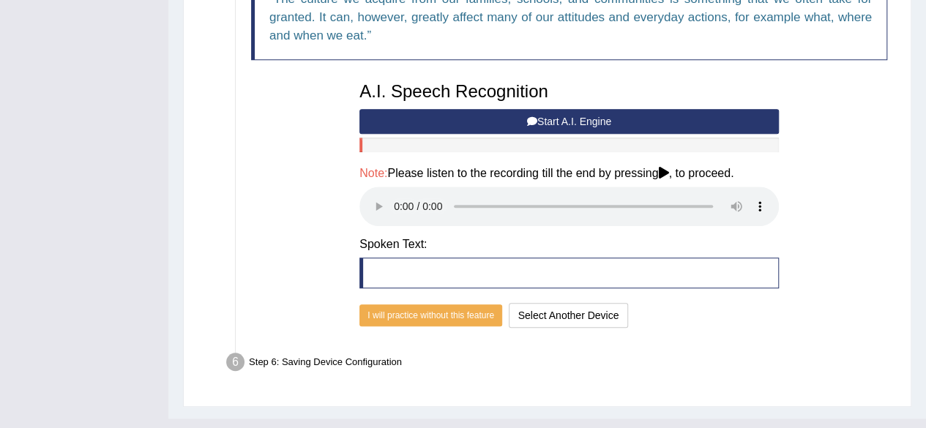
scroll to position [438, 0]
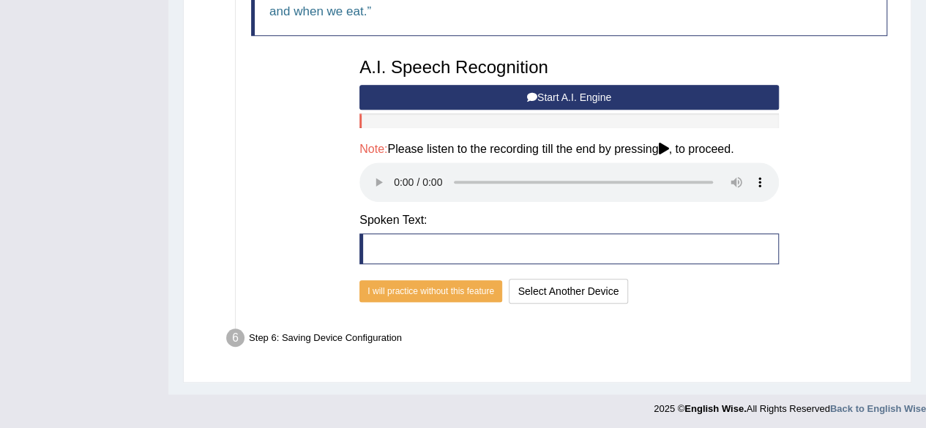
click at [586, 99] on button "Start A.I. Engine" at bounding box center [570, 97] width 420 height 25
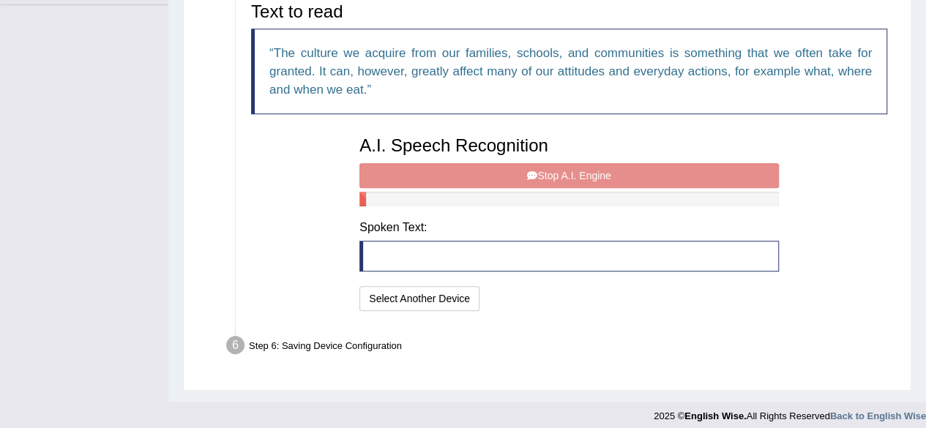
scroll to position [361, 0]
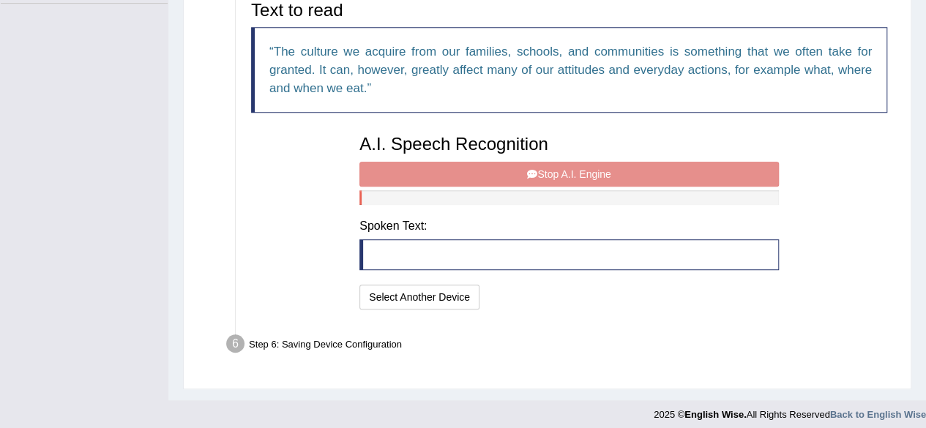
click at [600, 173] on div "A.I. Speech Recognition Start A.I. Engine Stop A.I. Engine Note: Please listen …" at bounding box center [569, 220] width 434 height 186
click at [569, 179] on div "A.I. Speech Recognition Start A.I. Engine Stop A.I. Engine Note: Please listen …" at bounding box center [569, 220] width 434 height 186
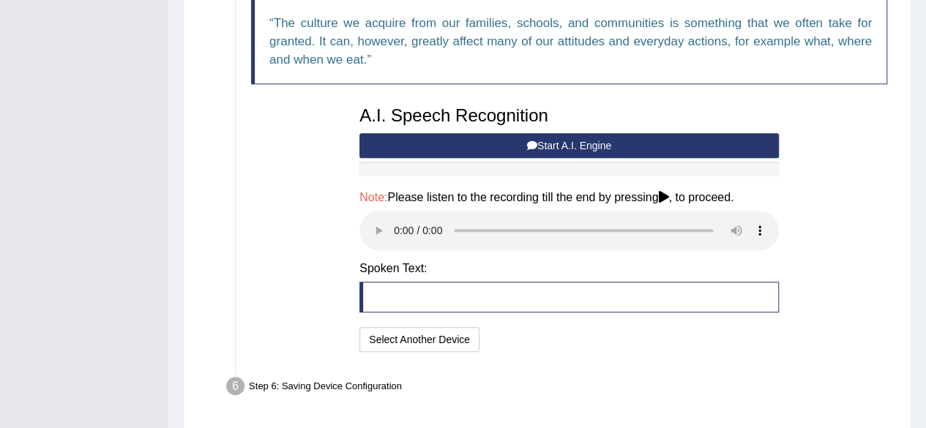
scroll to position [438, 0]
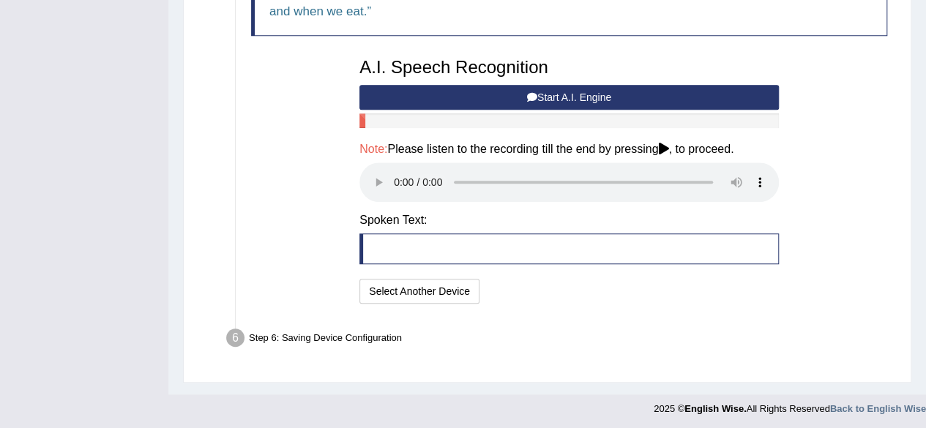
click at [576, 94] on button "Start A.I. Engine" at bounding box center [570, 97] width 420 height 25
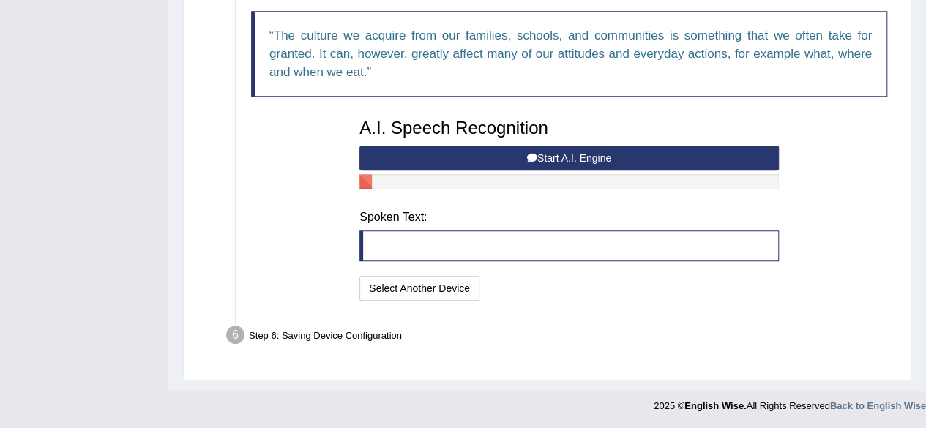
scroll to position [367, 0]
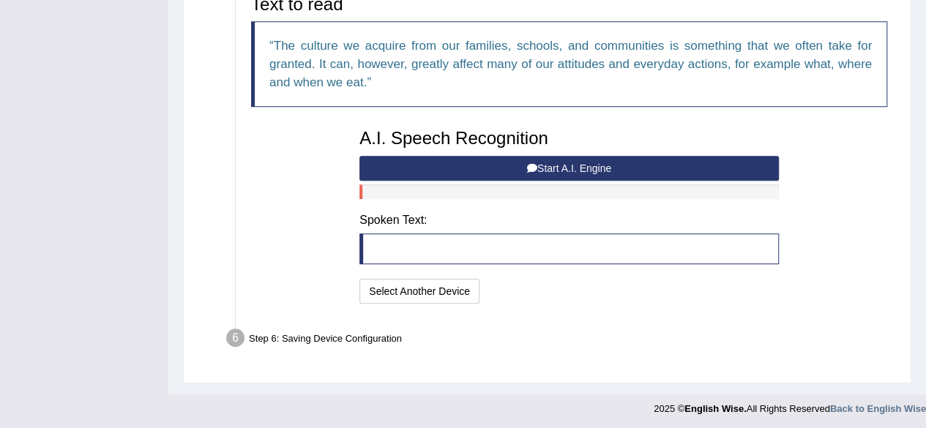
click at [558, 167] on button "Start A.I. Engine" at bounding box center [570, 168] width 420 height 25
click at [551, 163] on button "Start A.I. Engine" at bounding box center [570, 168] width 420 height 25
click at [537, 162] on button "Start A.I. Engine" at bounding box center [570, 168] width 420 height 25
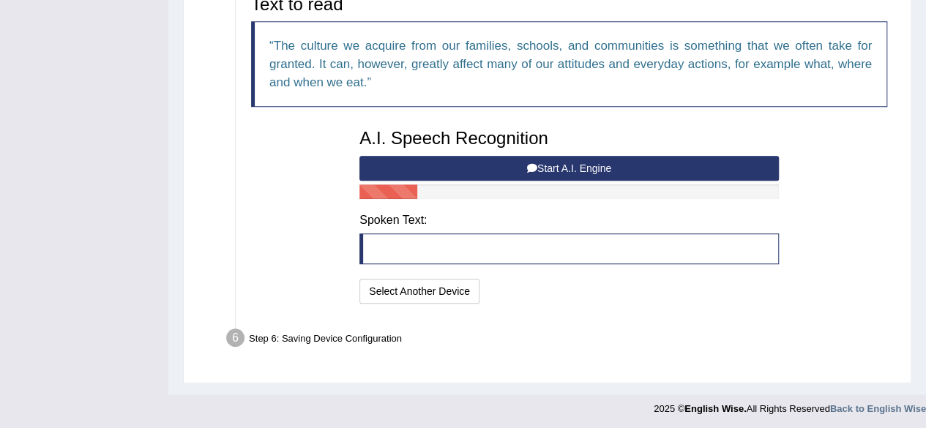
click at [563, 166] on button "Start A.I. Engine" at bounding box center [570, 168] width 420 height 25
click at [445, 289] on button "Select Another Device" at bounding box center [420, 291] width 120 height 25
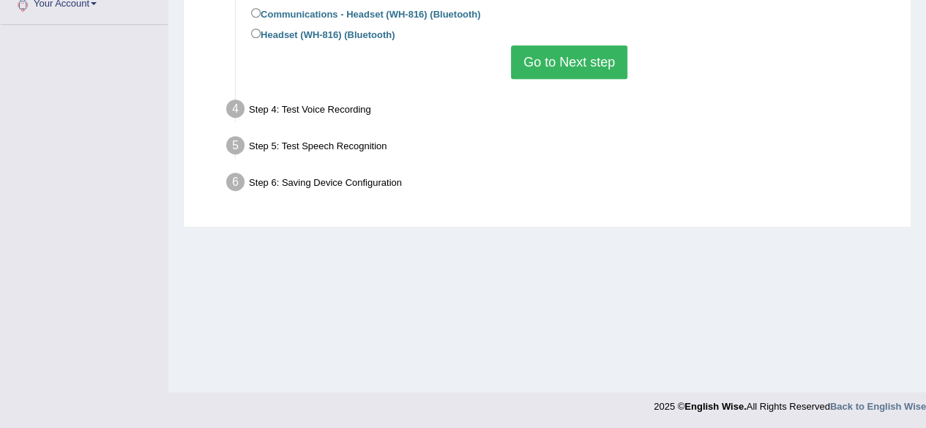
click at [539, 55] on button "Go to Next step" at bounding box center [569, 62] width 116 height 34
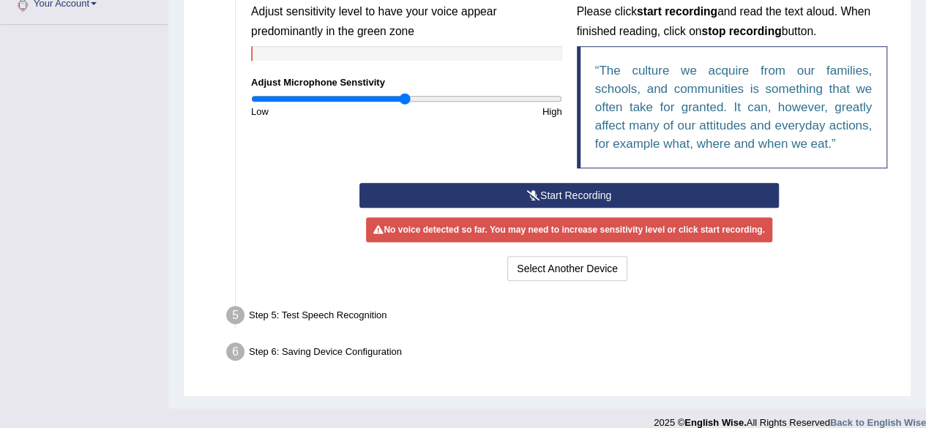
click at [529, 190] on icon at bounding box center [533, 195] width 13 height 10
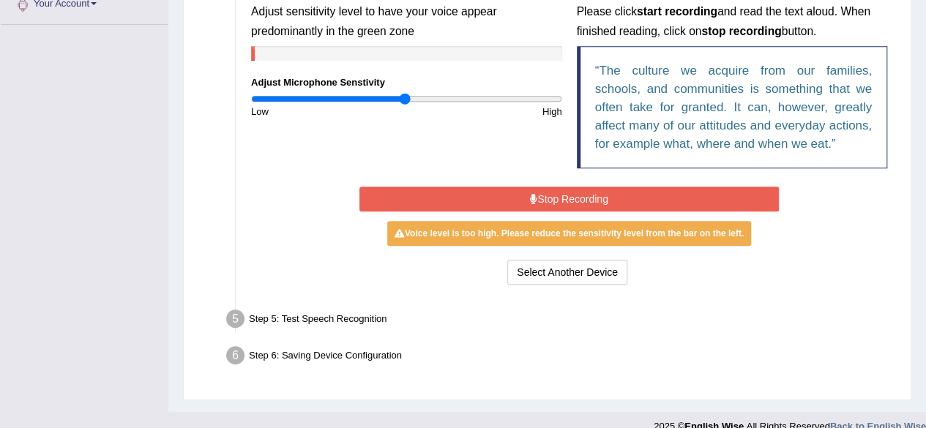
click at [537, 191] on button "Stop Recording" at bounding box center [570, 199] width 420 height 25
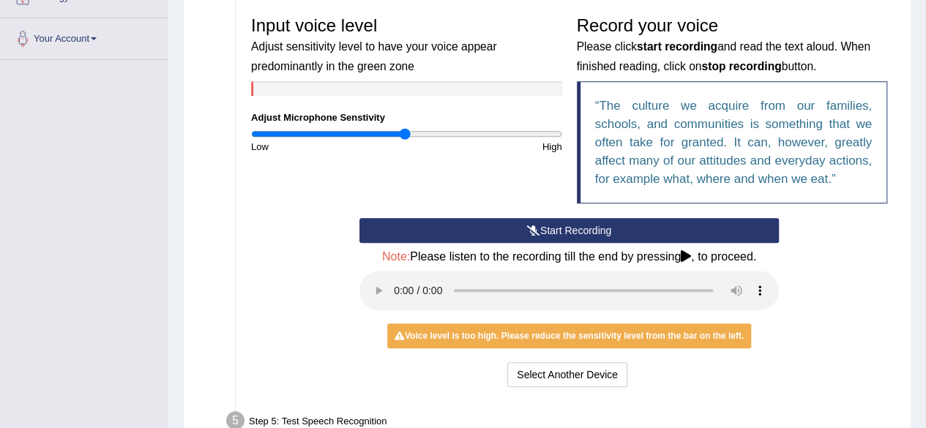
scroll to position [304, 0]
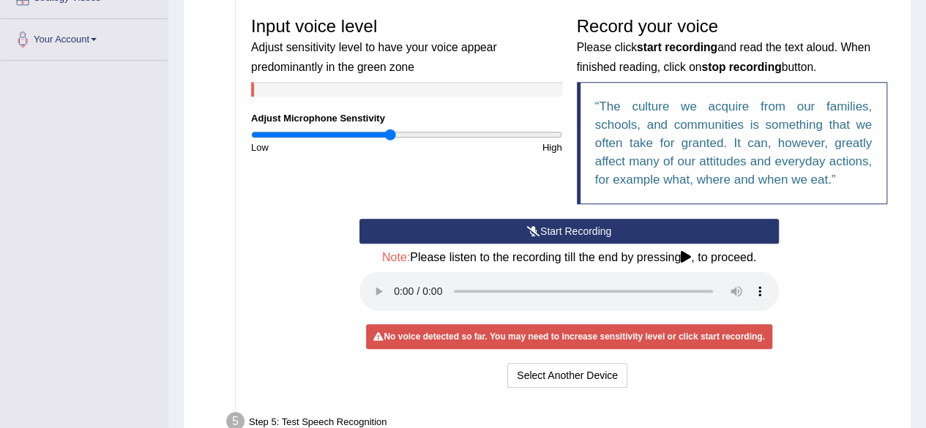
type input "0.9"
click at [390, 131] on input "range" at bounding box center [406, 135] width 311 height 12
click at [540, 226] on button "Start Recording" at bounding box center [570, 231] width 420 height 25
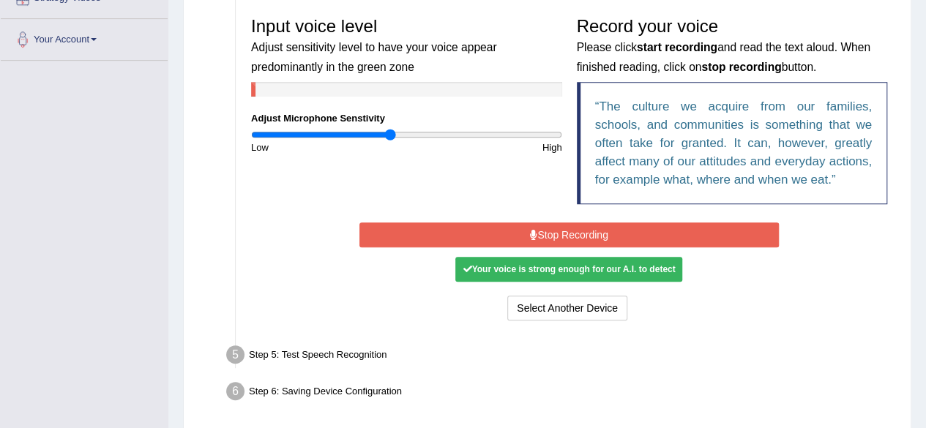
click at [603, 228] on button "Stop Recording" at bounding box center [570, 235] width 420 height 25
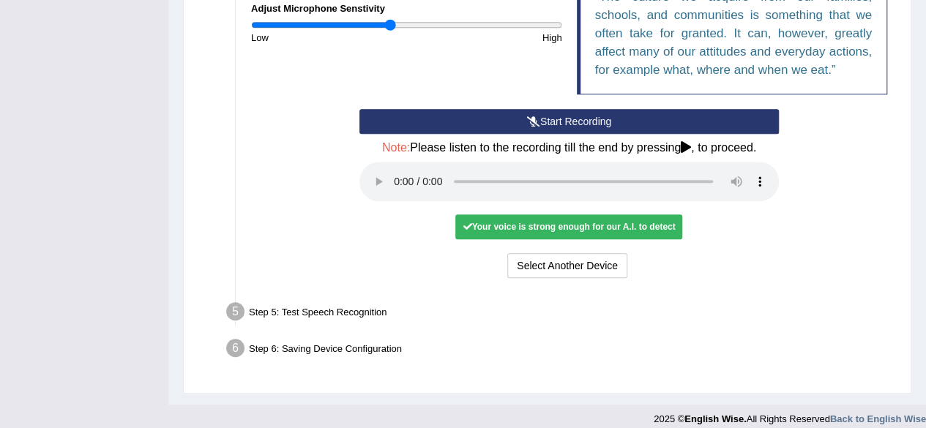
scroll to position [418, 0]
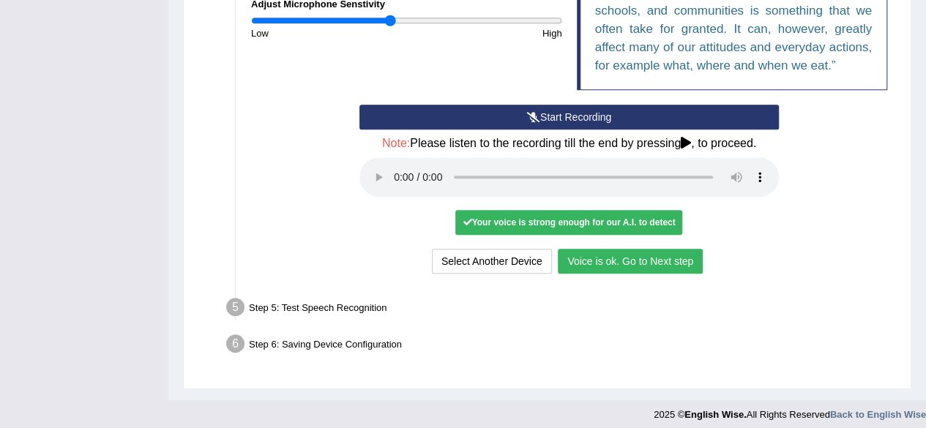
click at [595, 254] on button "Voice is ok. Go to Next step" at bounding box center [630, 261] width 145 height 25
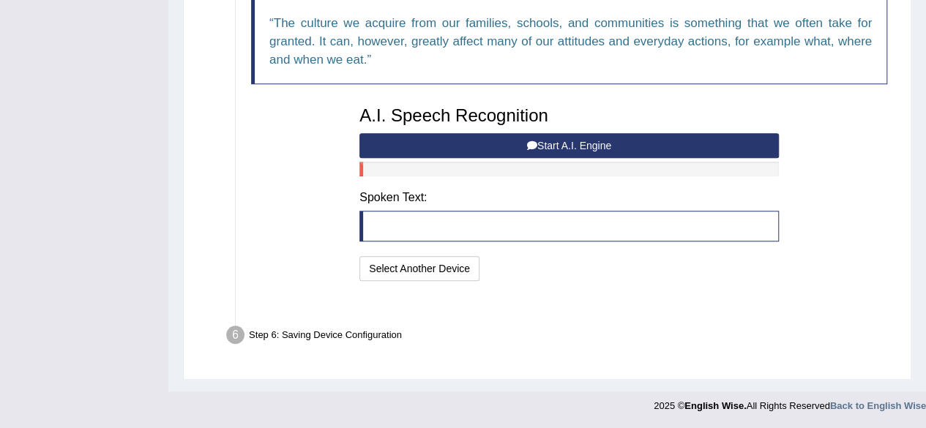
scroll to position [367, 0]
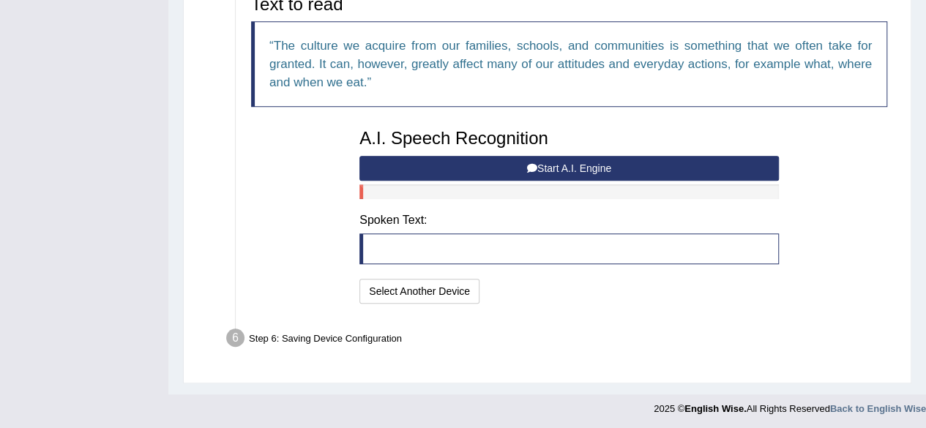
click at [545, 160] on button "Start A.I. Engine" at bounding box center [570, 168] width 420 height 25
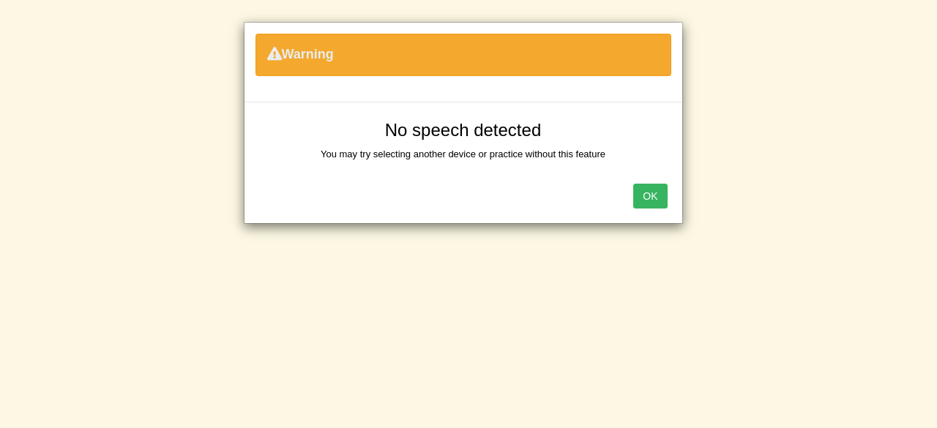
click at [652, 195] on button "OK" at bounding box center [650, 196] width 34 height 25
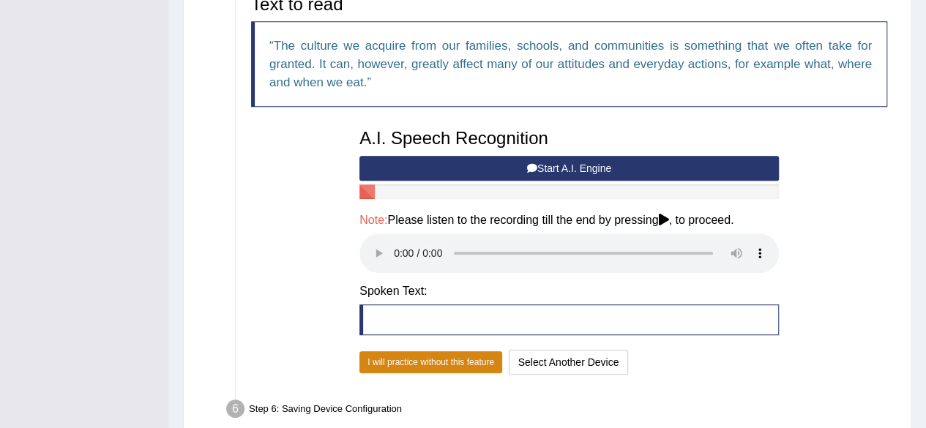
click at [476, 359] on button "I will practice without this feature" at bounding box center [431, 362] width 143 height 22
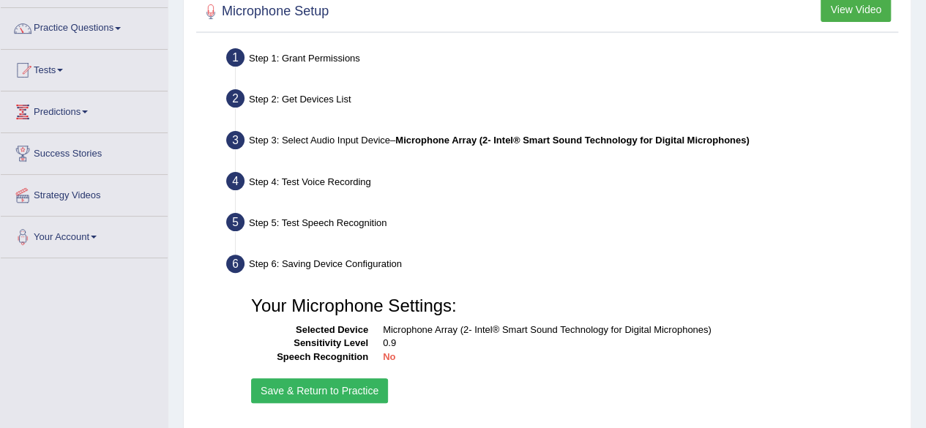
scroll to position [108, 0]
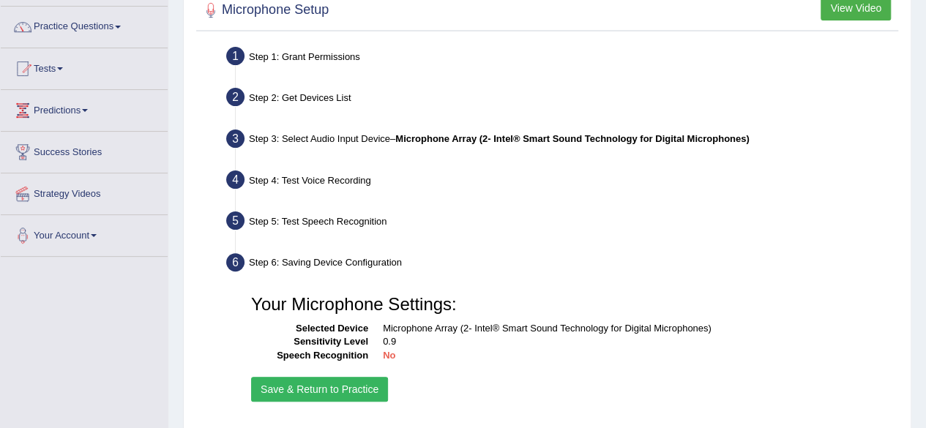
click at [97, 229] on link "Your Account" at bounding box center [84, 233] width 167 height 37
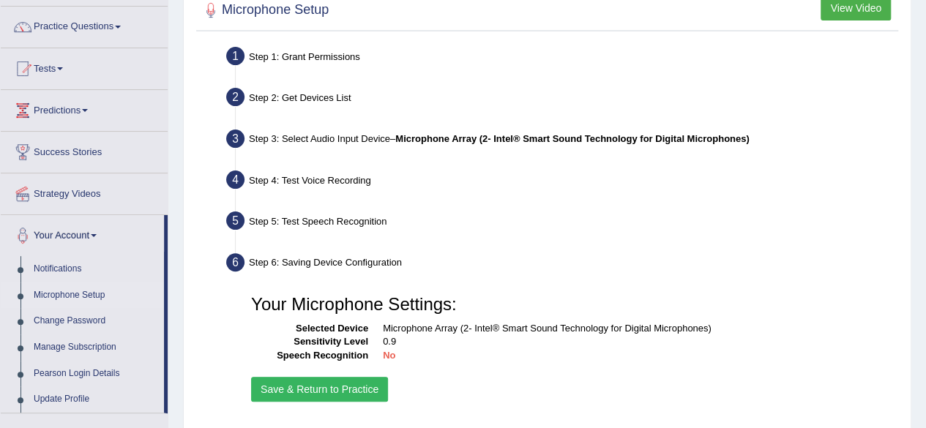
click at [96, 291] on link "Microphone Setup" at bounding box center [95, 296] width 137 height 26
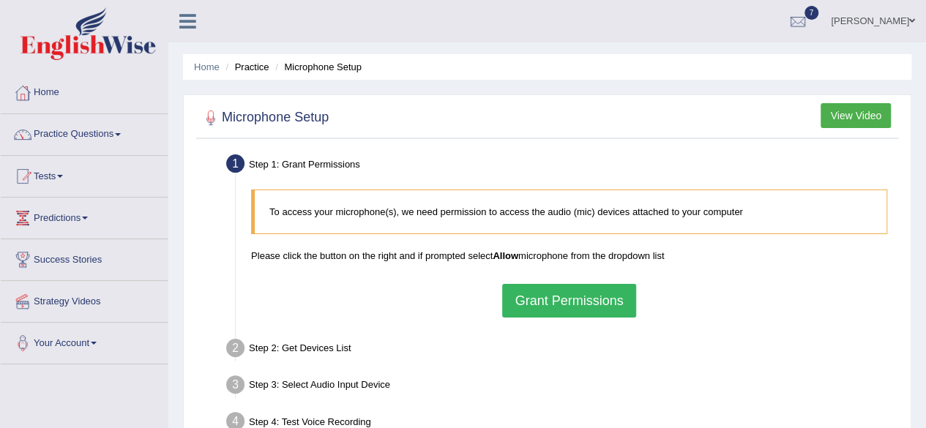
click at [535, 299] on button "Grant Permissions" at bounding box center [568, 301] width 133 height 34
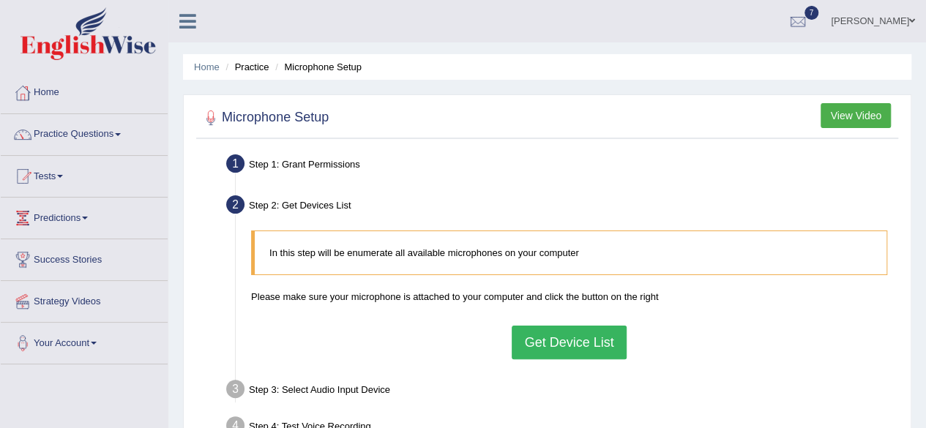
click at [586, 340] on button "Get Device List" at bounding box center [569, 343] width 114 height 34
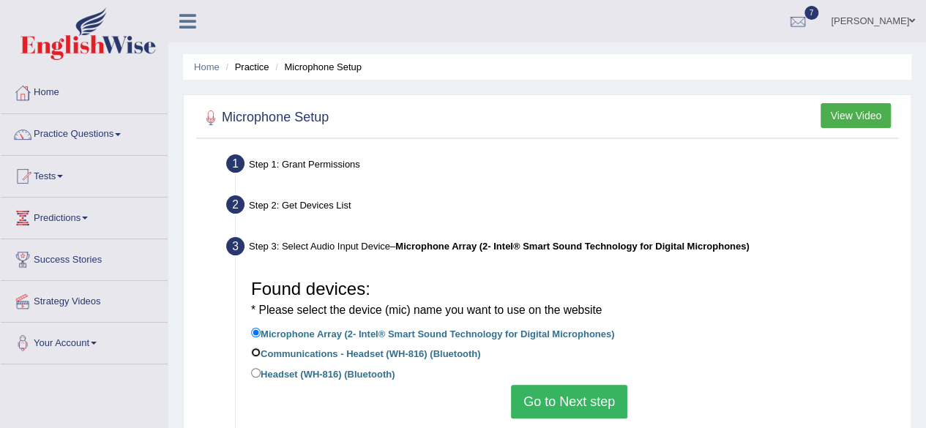
click at [253, 353] on input "Communications - Headset (WH-816) (Bluetooth)" at bounding box center [256, 353] width 10 height 10
radio input "true"
click at [540, 396] on button "Go to Next step" at bounding box center [569, 402] width 116 height 34
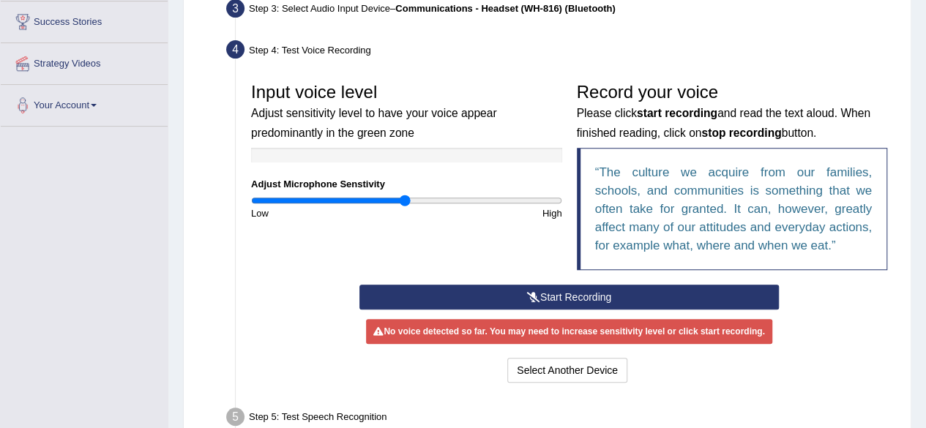
scroll to position [240, 0]
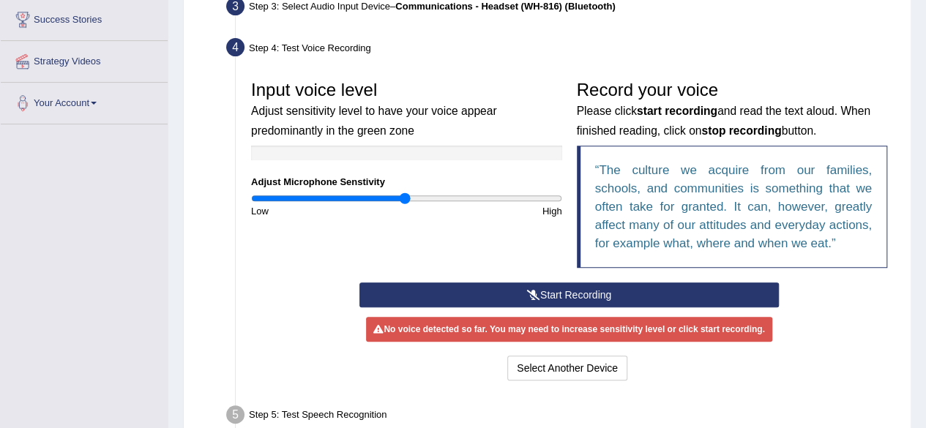
click at [542, 285] on button "Start Recording" at bounding box center [570, 295] width 420 height 25
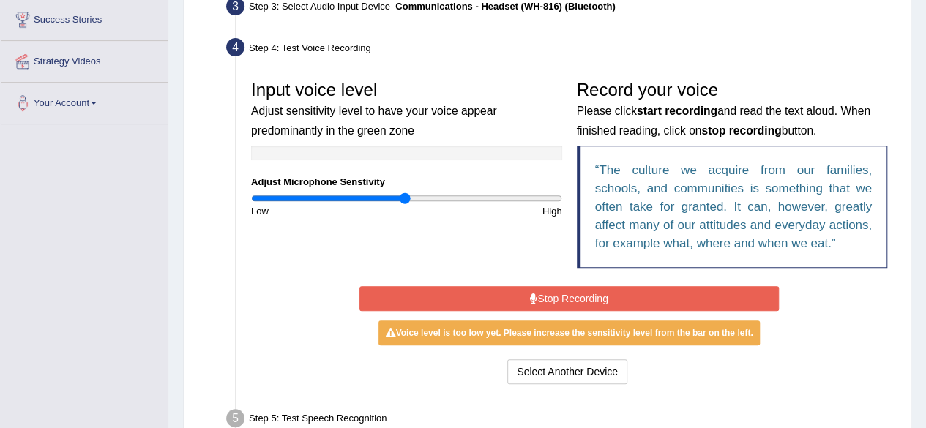
click at [526, 292] on button "Stop Recording" at bounding box center [570, 298] width 420 height 25
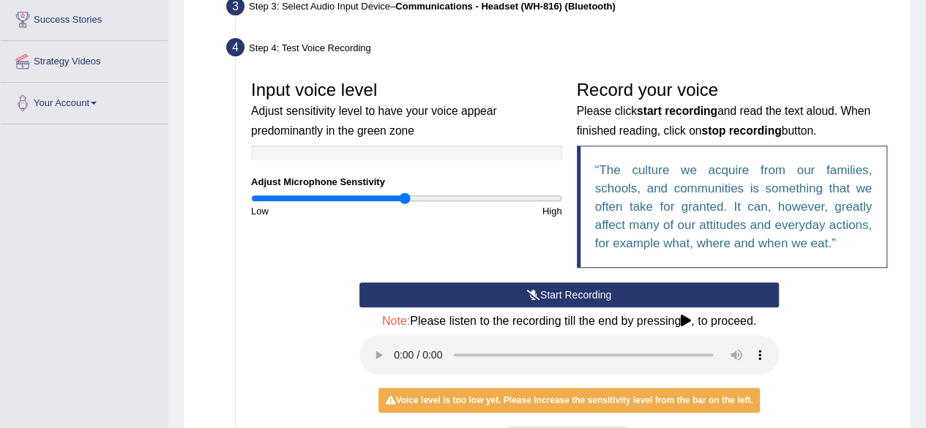
click at [592, 291] on button "Start Recording" at bounding box center [570, 295] width 420 height 25
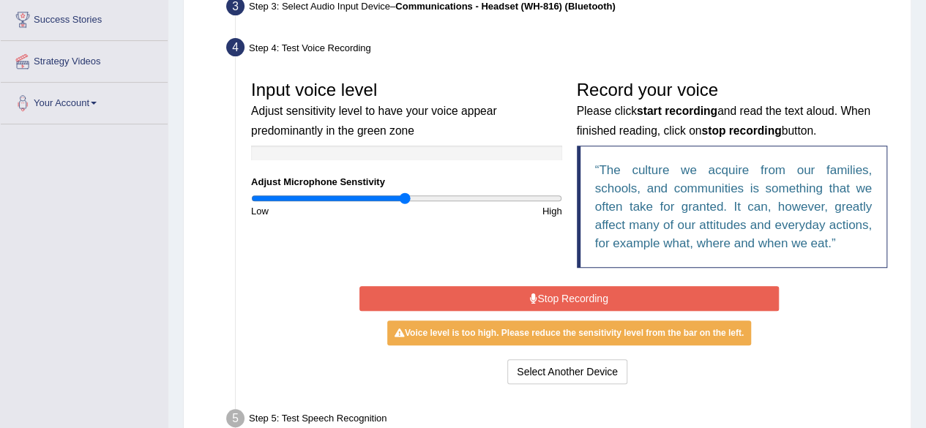
click at [493, 298] on button "Stop Recording" at bounding box center [570, 298] width 420 height 25
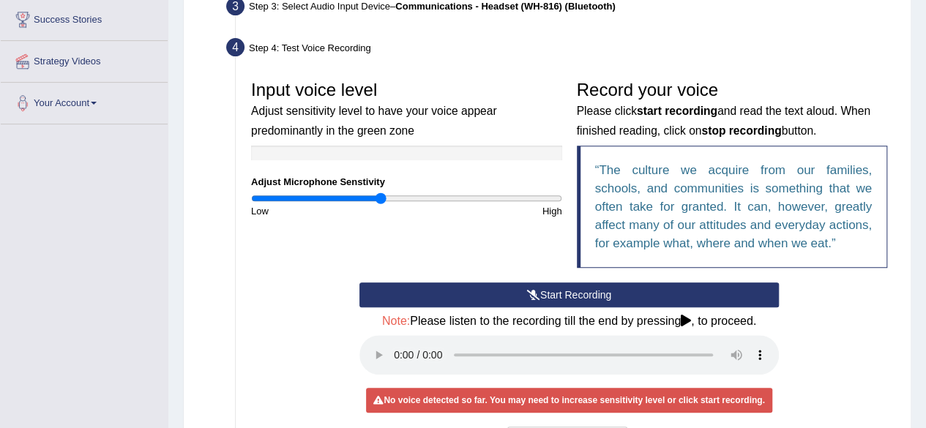
type input "0.84"
click at [381, 196] on input "range" at bounding box center [406, 199] width 311 height 12
click at [504, 291] on button "Start Recording" at bounding box center [570, 295] width 420 height 25
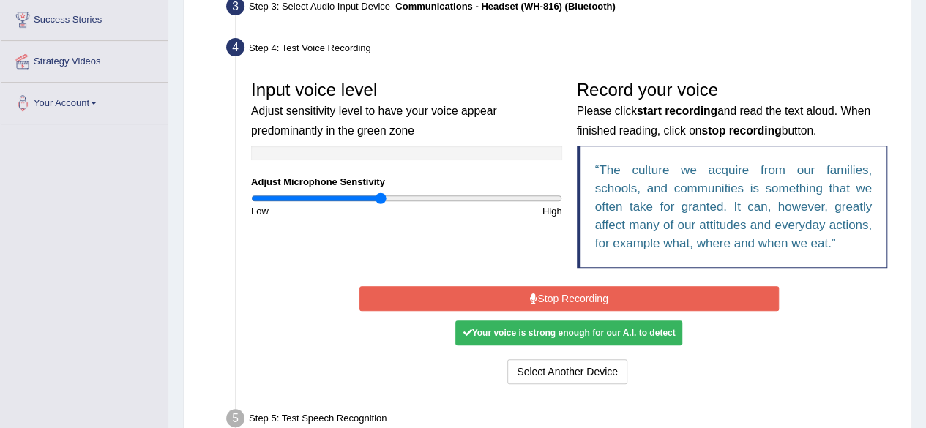
click at [536, 293] on button "Stop Recording" at bounding box center [570, 298] width 420 height 25
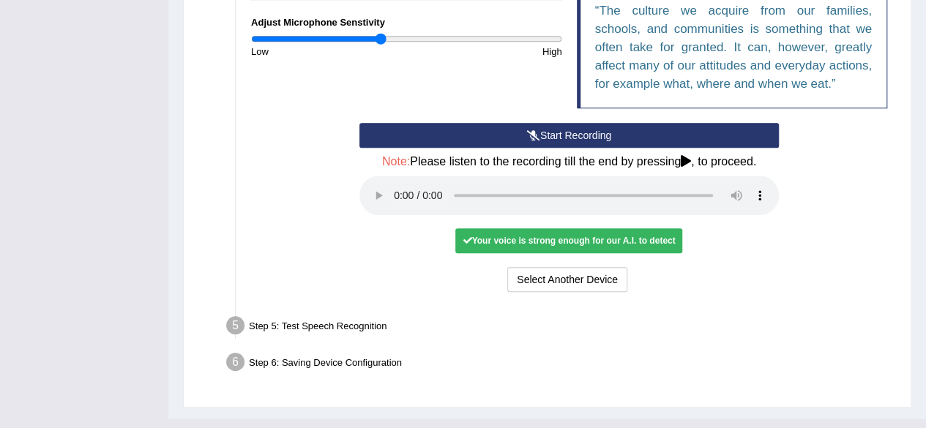
scroll to position [425, 0]
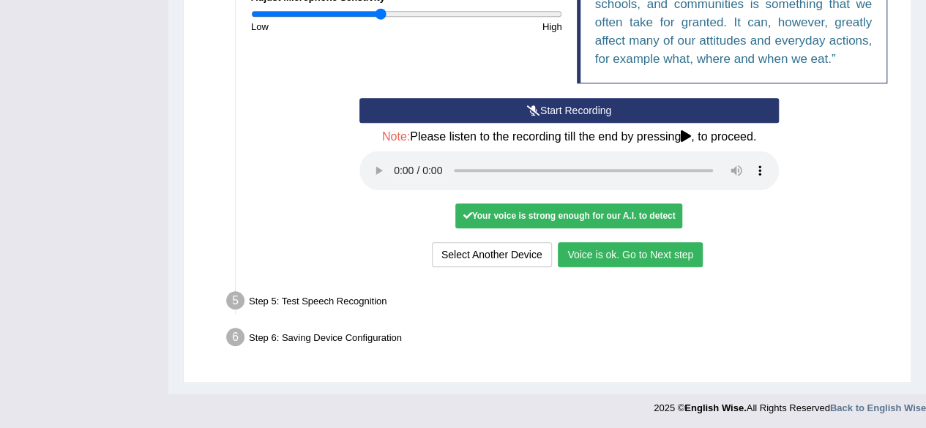
click at [597, 251] on button "Voice is ok. Go to Next step" at bounding box center [630, 254] width 145 height 25
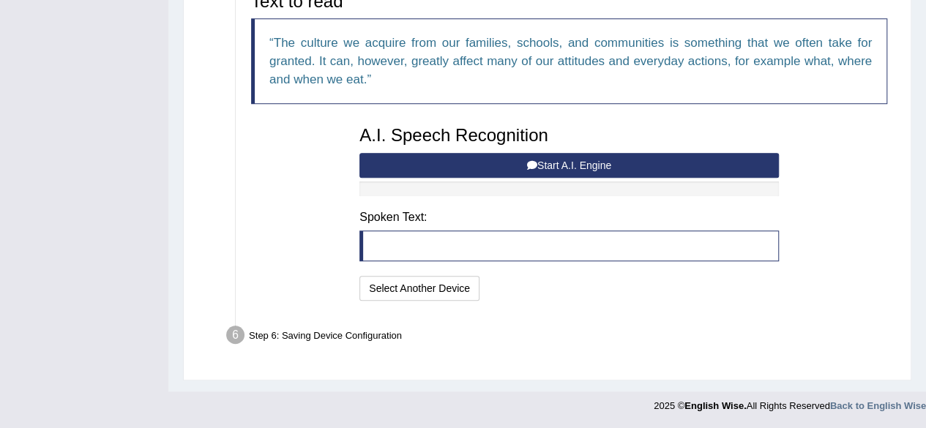
scroll to position [367, 0]
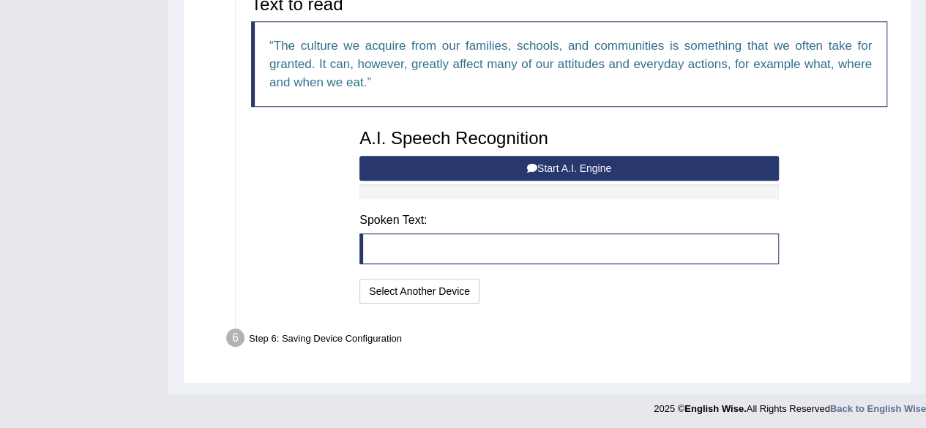
click at [552, 166] on button "Start A.I. Engine" at bounding box center [570, 168] width 420 height 25
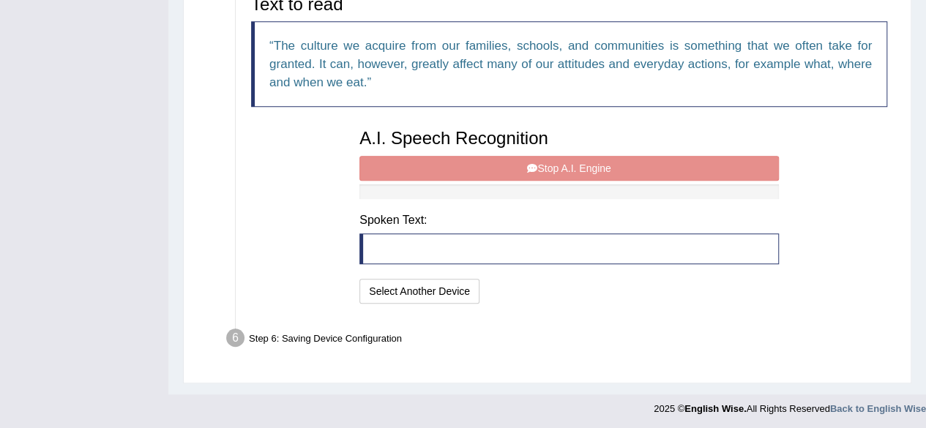
click at [524, 162] on div "A.I. Speech Recognition Start A.I. Engine Stop A.I. Engine Note: Please listen …" at bounding box center [569, 215] width 434 height 186
click at [551, 166] on div "A.I. Speech Recognition Start A.I. Engine Stop A.I. Engine Note: Please listen …" at bounding box center [569, 215] width 434 height 186
click at [491, 165] on div "A.I. Speech Recognition Start A.I. Engine Stop A.I. Engine Note: Please listen …" at bounding box center [569, 215] width 434 height 186
click at [594, 163] on div "A.I. Speech Recognition Start A.I. Engine Stop A.I. Engine Note: Please listen …" at bounding box center [569, 215] width 434 height 186
click at [582, 165] on div "A.I. Speech Recognition Start A.I. Engine Stop A.I. Engine Note: Please listen …" at bounding box center [569, 215] width 434 height 186
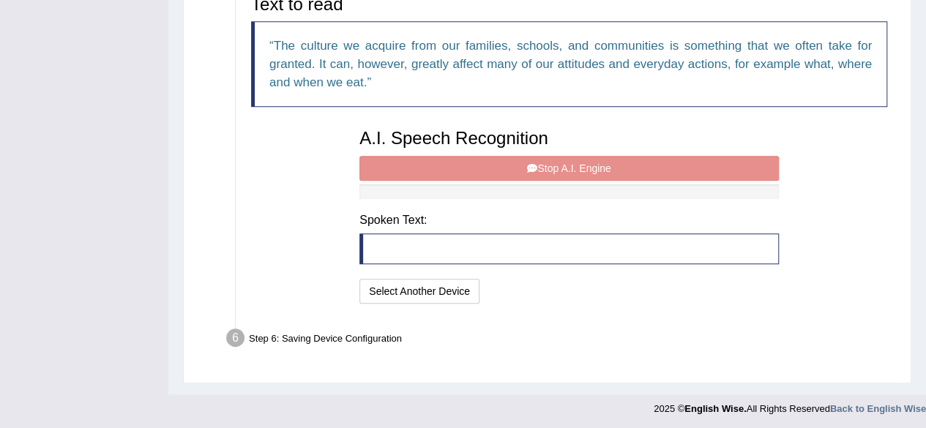
click at [536, 163] on div "A.I. Speech Recognition Start A.I. Engine Stop A.I. Engine Note: Please listen …" at bounding box center [569, 215] width 434 height 186
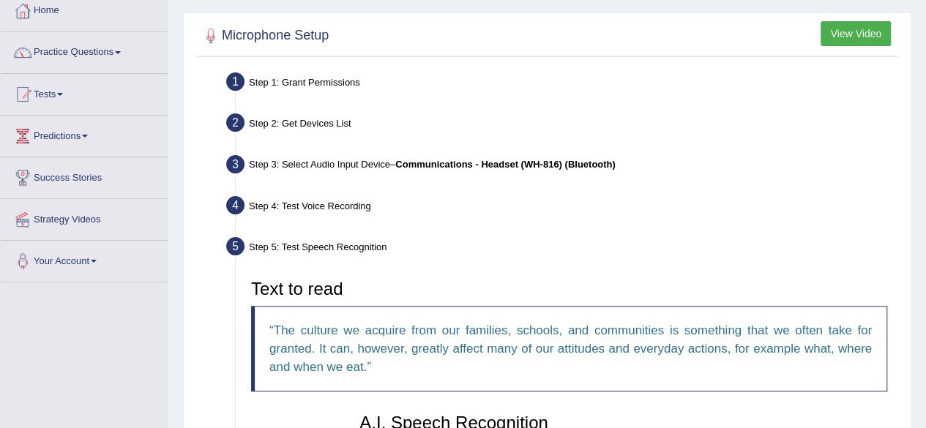
scroll to position [0, 0]
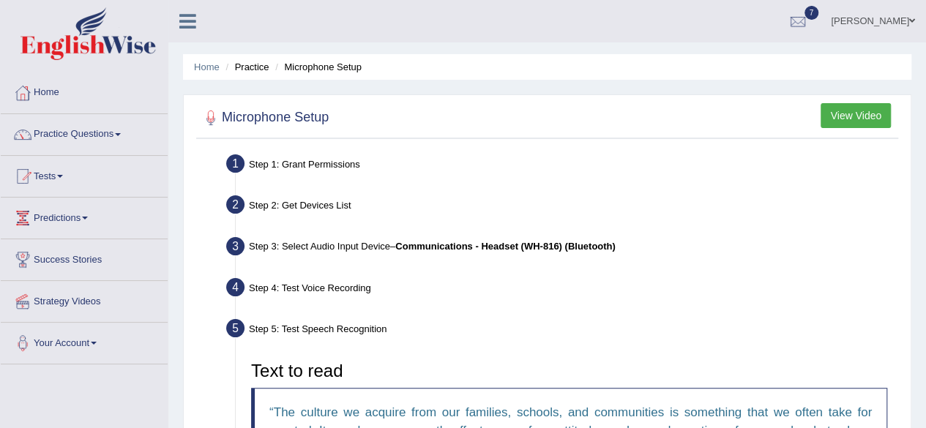
click at [909, 18] on span at bounding box center [912, 21] width 6 height 10
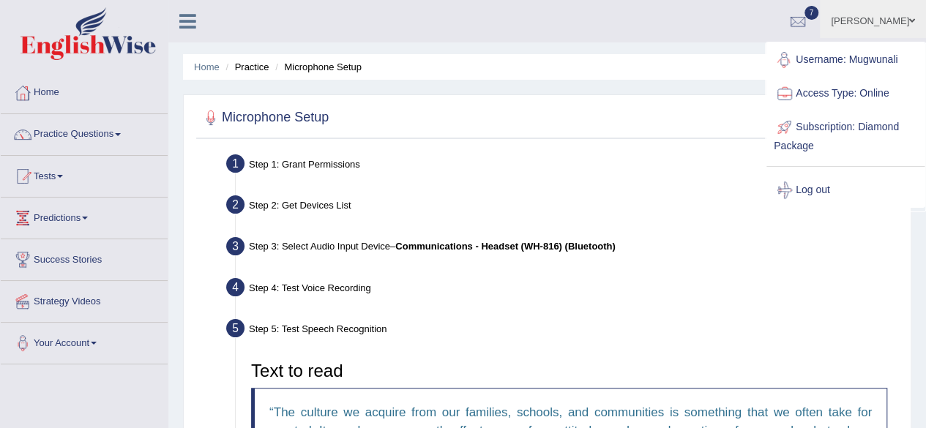
click at [709, 26] on ul "Mary Ugwunali Toggle navigation Username: Mugwunali Access Type: Online Subscri…" at bounding box center [661, 21] width 531 height 42
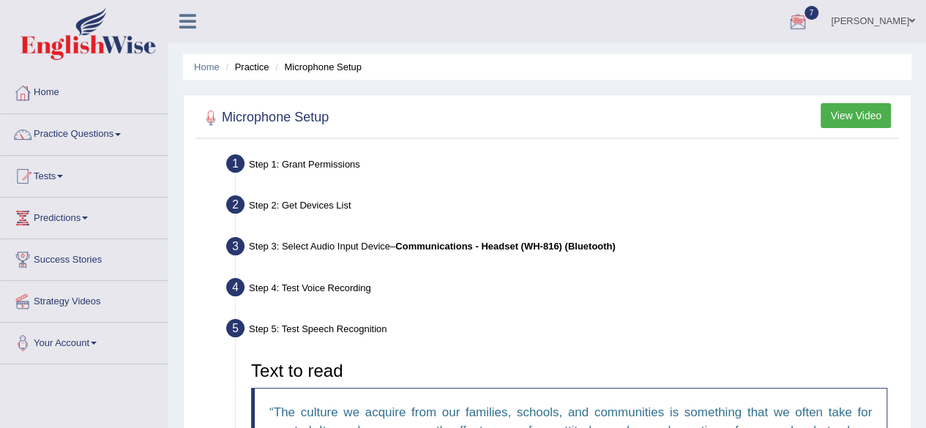
click at [809, 13] on div at bounding box center [798, 22] width 22 height 22
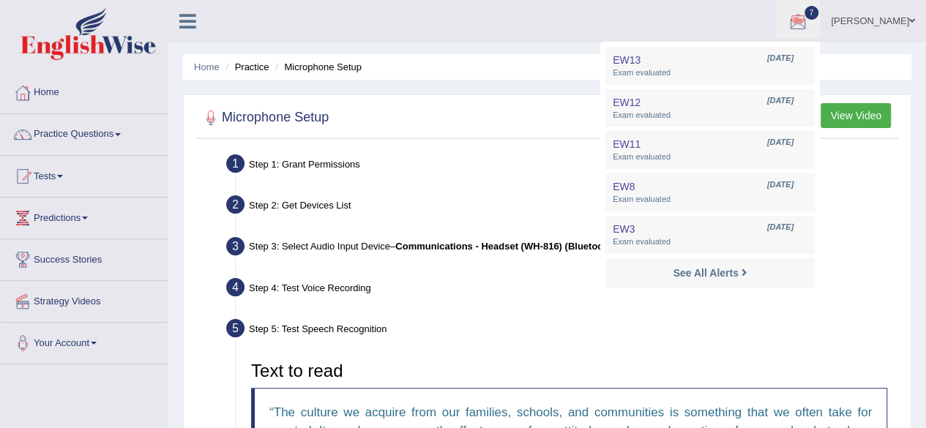
click at [866, 302] on div "Step 4: Test Voice Recording" at bounding box center [562, 290] width 685 height 32
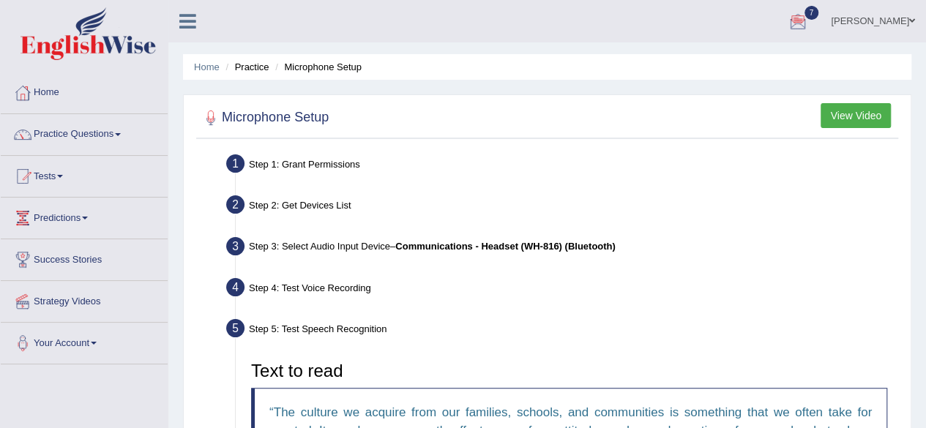
click at [911, 18] on span at bounding box center [912, 21] width 6 height 10
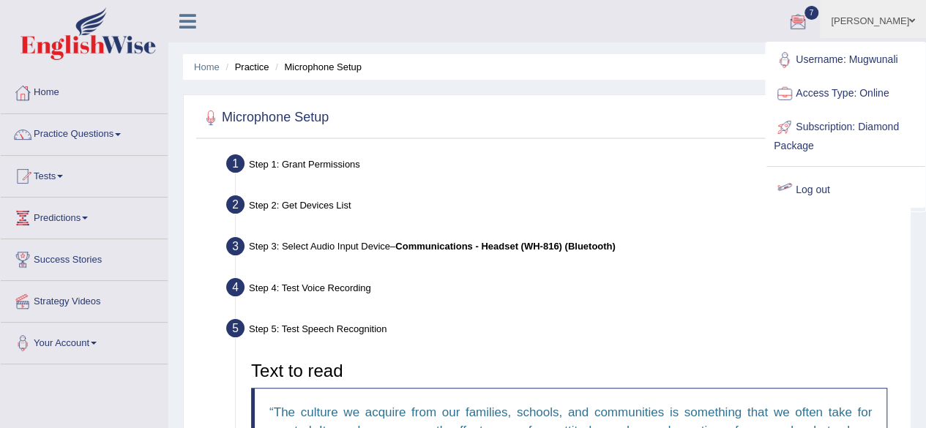
click at [819, 186] on link "Log out" at bounding box center [846, 191] width 158 height 34
